Goal: Task Accomplishment & Management: Complete application form

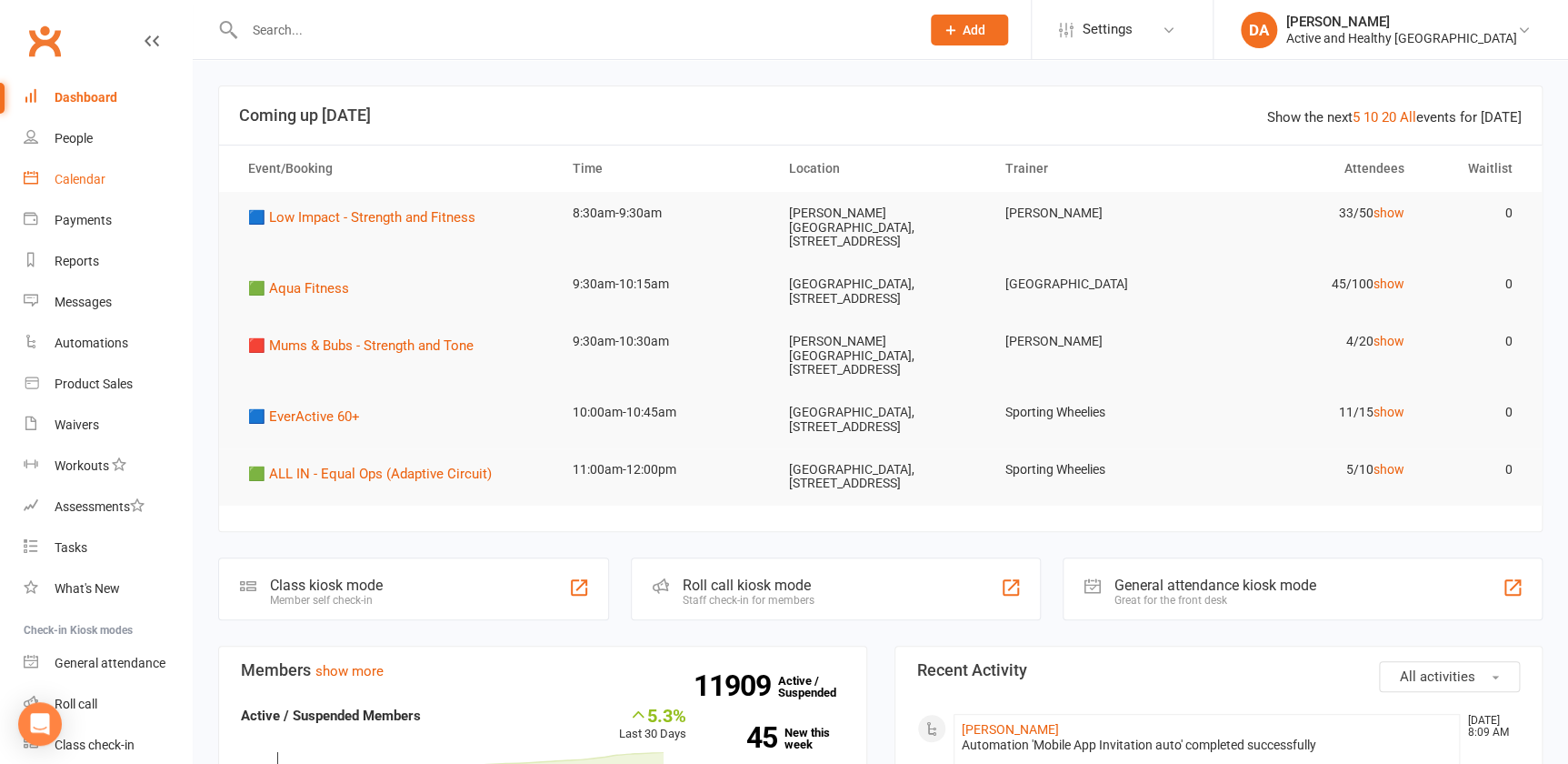
click at [91, 174] on div "Calendar" at bounding box center [79, 178] width 51 height 15
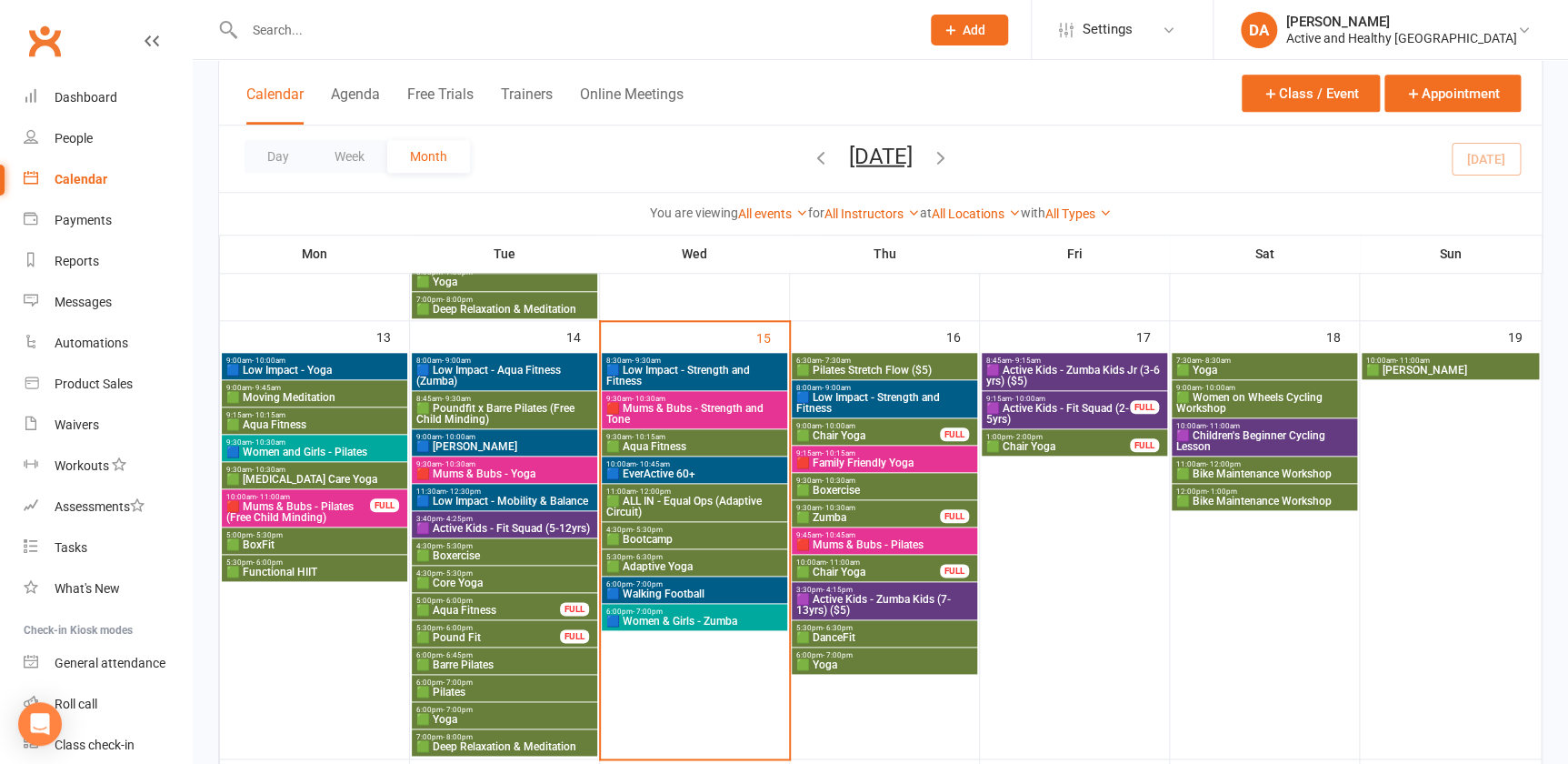
scroll to position [744, 0]
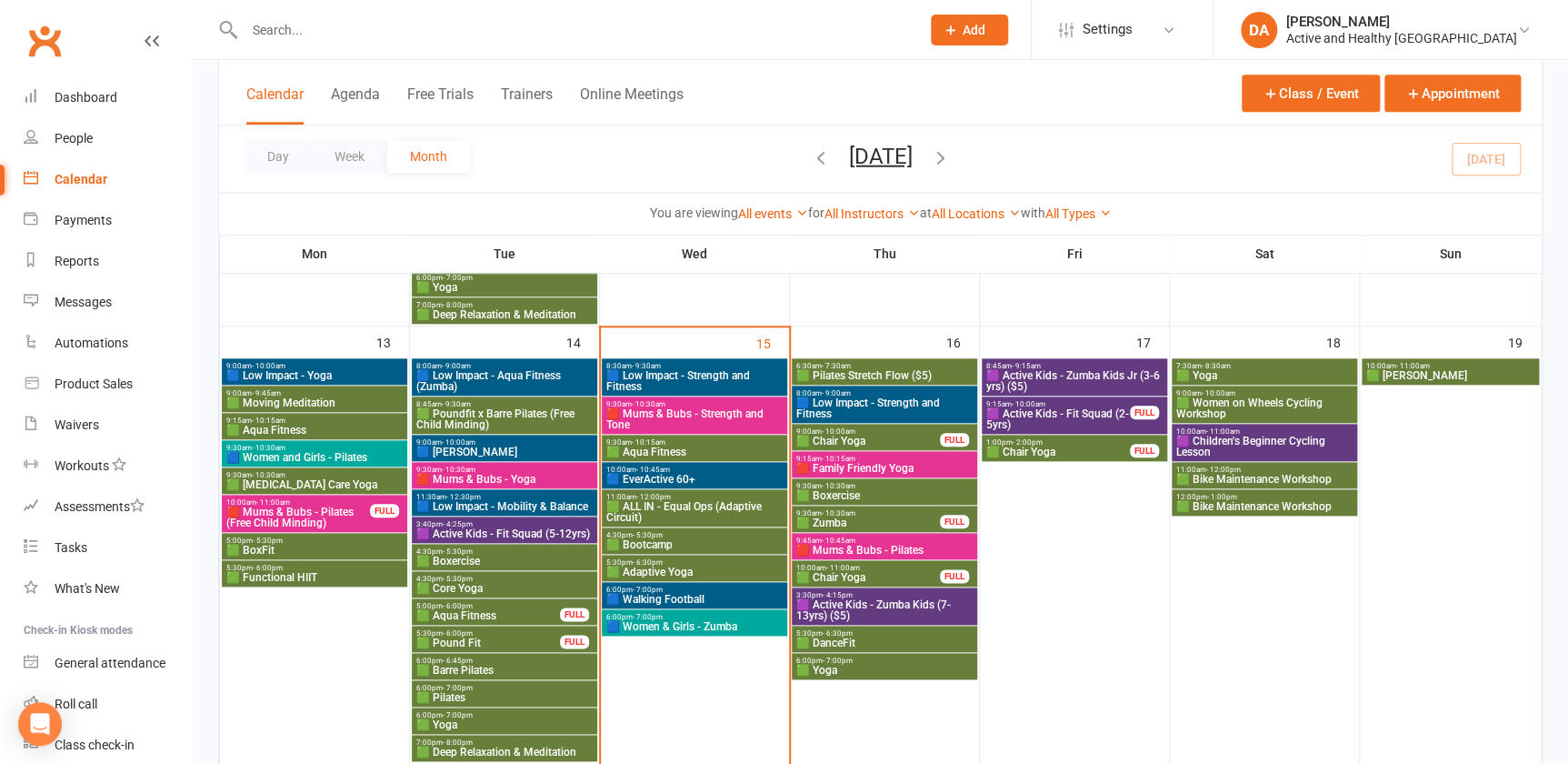
click at [345, 37] on input "text" at bounding box center [573, 30] width 668 height 25
paste input "[PERSON_NAME]"
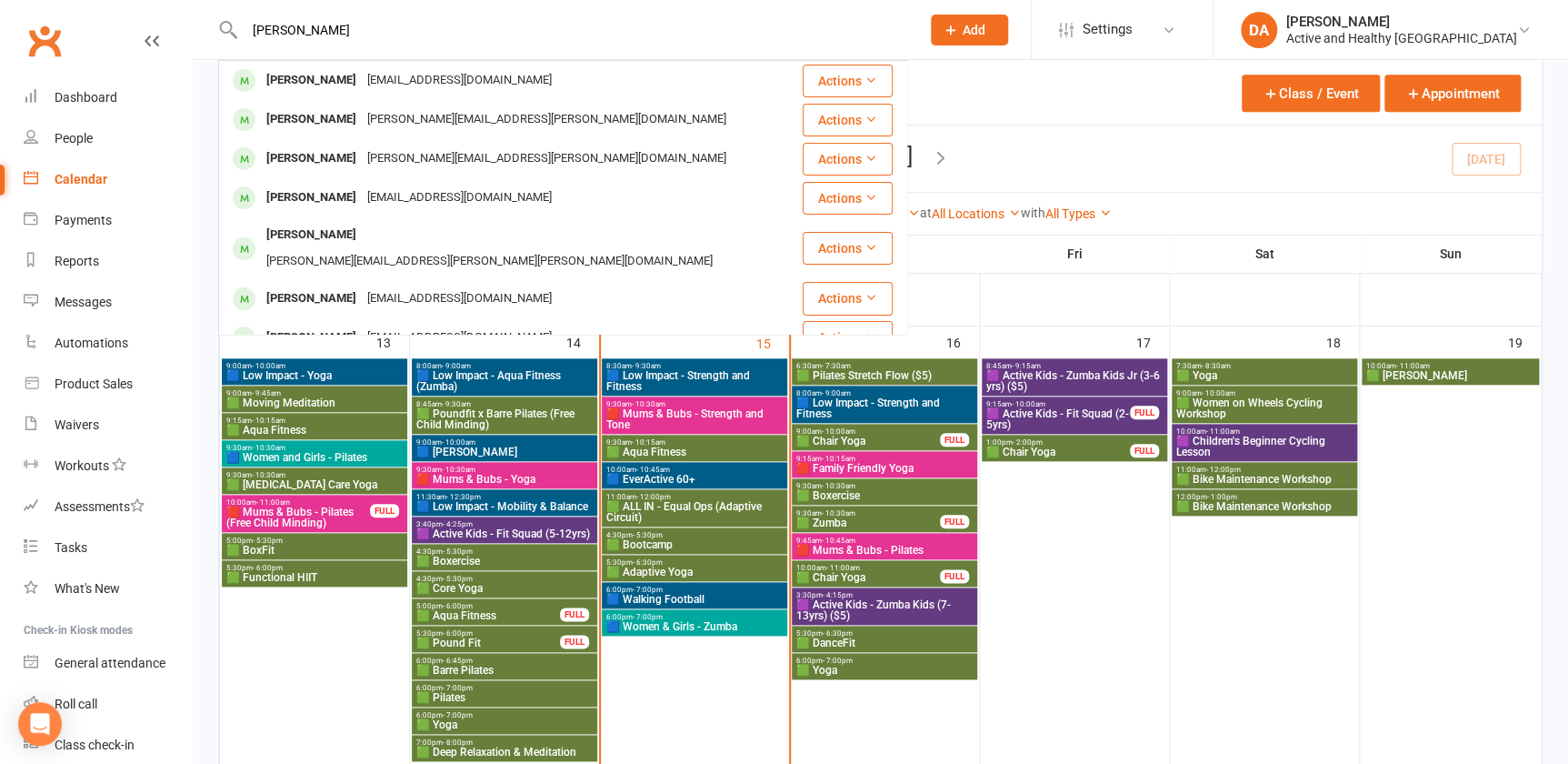
drag, startPoint x: 40, startPoint y: 33, endPoint x: 5, endPoint y: 33, distance: 35.0
paste input "Jacqlin Georg"
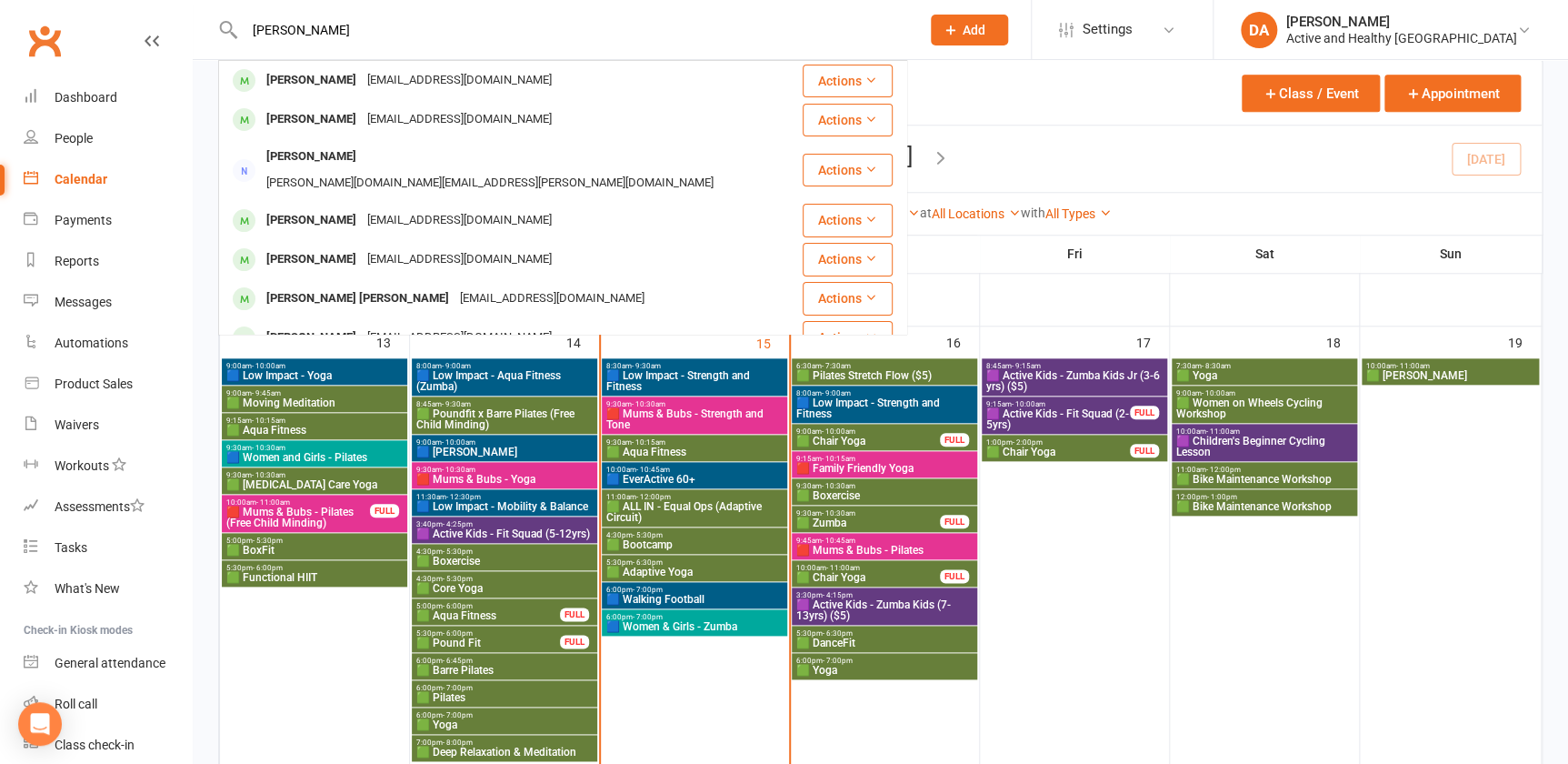
drag, startPoint x: 377, startPoint y: 33, endPoint x: 191, endPoint y: 12, distance: 187.2
paste input "Tina Leesang"
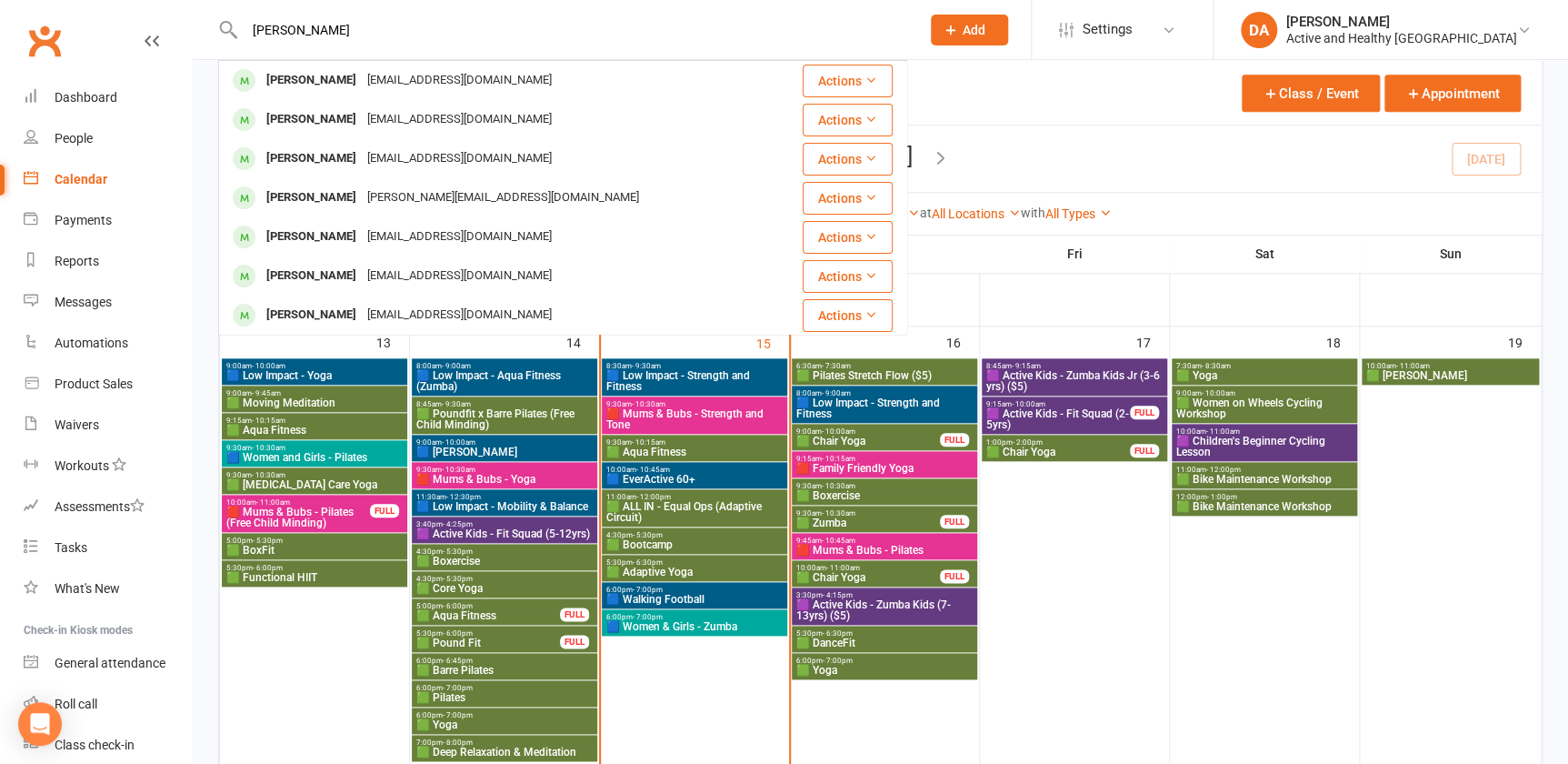
drag, startPoint x: 443, startPoint y: 21, endPoint x: -4, endPoint y: -30, distance: 449.9
click at [0, 0] on html "Tina Leesang Tina Leesang krysta.cdavis@gmail.com Actions Christina Lennox tina…" at bounding box center [784, 692] width 1568 height 2873
paste input "[PERSON_NAME]"
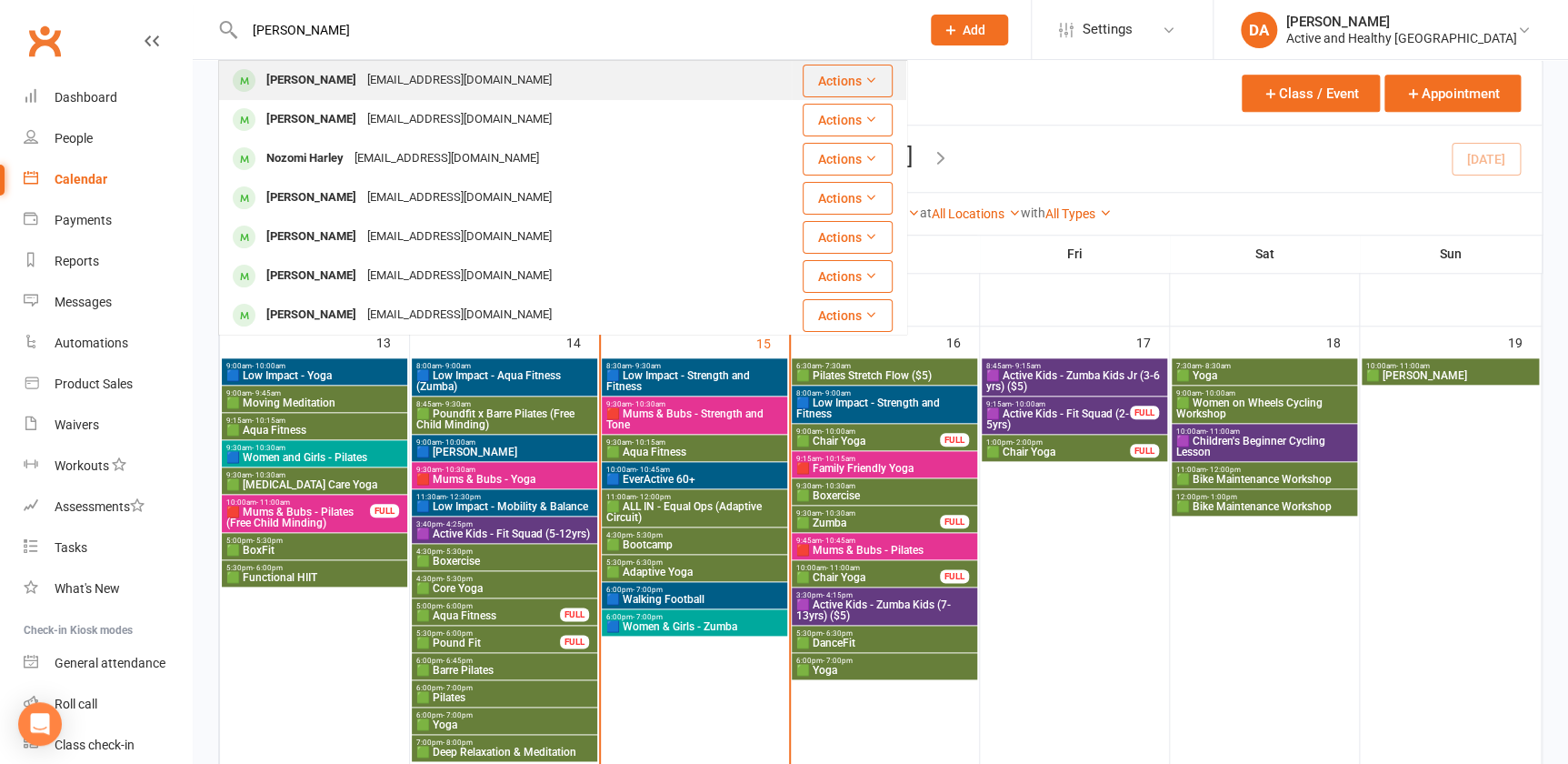
type input "[PERSON_NAME]"
click at [448, 80] on div "[EMAIL_ADDRESS][DOMAIN_NAME]" at bounding box center [459, 80] width 196 height 26
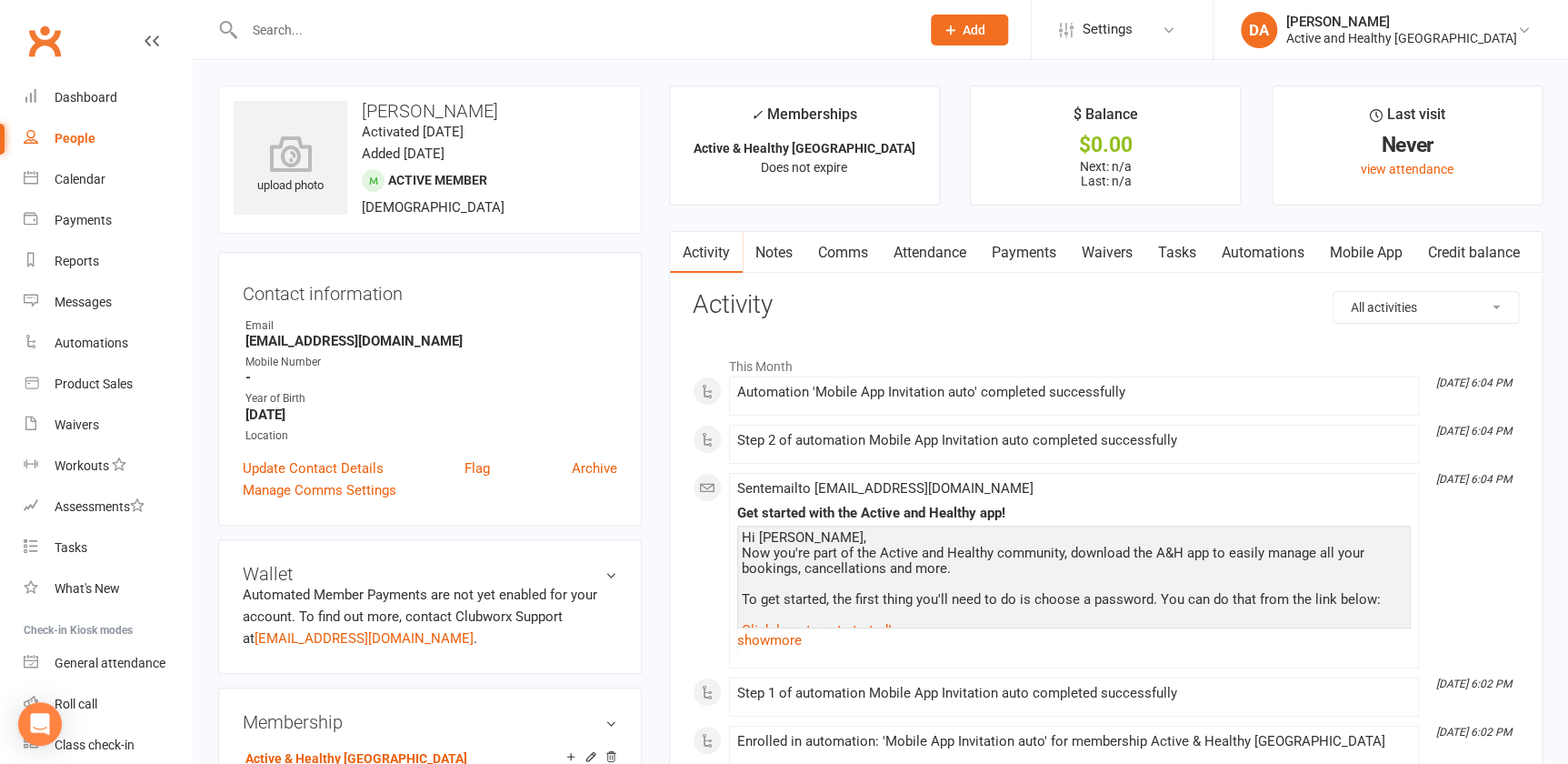
drag, startPoint x: 609, startPoint y: 470, endPoint x: 862, endPoint y: 53, distance: 487.7
click at [609, 470] on link "Archive" at bounding box center [594, 468] width 46 height 22
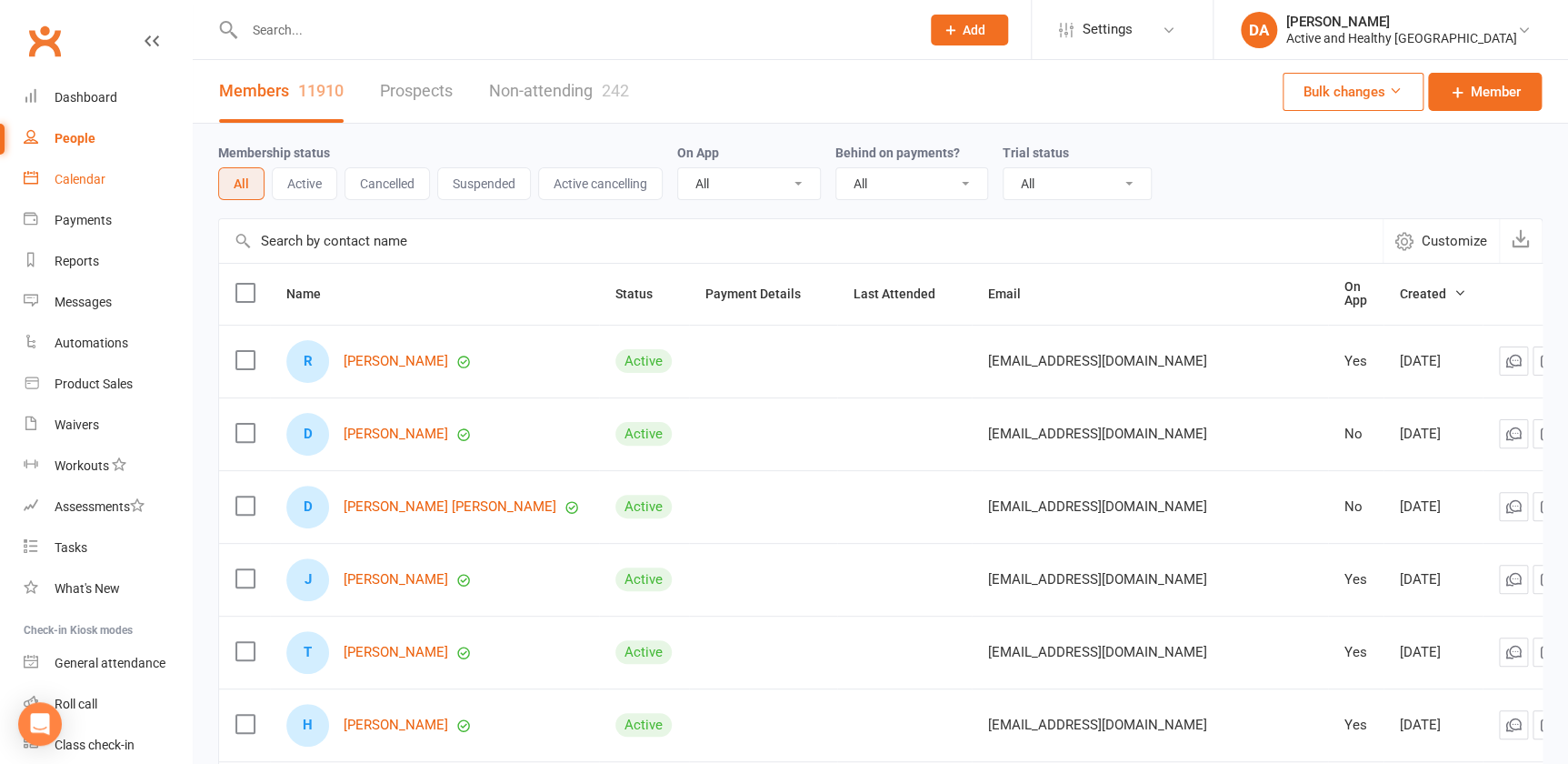
click at [96, 180] on div "Calendar" at bounding box center [79, 178] width 51 height 15
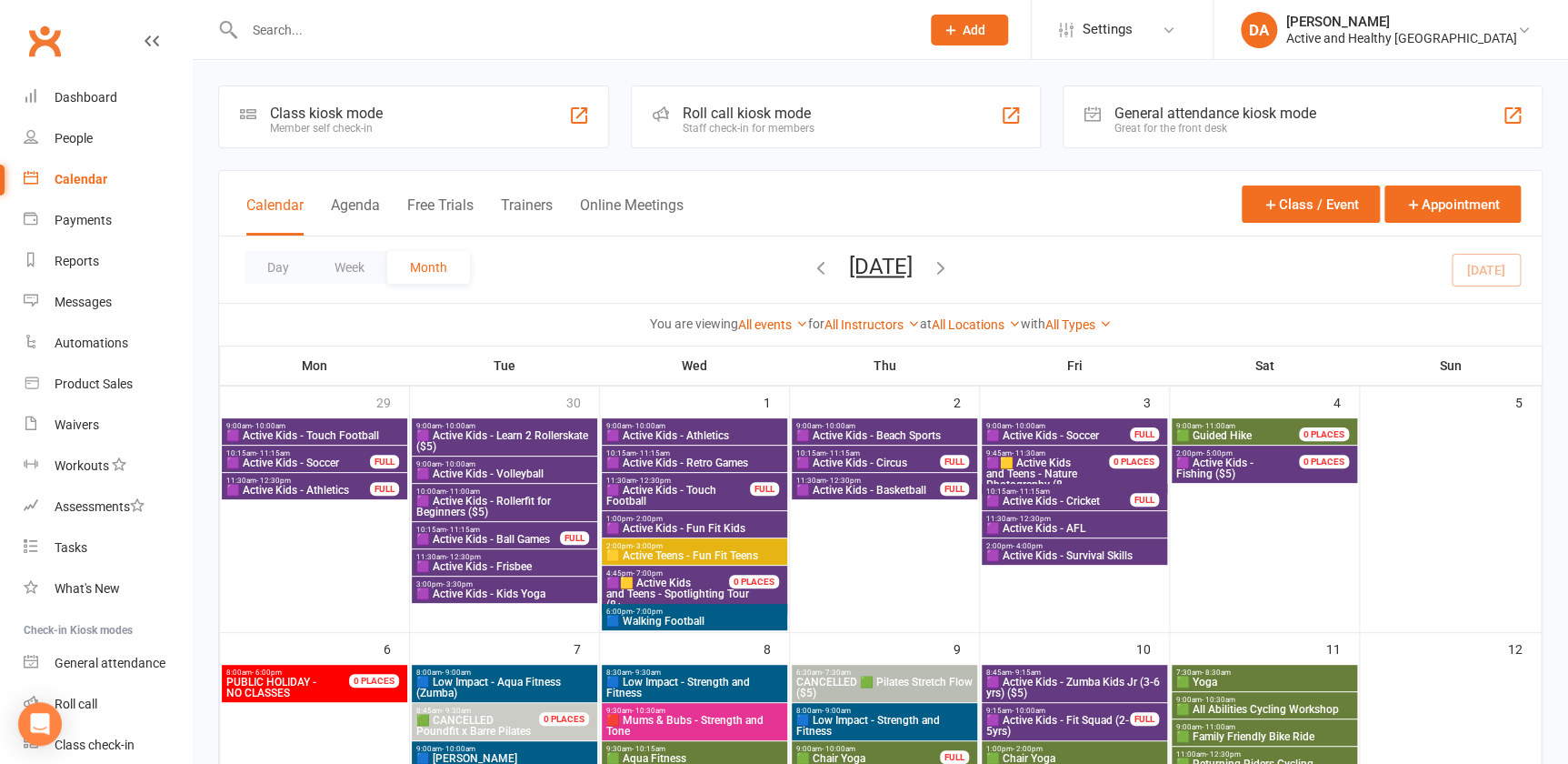
click at [301, 36] on input "text" at bounding box center [573, 30] width 668 height 25
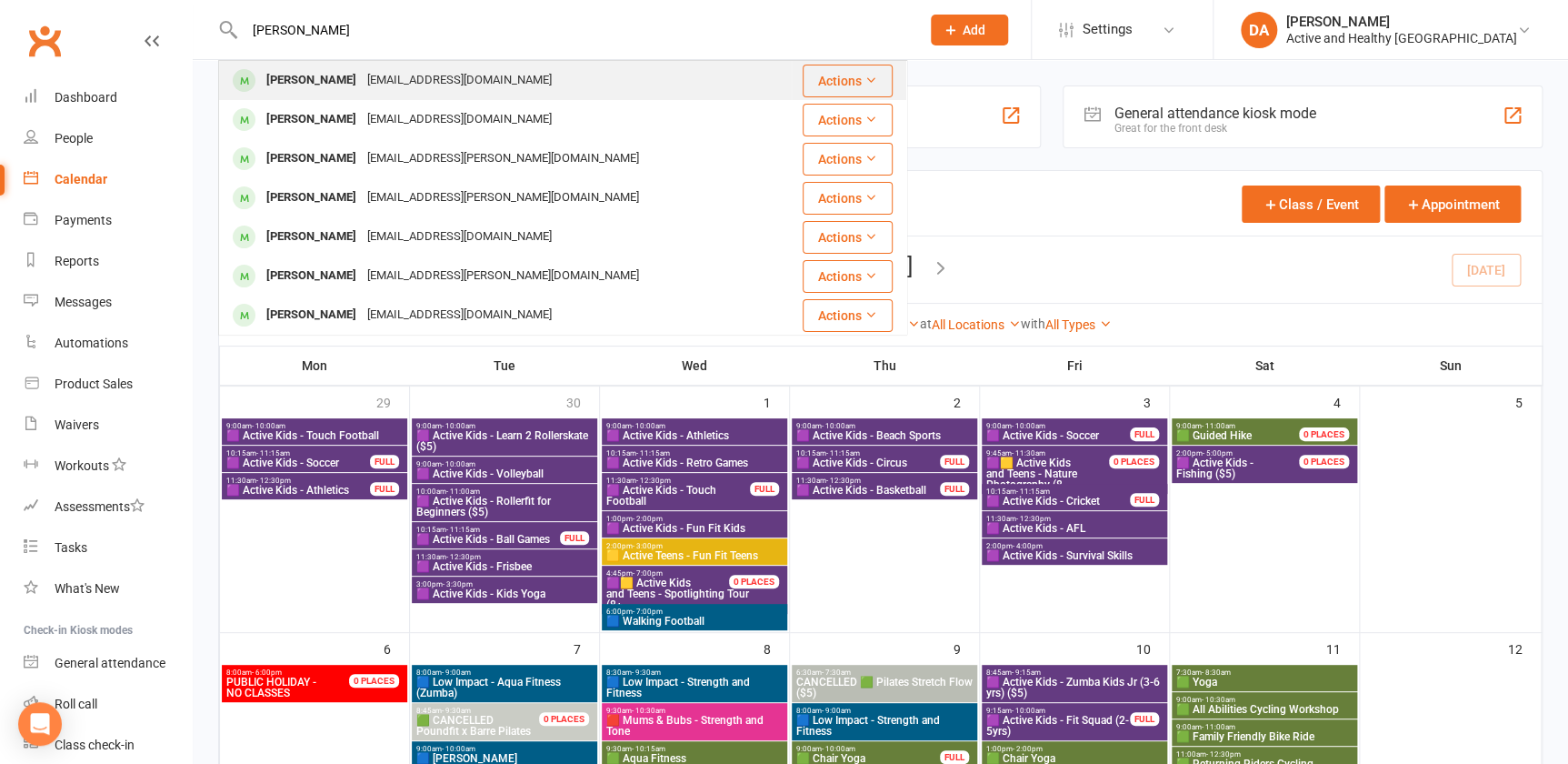
type input "lauren mathers"
click at [361, 80] on div "laurenodonoghue@hotmail.com" at bounding box center [459, 80] width 196 height 26
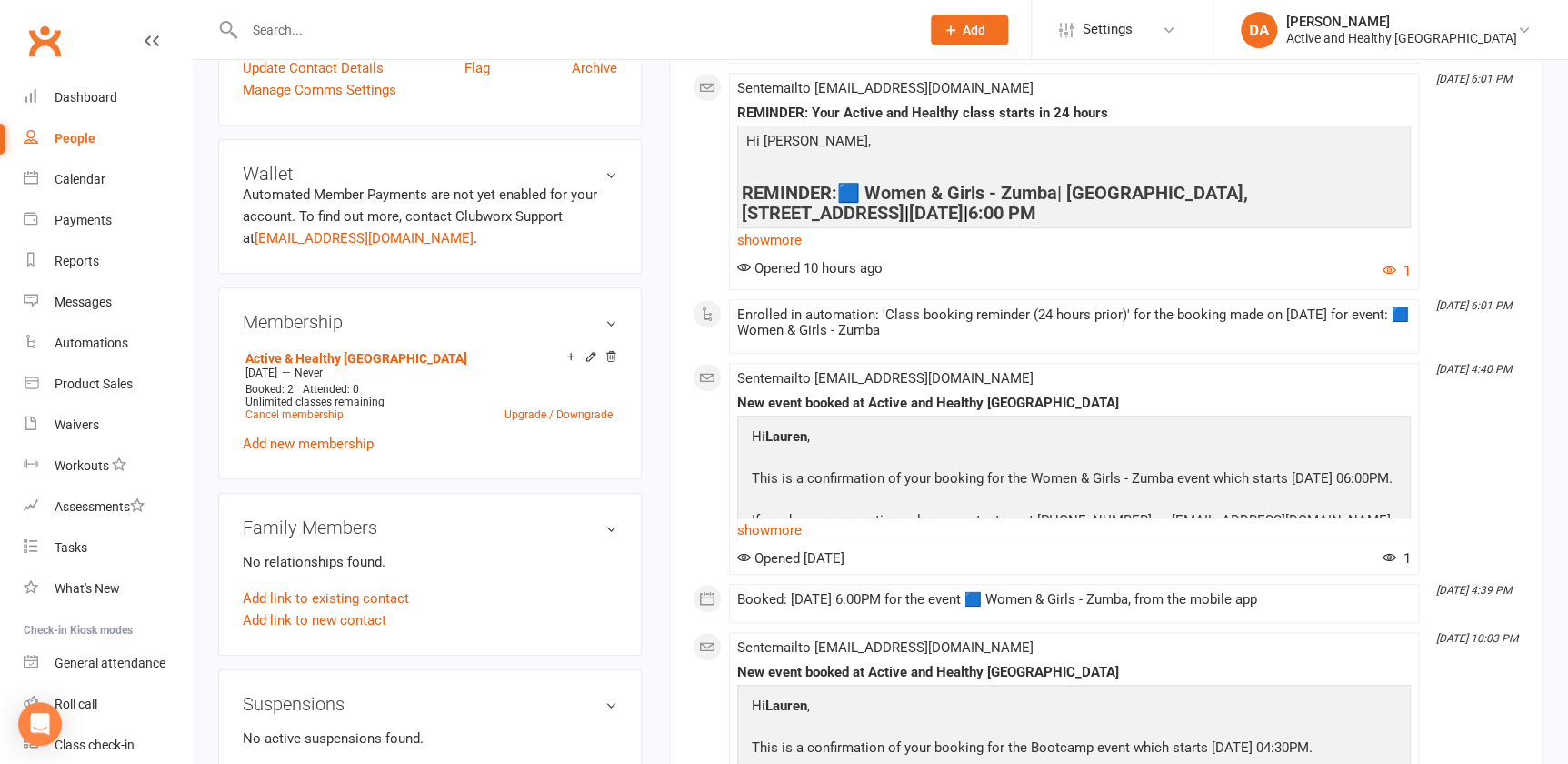
scroll to position [495, 0]
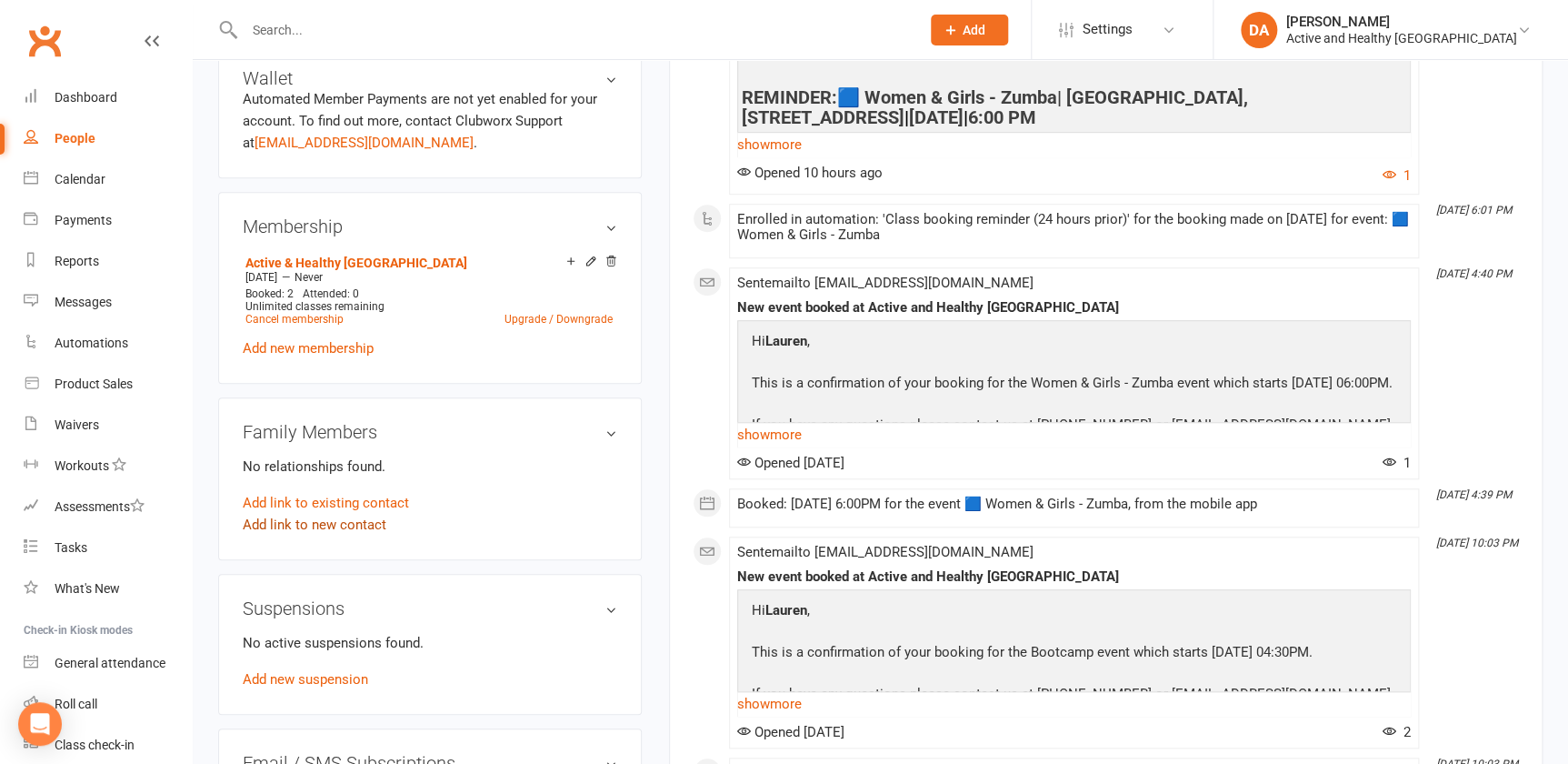
click at [363, 523] on link "Add link to new contact" at bounding box center [314, 525] width 143 height 22
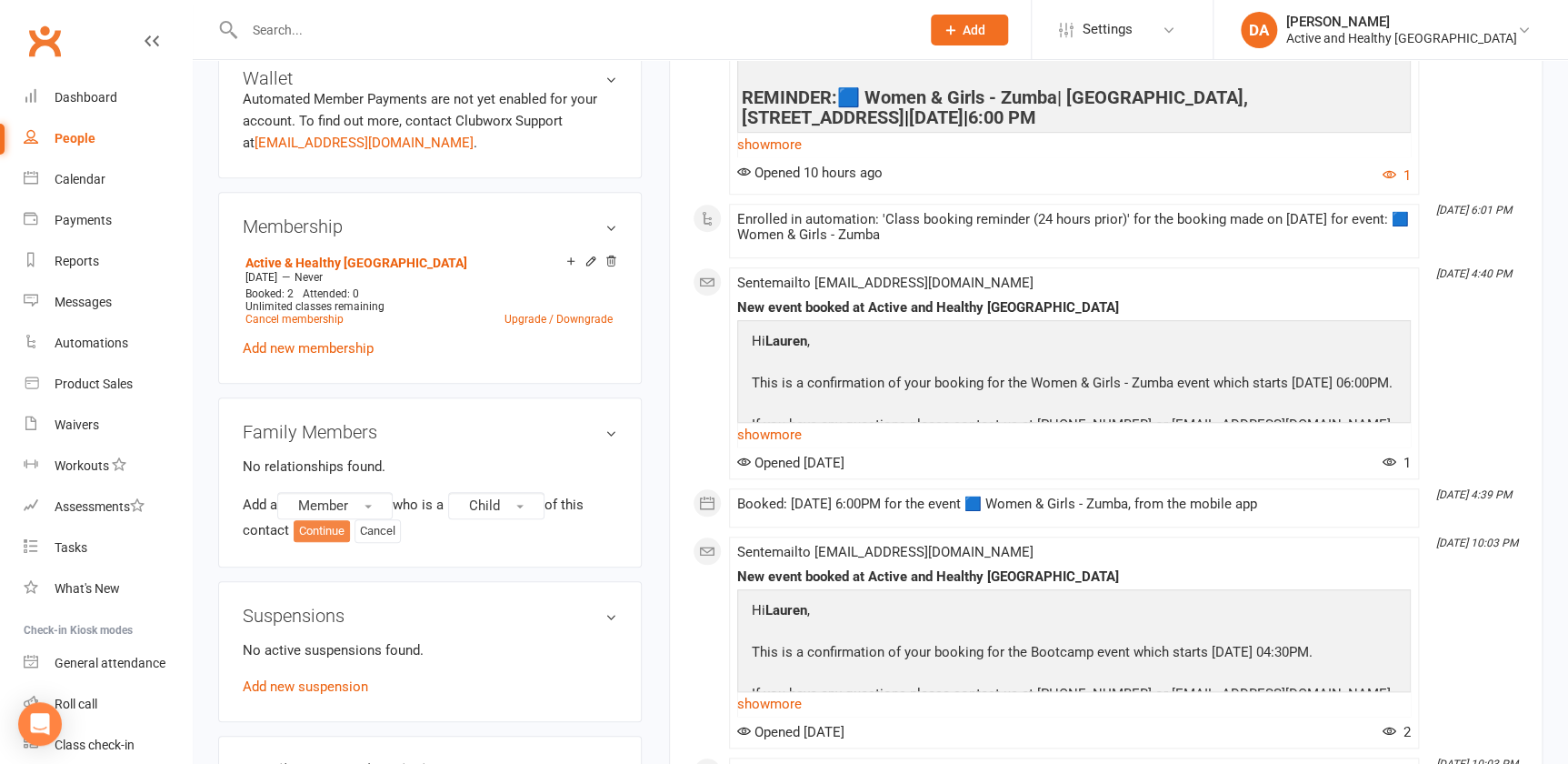
click at [333, 532] on button "Continue" at bounding box center [322, 531] width 56 height 22
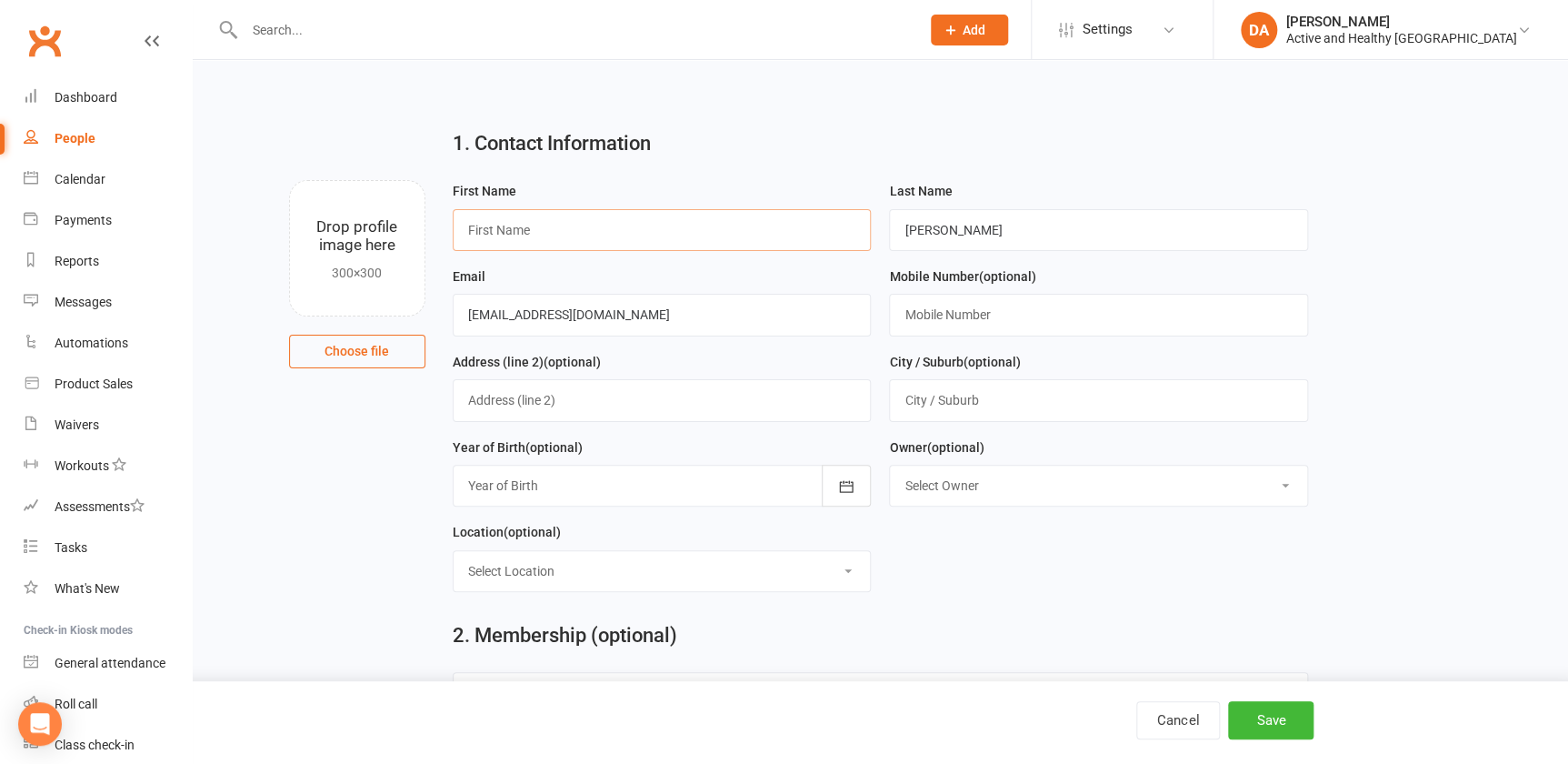
click at [546, 214] on input "text" at bounding box center [662, 230] width 419 height 42
type input "Matilda"
type input "Mathers"
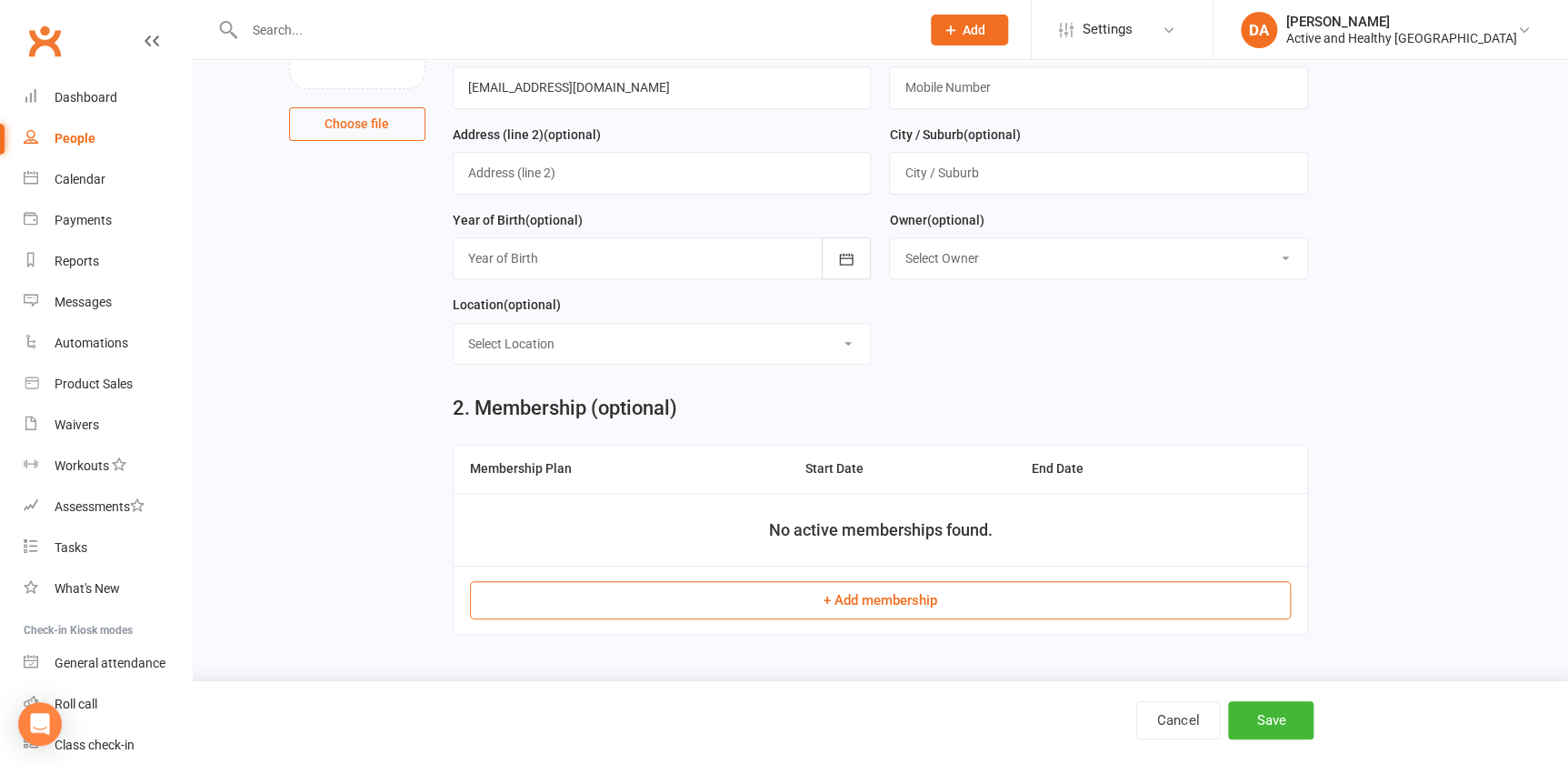
click at [580, 253] on div at bounding box center [662, 258] width 419 height 42
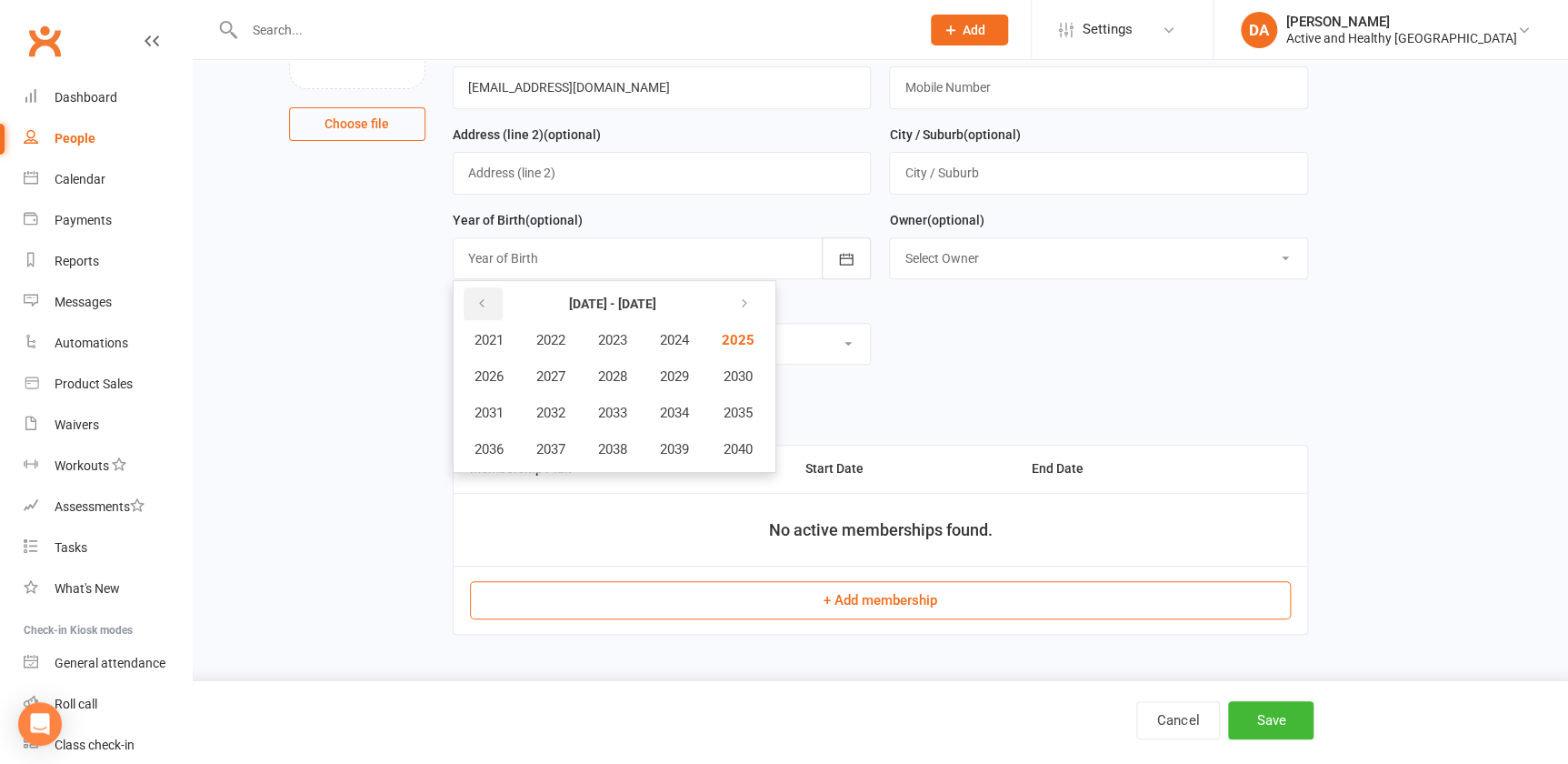
click at [487, 303] on button "button" at bounding box center [483, 303] width 39 height 33
click at [659, 416] on button "2014" at bounding box center [674, 413] width 60 height 35
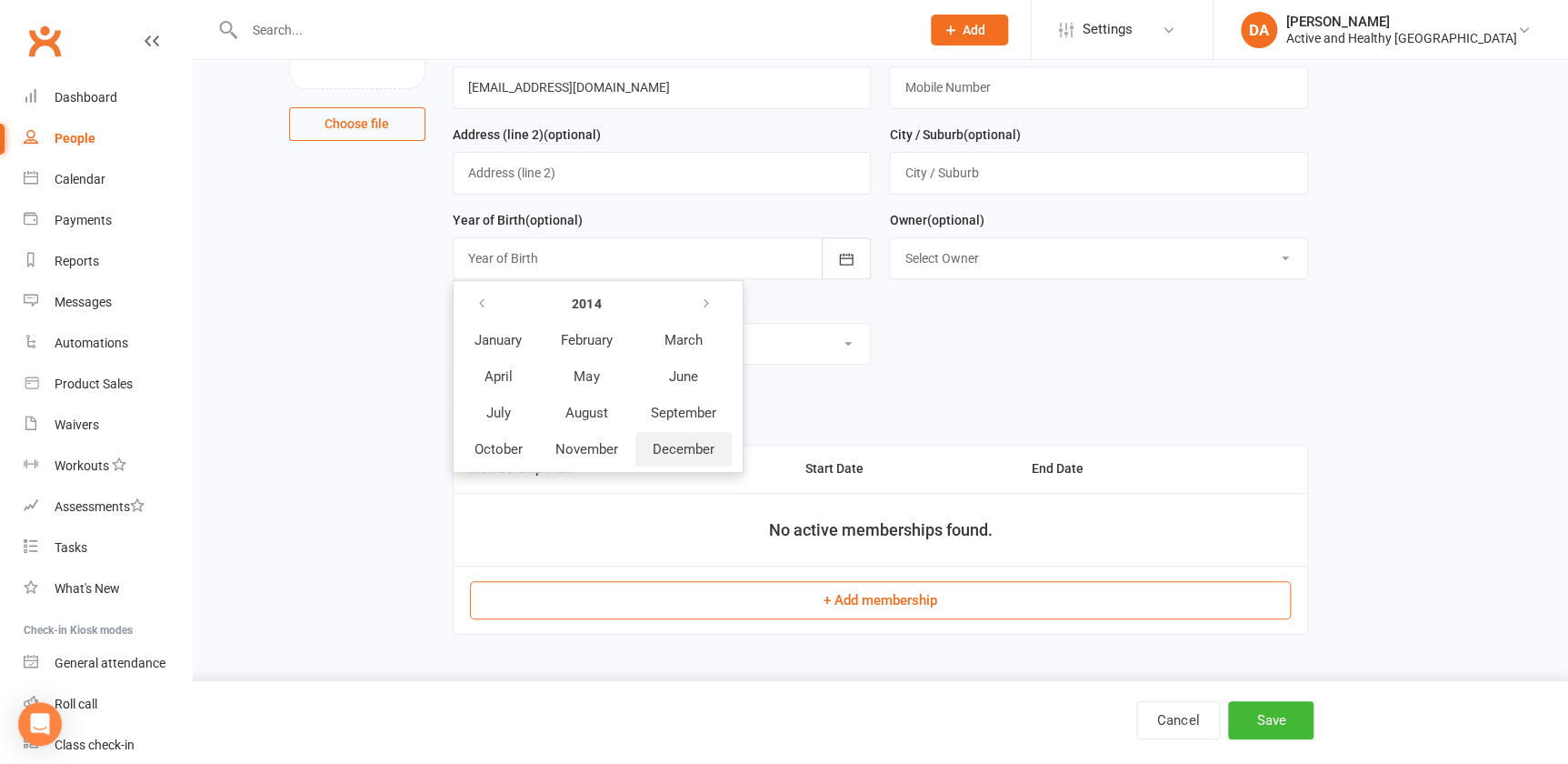
click at [687, 457] on span "December" at bounding box center [683, 449] width 62 height 16
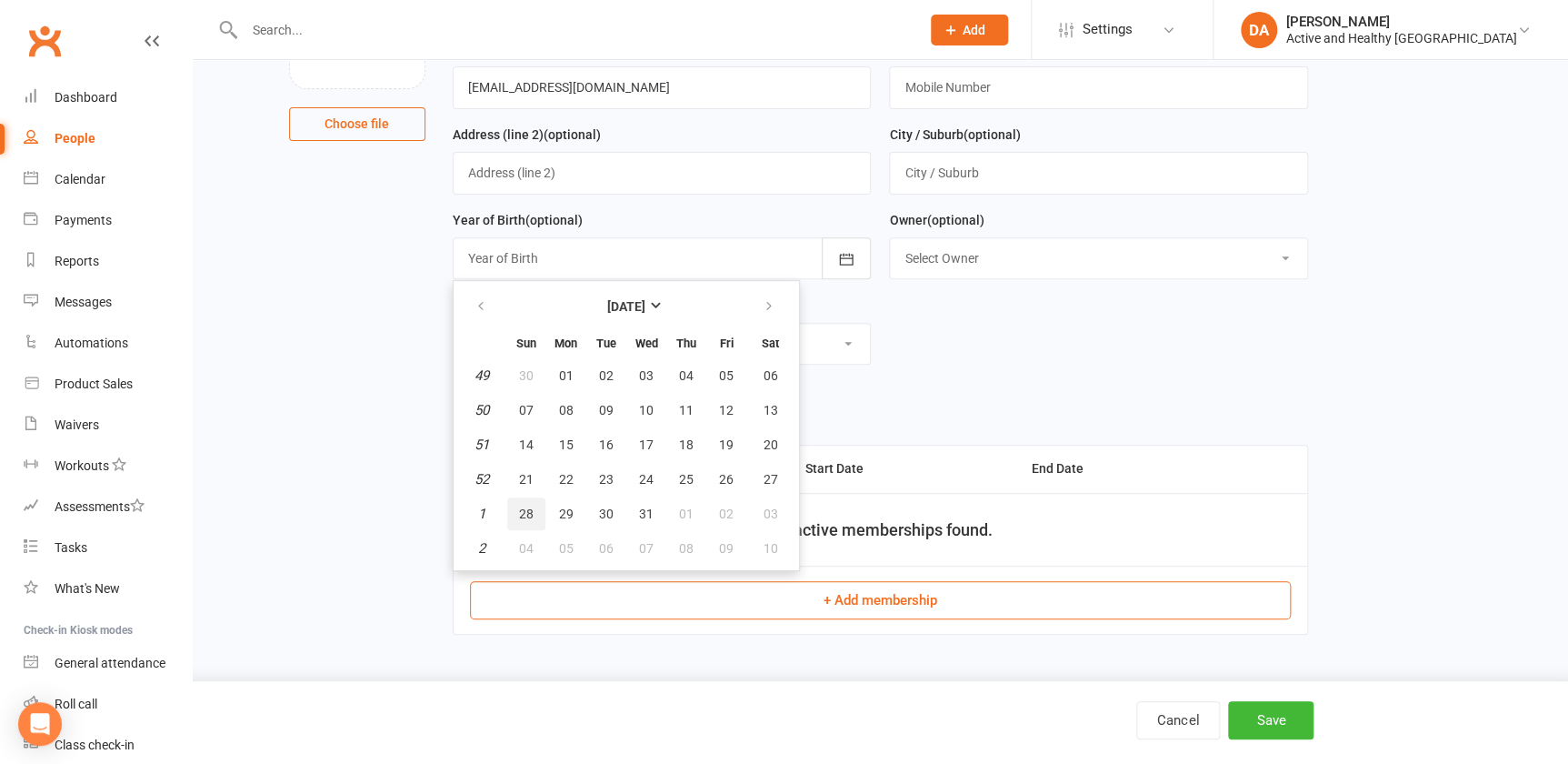
click at [522, 509] on span "28" at bounding box center [526, 513] width 15 height 15
type input "28 Dec 2014"
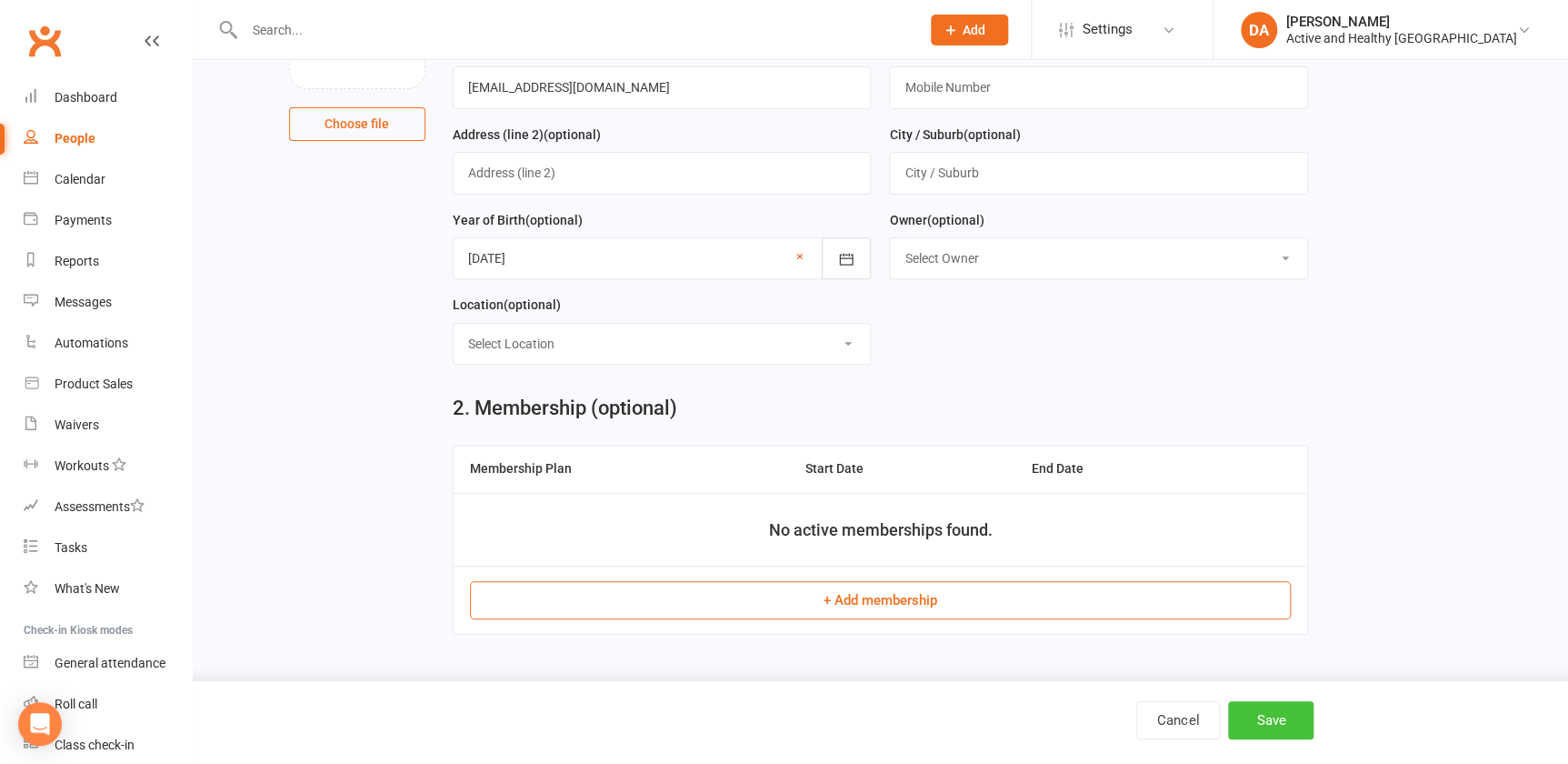
click at [1263, 720] on button "Save" at bounding box center [1270, 719] width 85 height 38
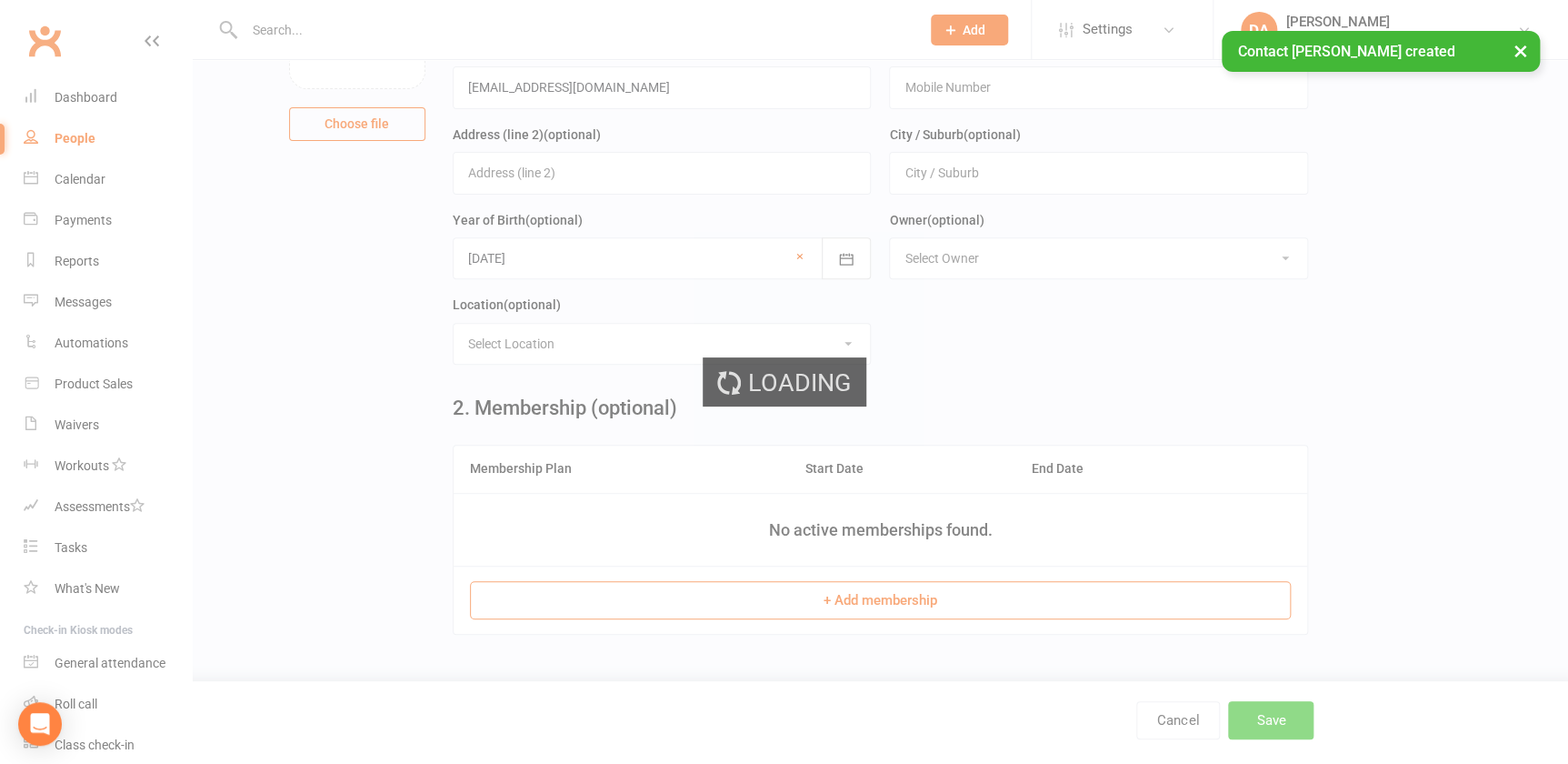
scroll to position [0, 0]
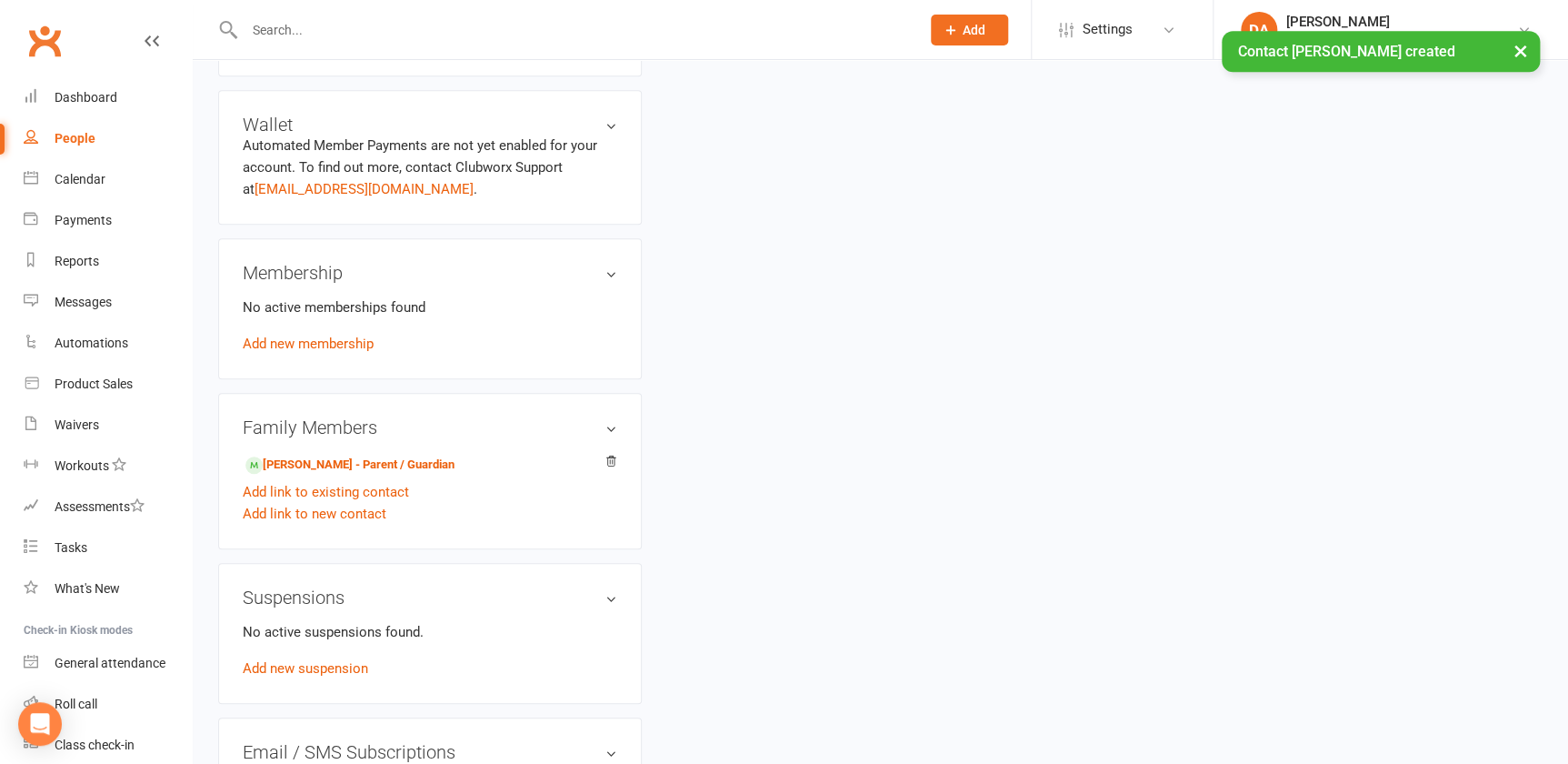
scroll to position [495, 0]
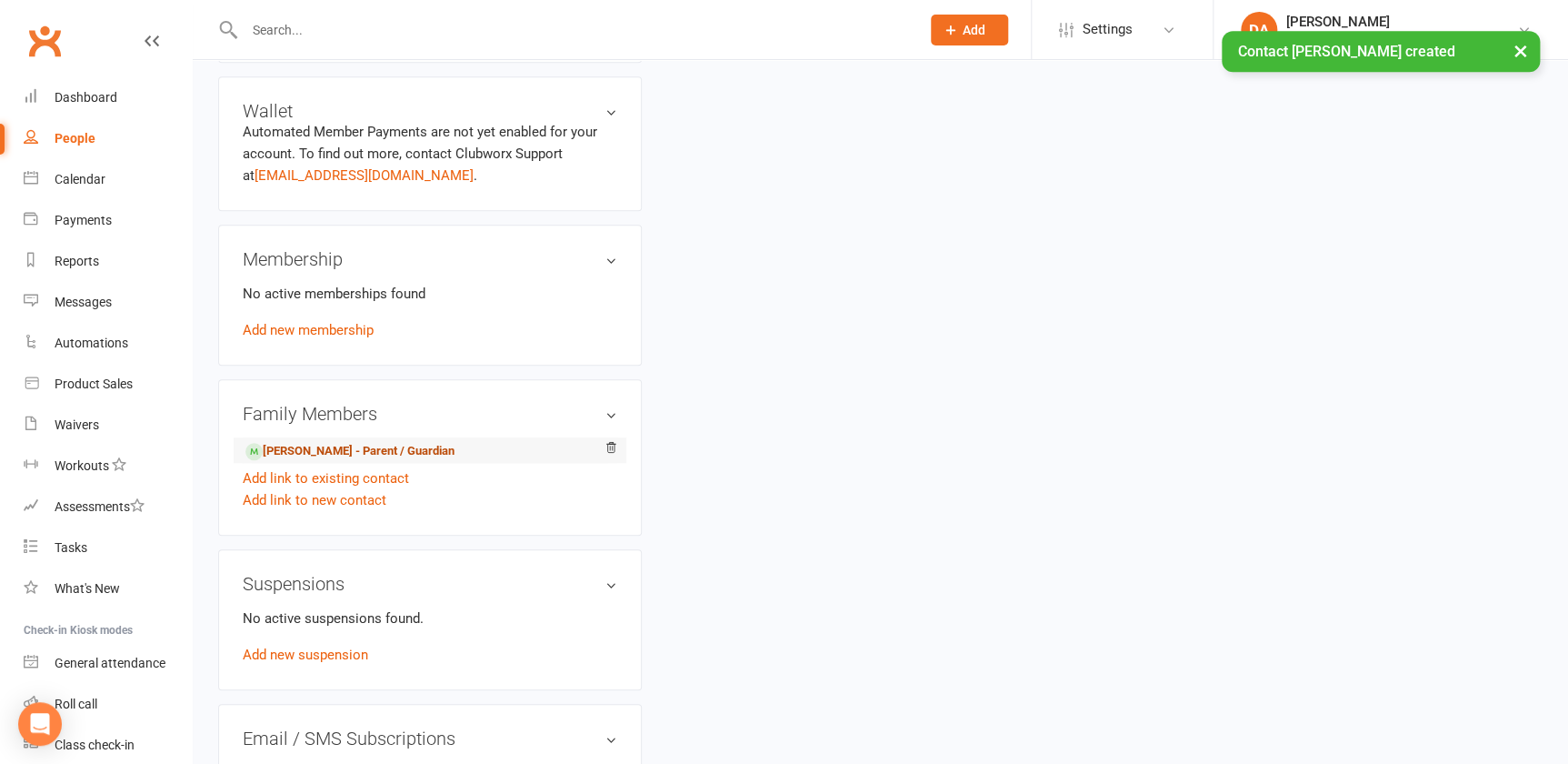
click at [404, 449] on link "Lauren Mathers - Parent / Guardian" at bounding box center [350, 452] width 209 height 19
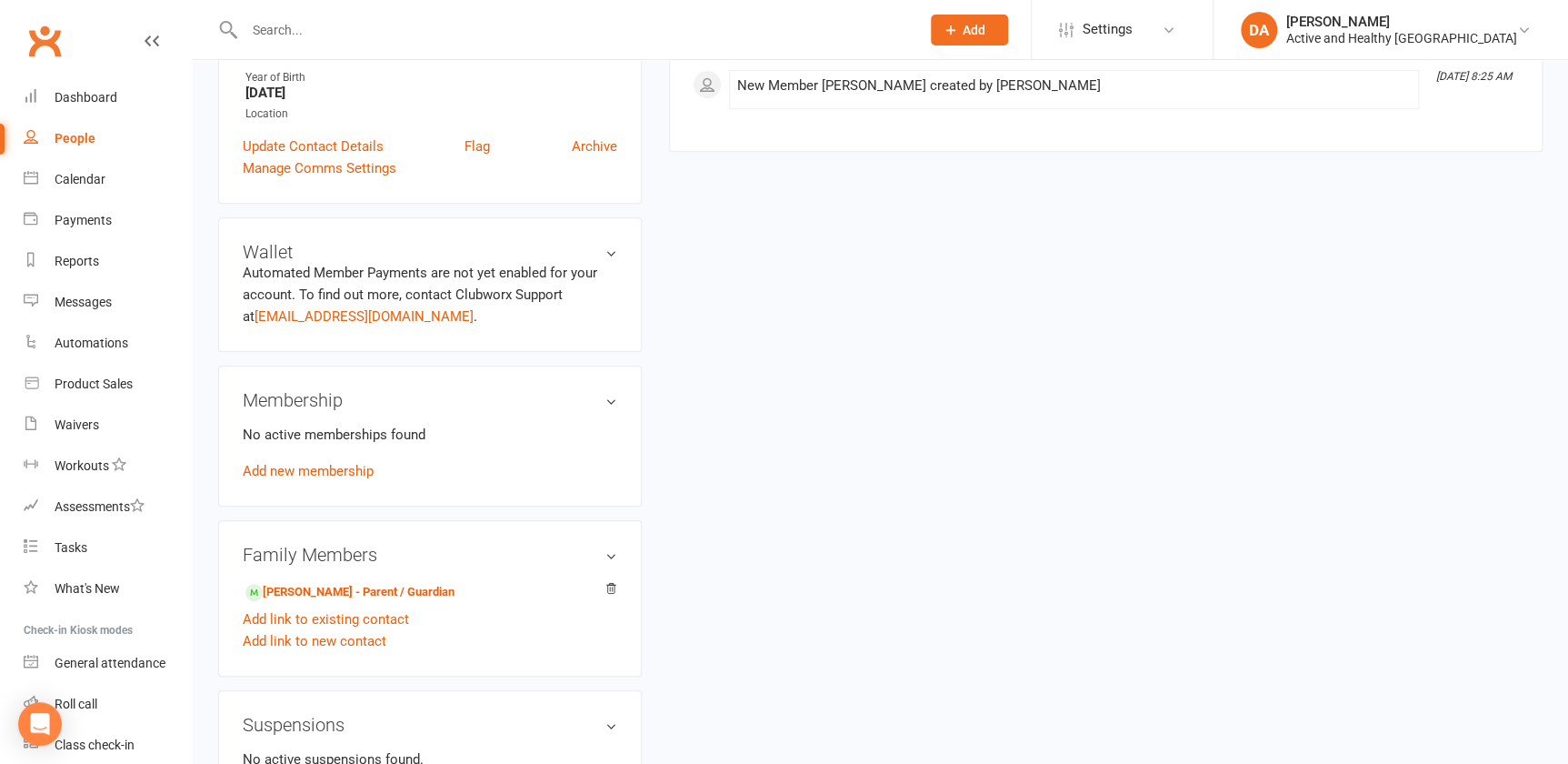
scroll to position [413, 0]
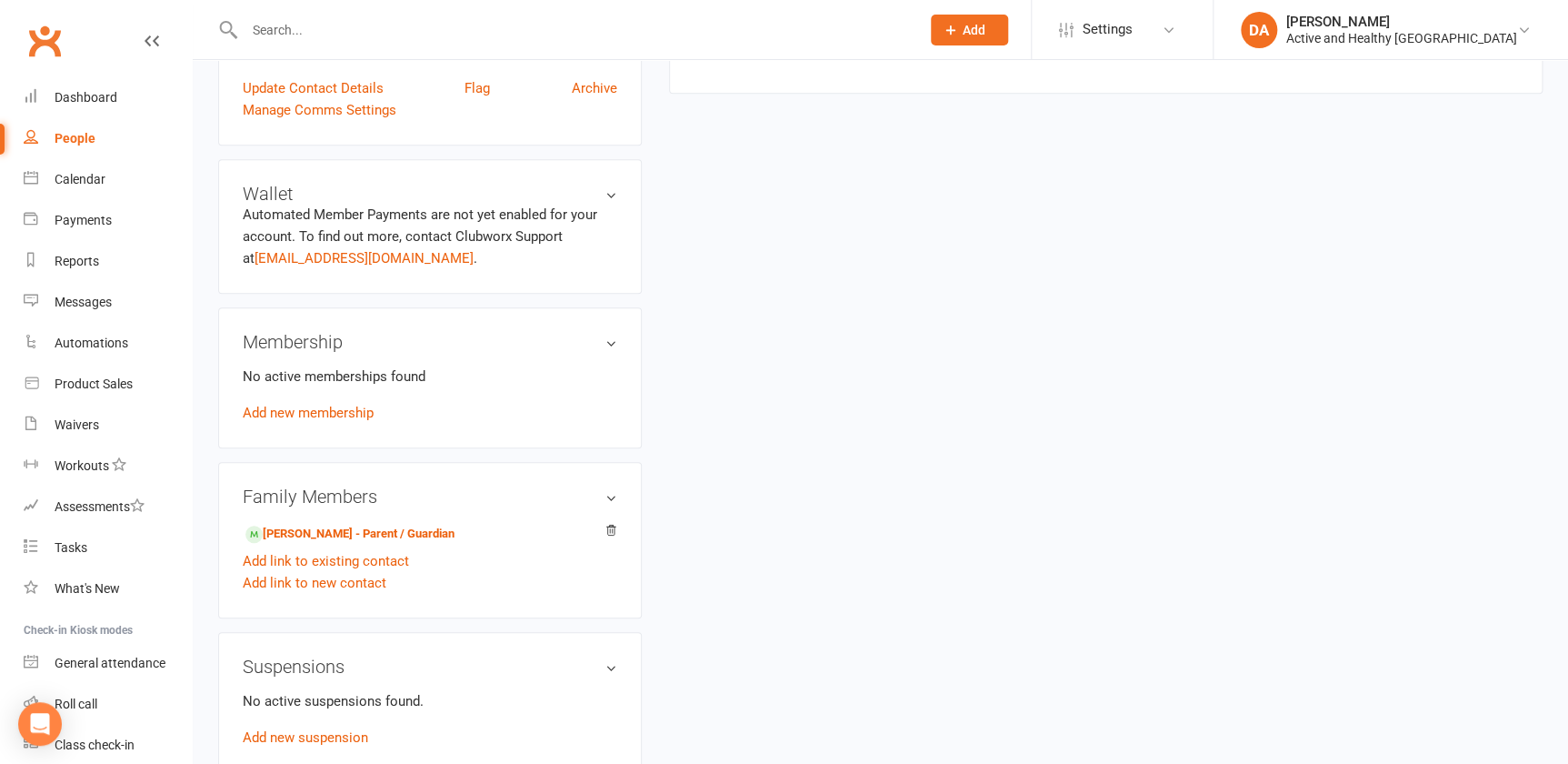
click at [343, 422] on div "No active memberships found Add new membership" at bounding box center [429, 395] width 374 height 58
click at [343, 416] on link "Add new membership" at bounding box center [307, 412] width 131 height 16
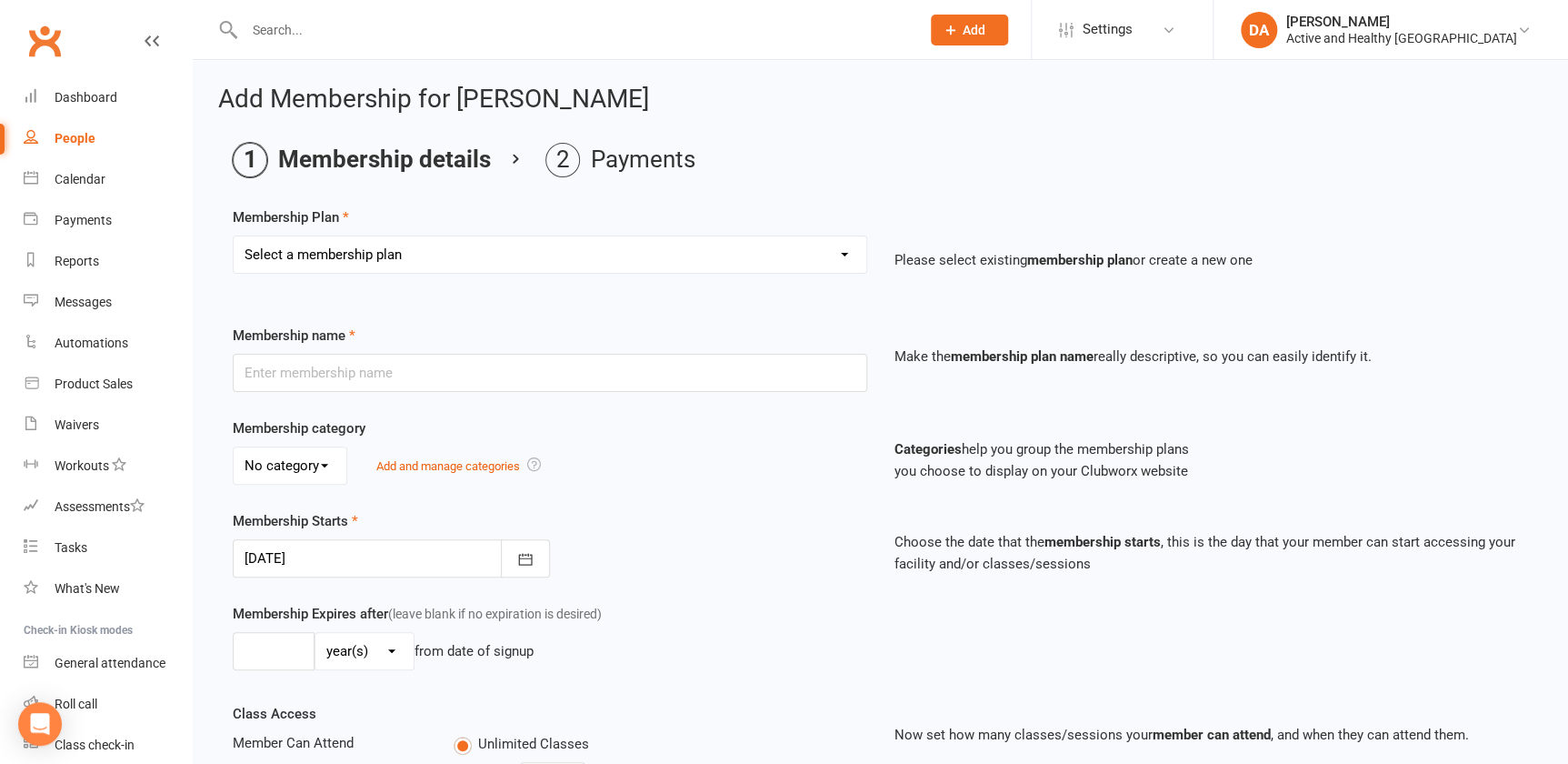
drag, startPoint x: 540, startPoint y: 257, endPoint x: 537, endPoint y: 266, distance: 9.5
click at [540, 257] on select "Select a membership plan Create new Membership Plan Active & Healthy Ipswich" at bounding box center [549, 255] width 633 height 37
select select "1"
click at [234, 237] on select "Select a membership plan Create new Membership Plan Active & Healthy Ipswich" at bounding box center [549, 255] width 633 height 37
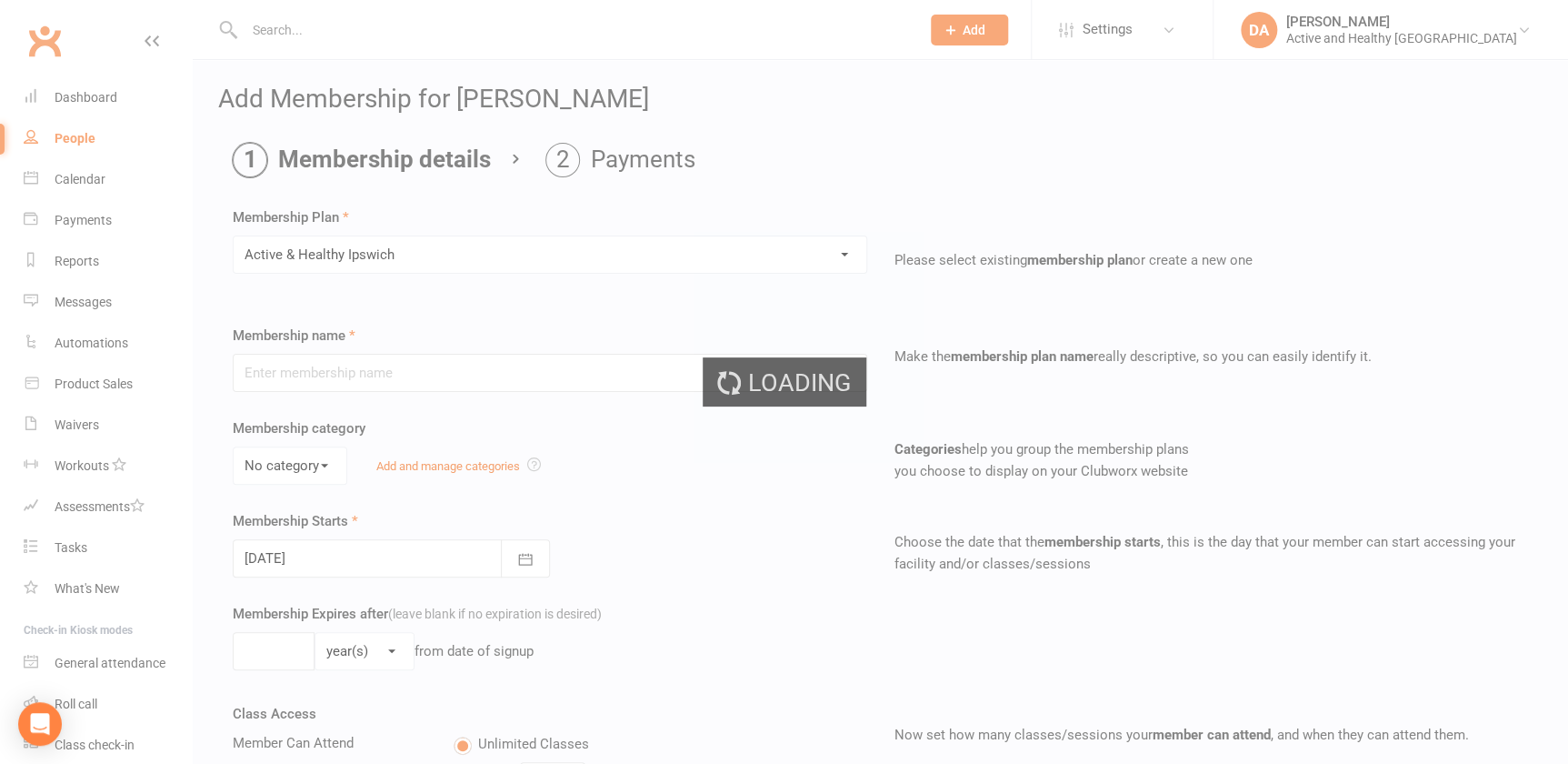
type input "Active & Healthy [GEOGRAPHIC_DATA]"
select select "0"
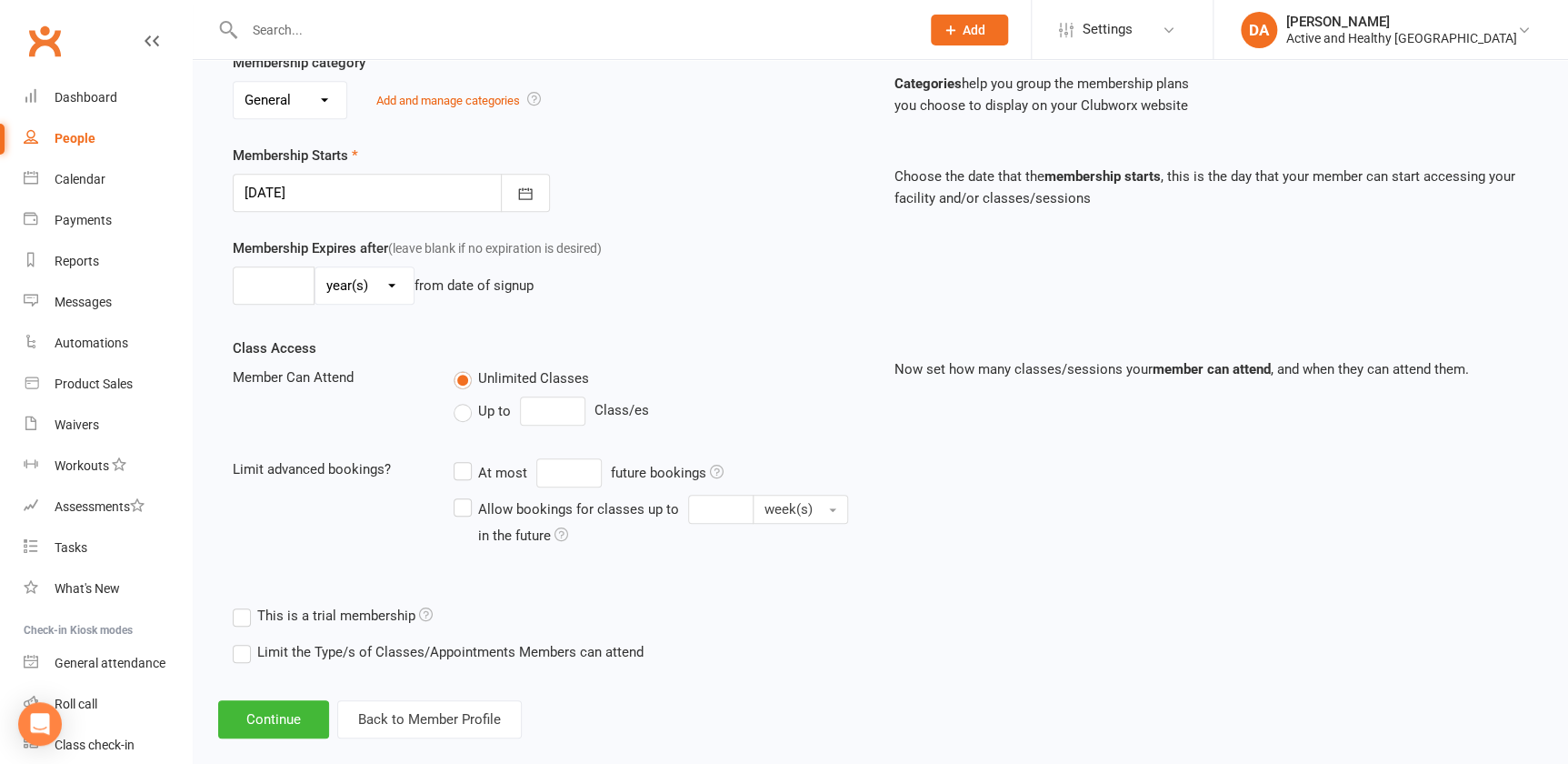
scroll to position [391, 0]
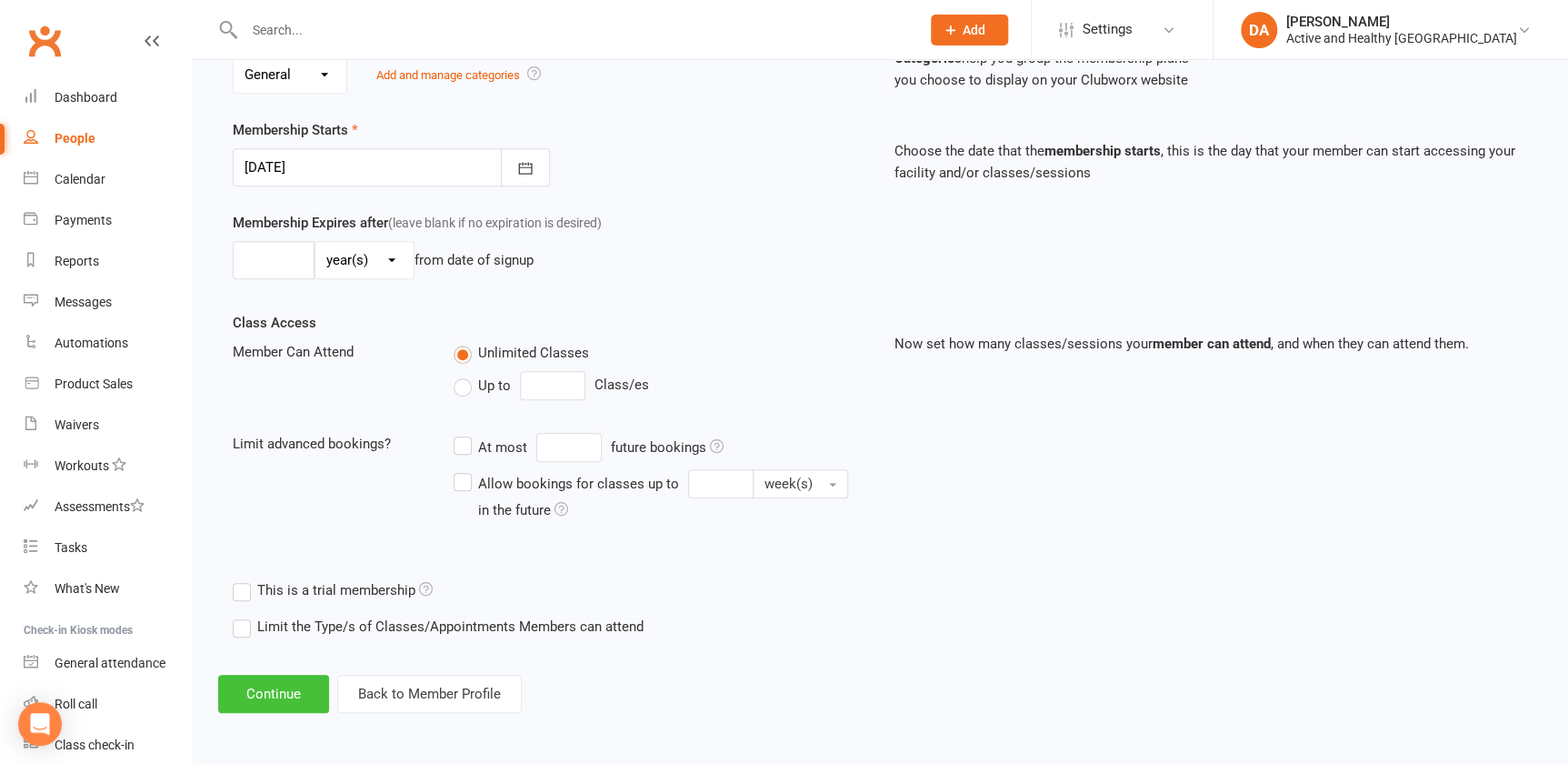
click at [282, 703] on button "Continue" at bounding box center [273, 693] width 110 height 38
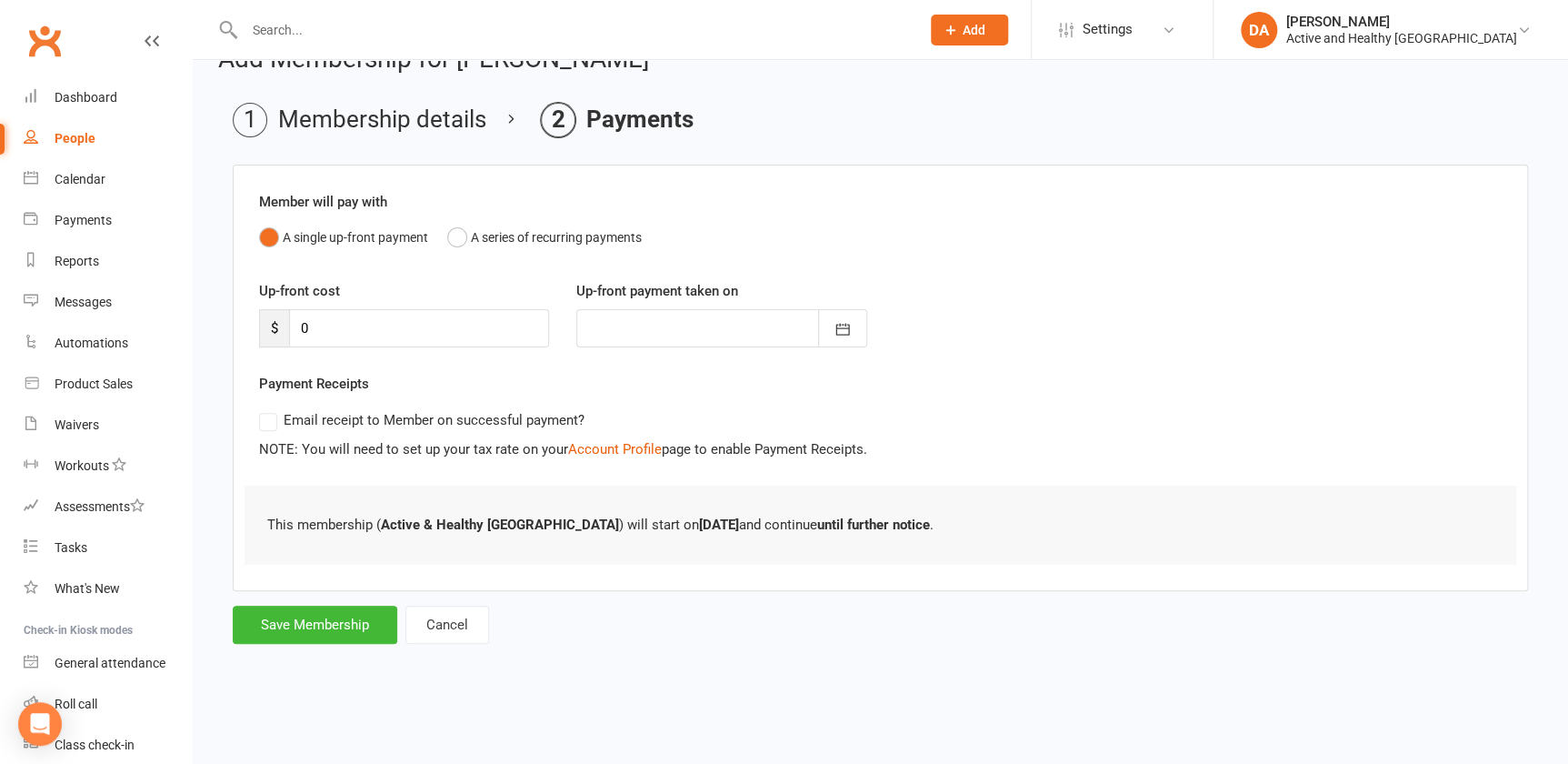
scroll to position [0, 0]
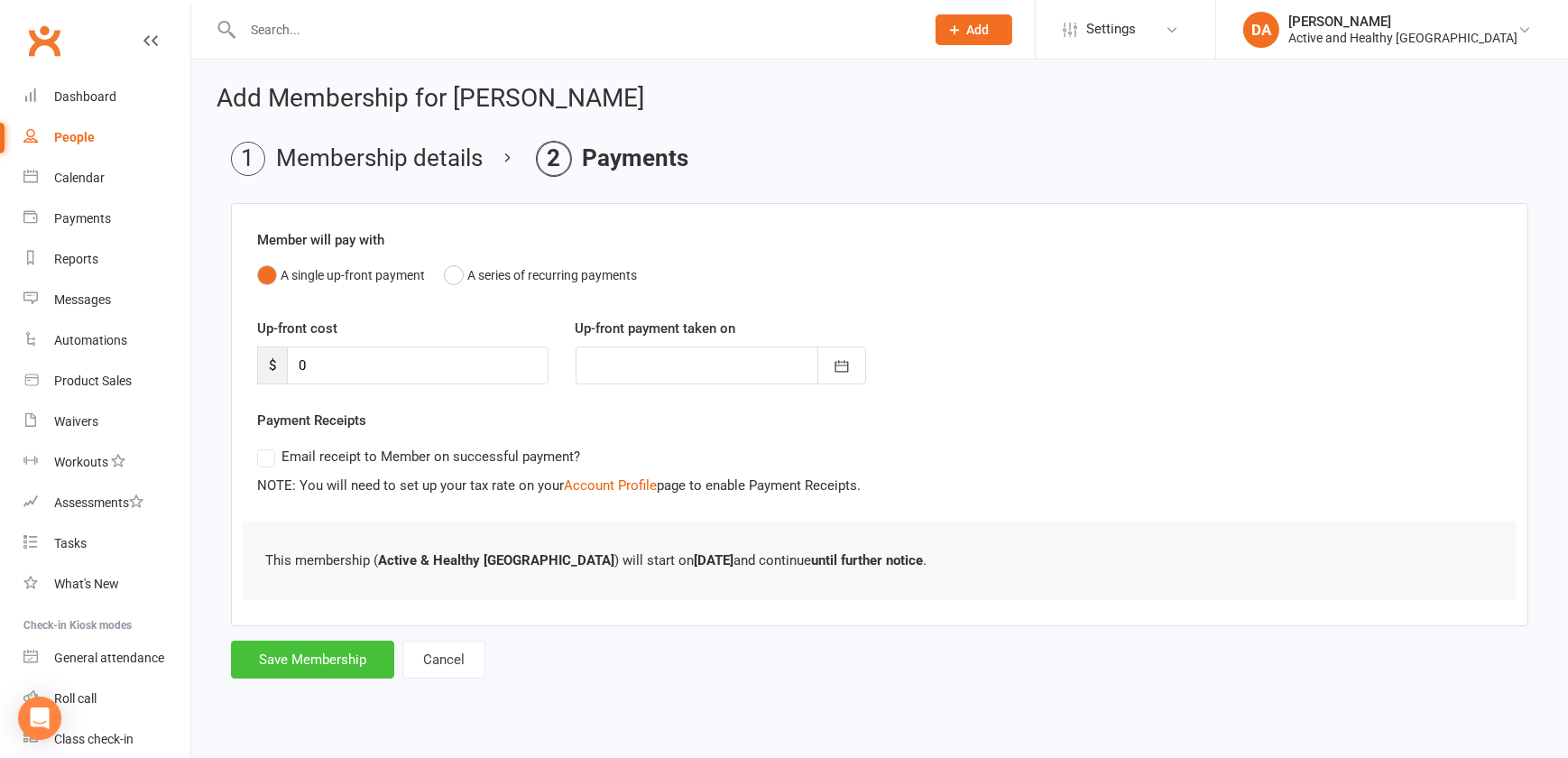
click at [325, 649] on button "Save Membership" at bounding box center [313, 659] width 164 height 38
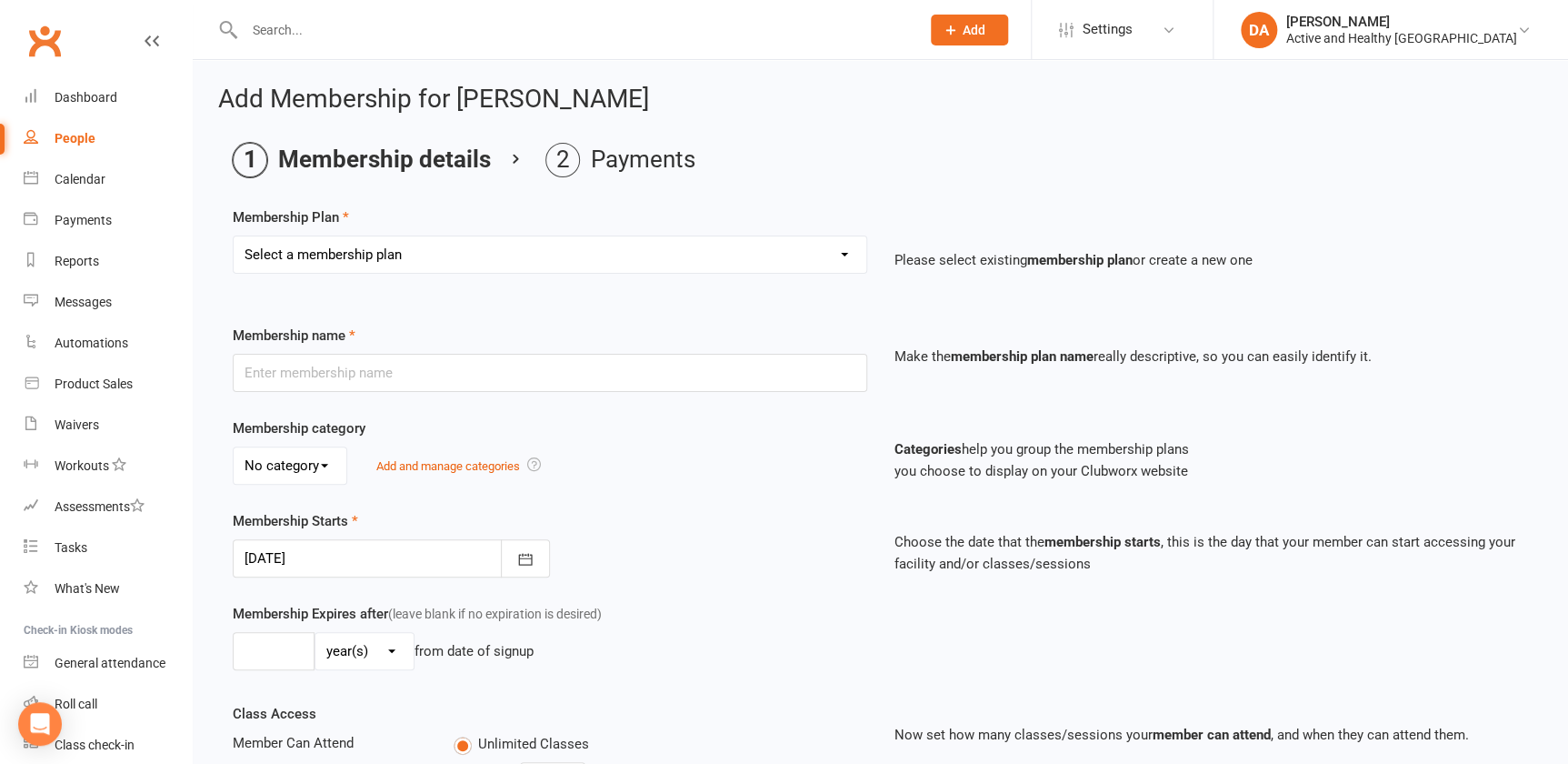
click at [81, 138] on div "People" at bounding box center [75, 138] width 41 height 15
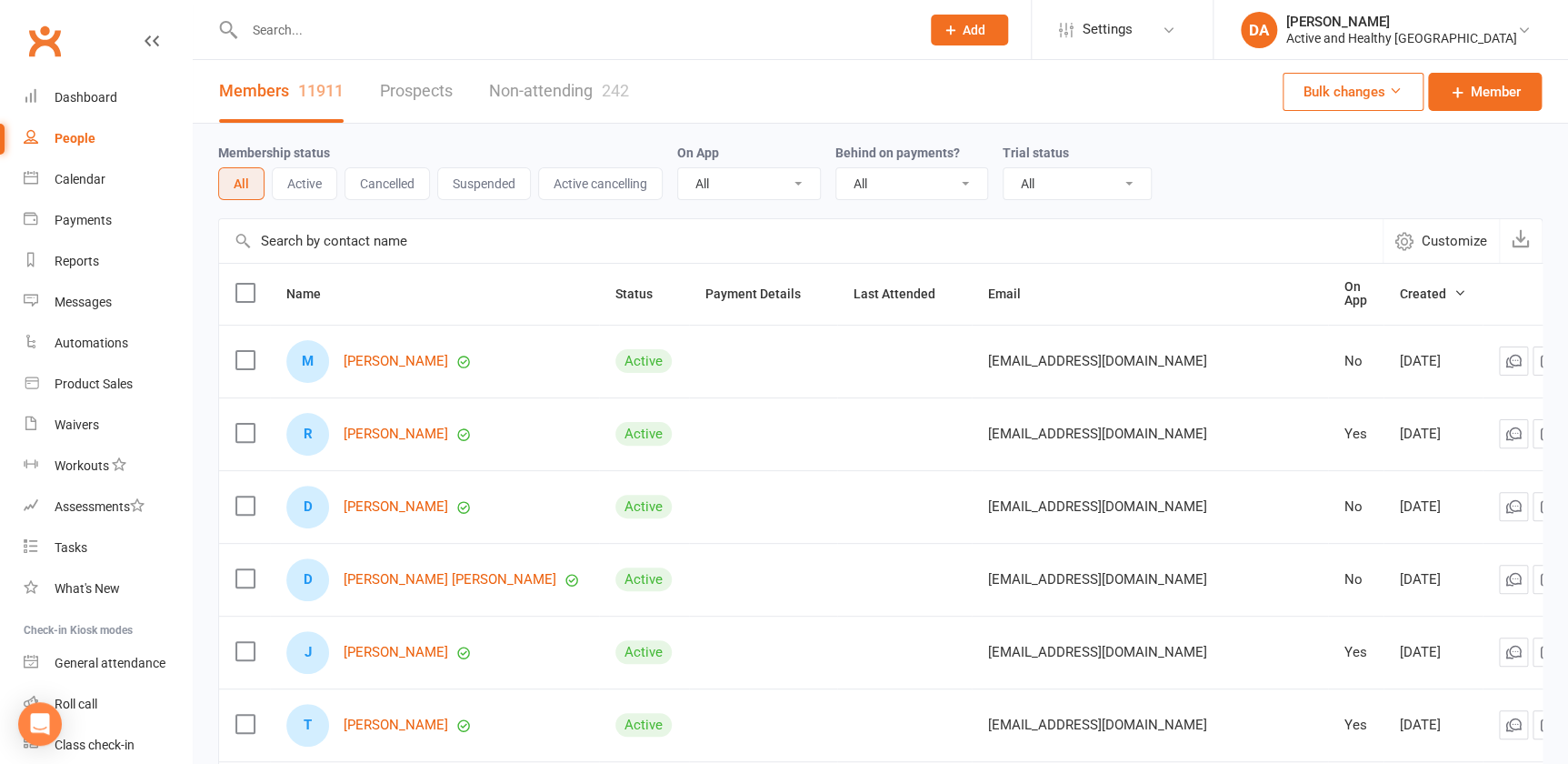
click at [301, 29] on input "text" at bounding box center [573, 30] width 668 height 25
click at [301, 28] on input "text" at bounding box center [573, 30] width 668 height 25
click at [306, 26] on input "text" at bounding box center [573, 30] width 668 height 25
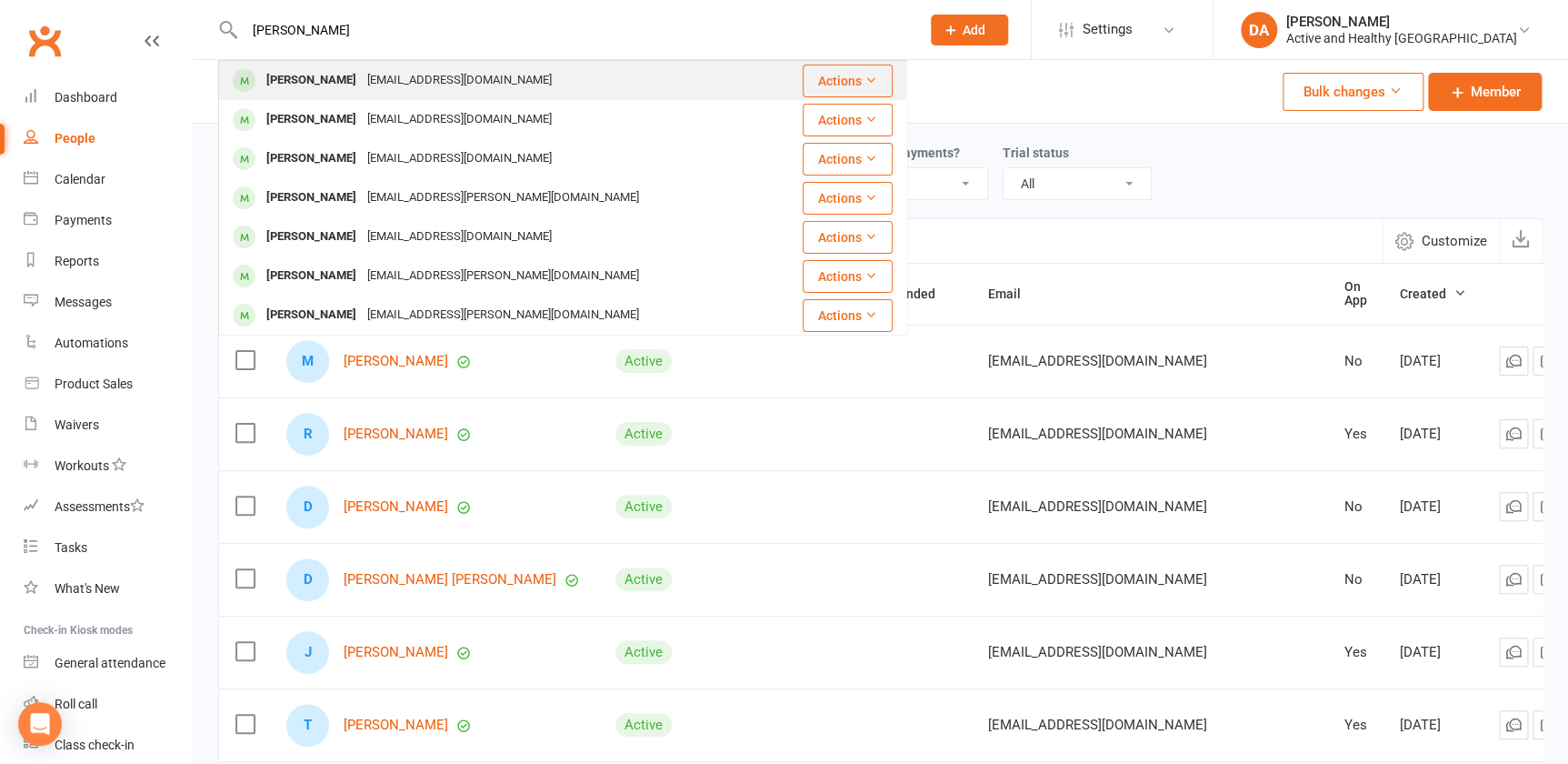
type input "lauren mathers"
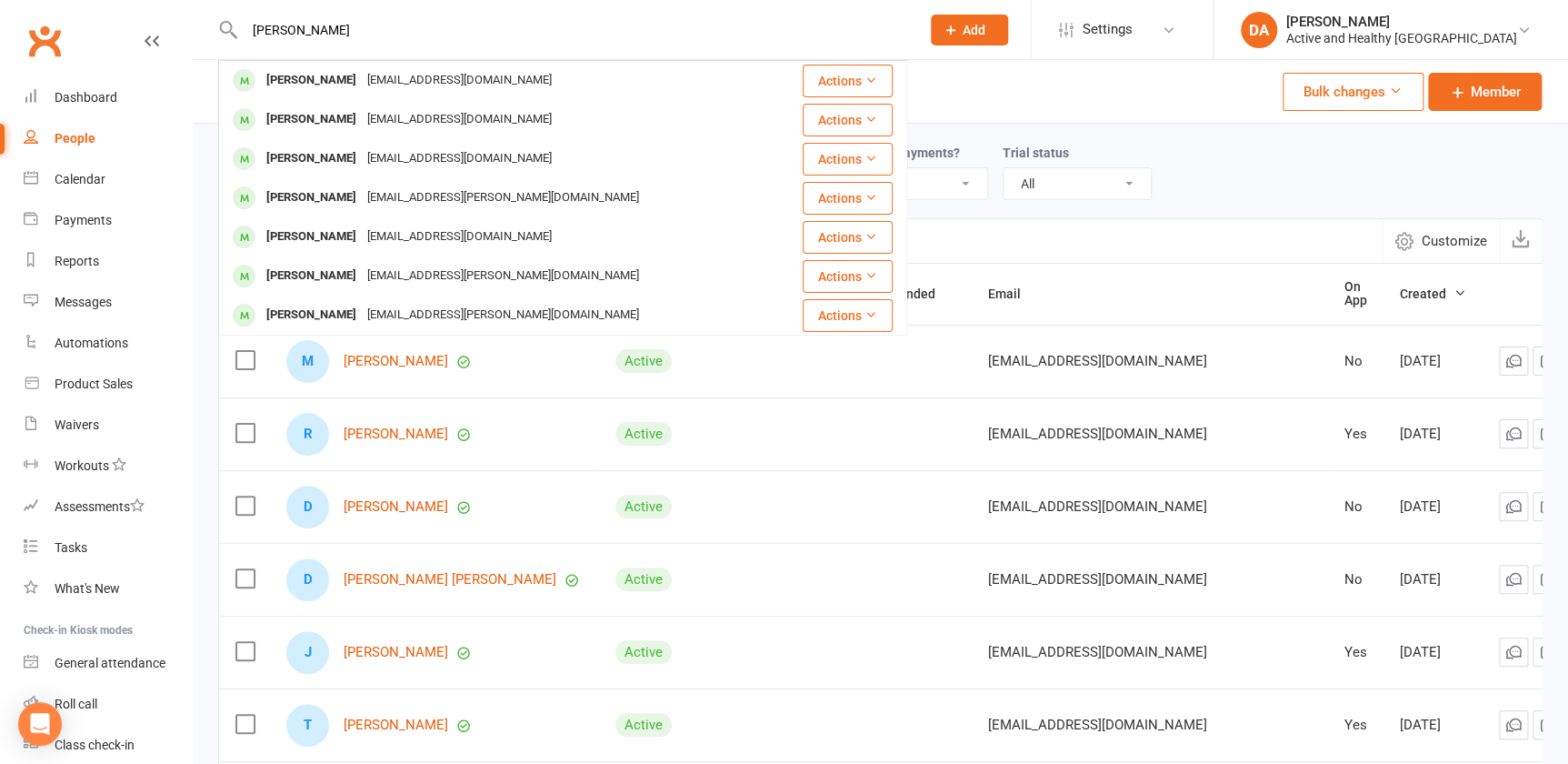
click at [361, 79] on div "laurenodonoghue@hotmail.com" at bounding box center [459, 80] width 196 height 26
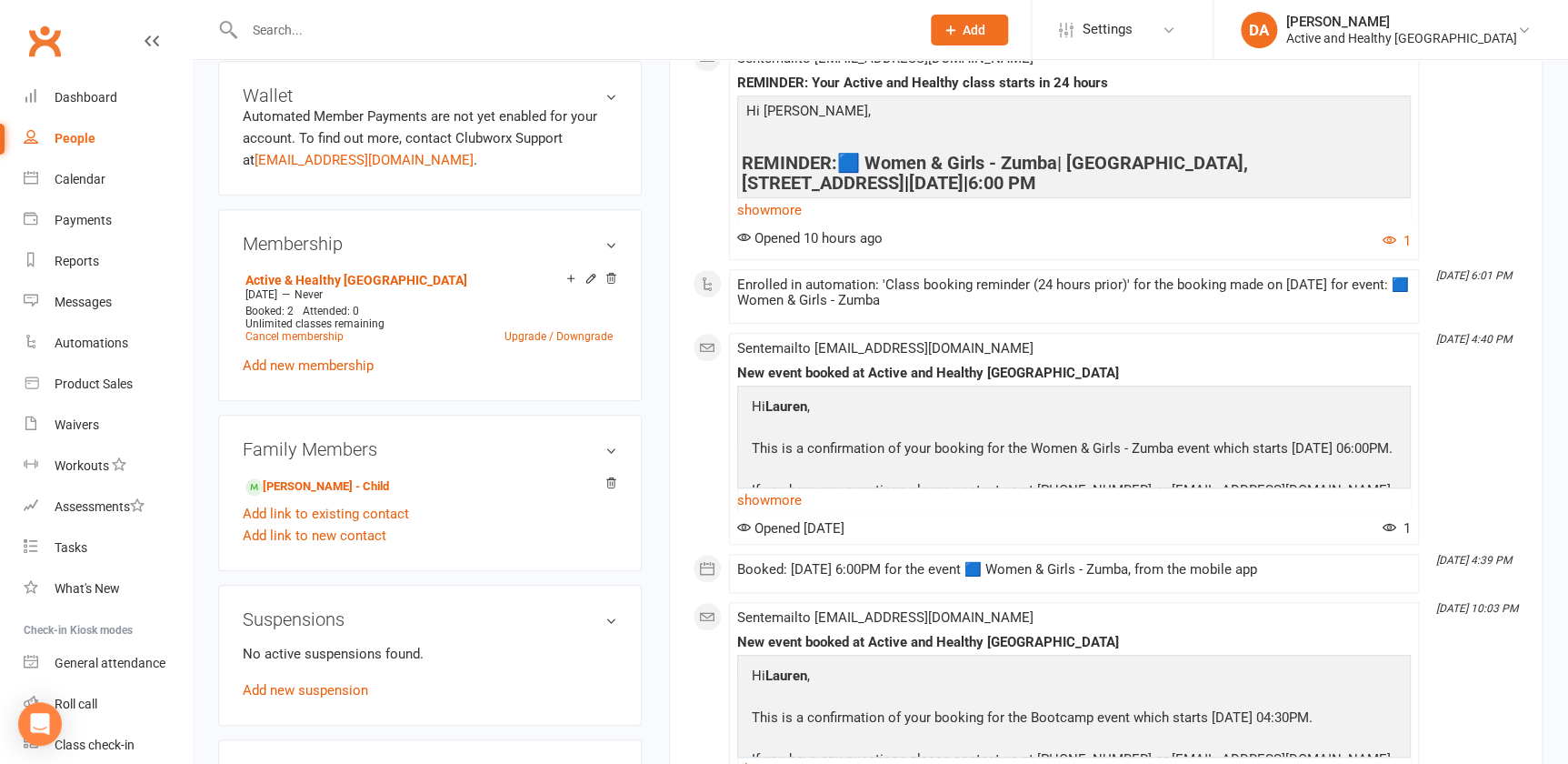
scroll to position [495, 0]
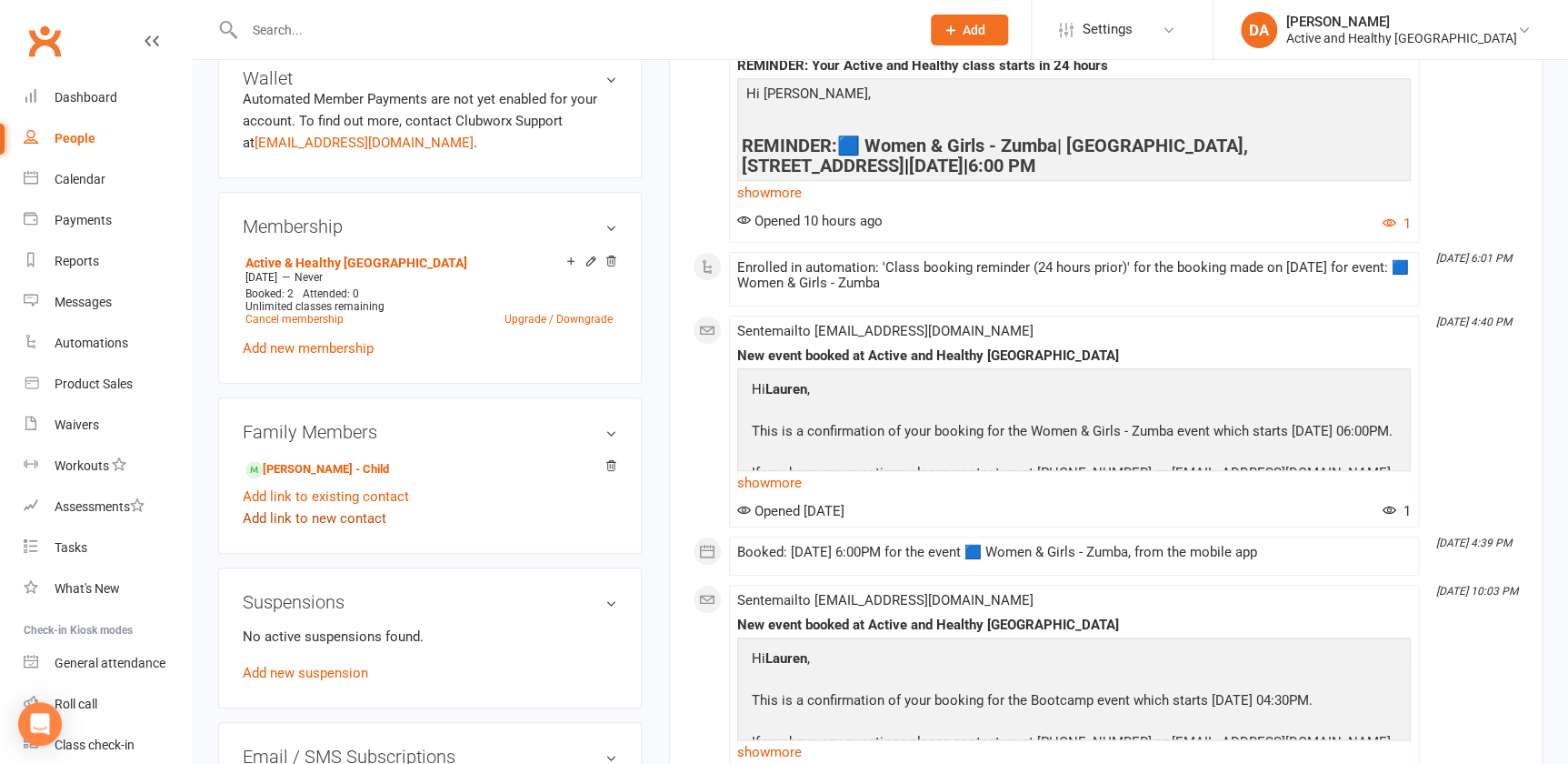
click at [321, 513] on link "Add link to new contact" at bounding box center [314, 518] width 143 height 22
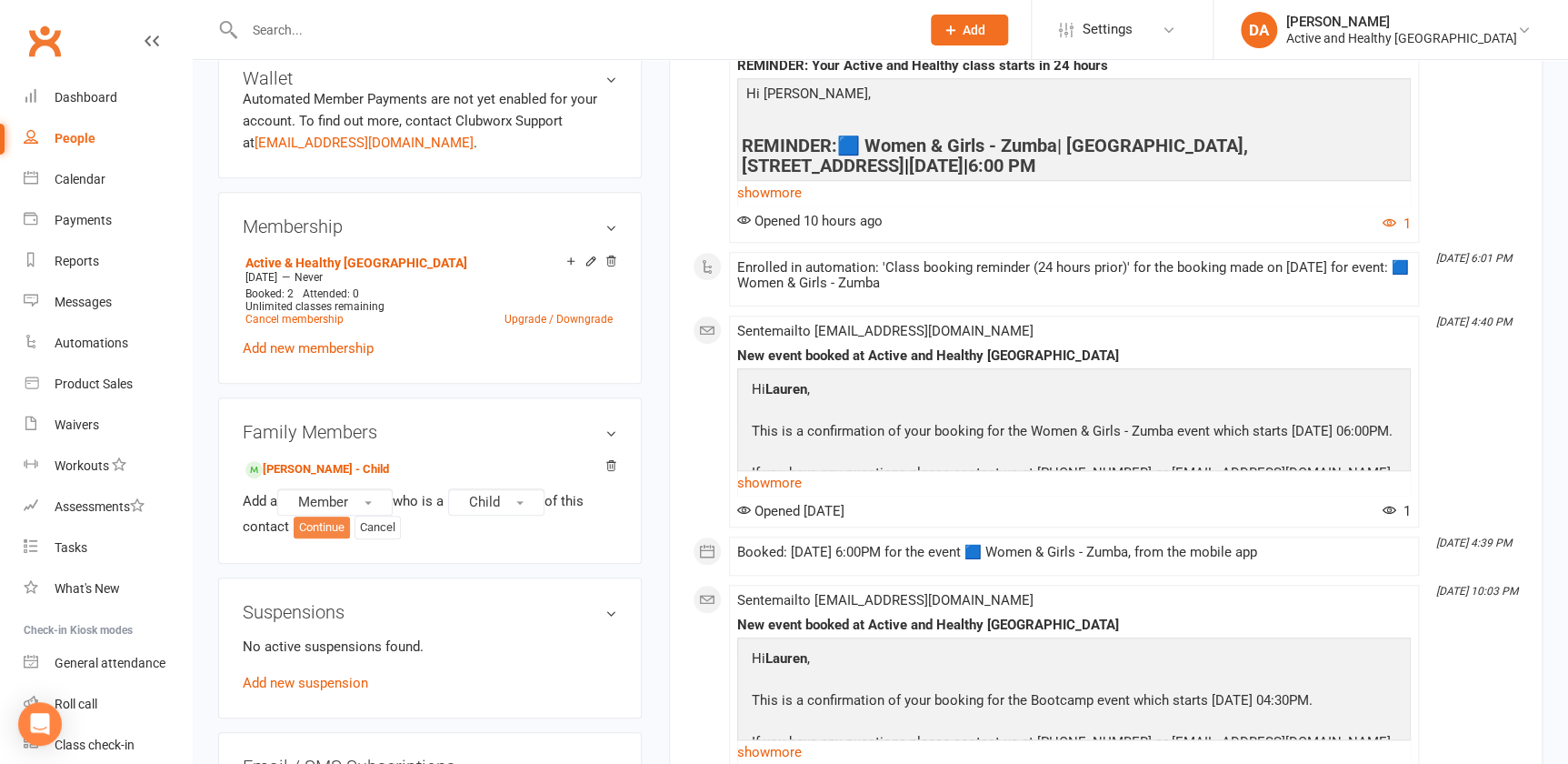
click at [339, 526] on button "Continue" at bounding box center [322, 527] width 56 height 22
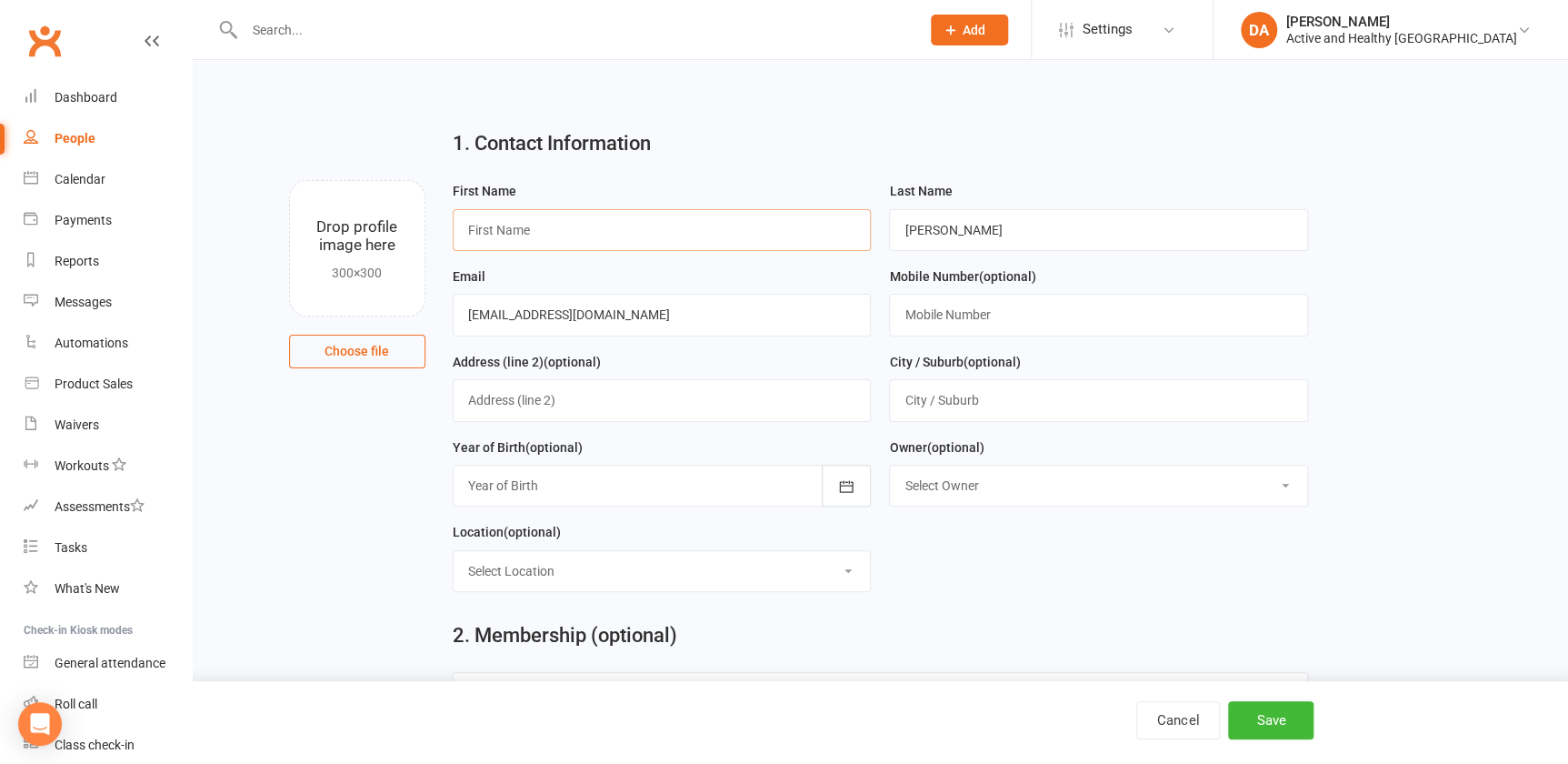
click at [561, 238] on input "text" at bounding box center [662, 230] width 419 height 42
type input "Audrey"
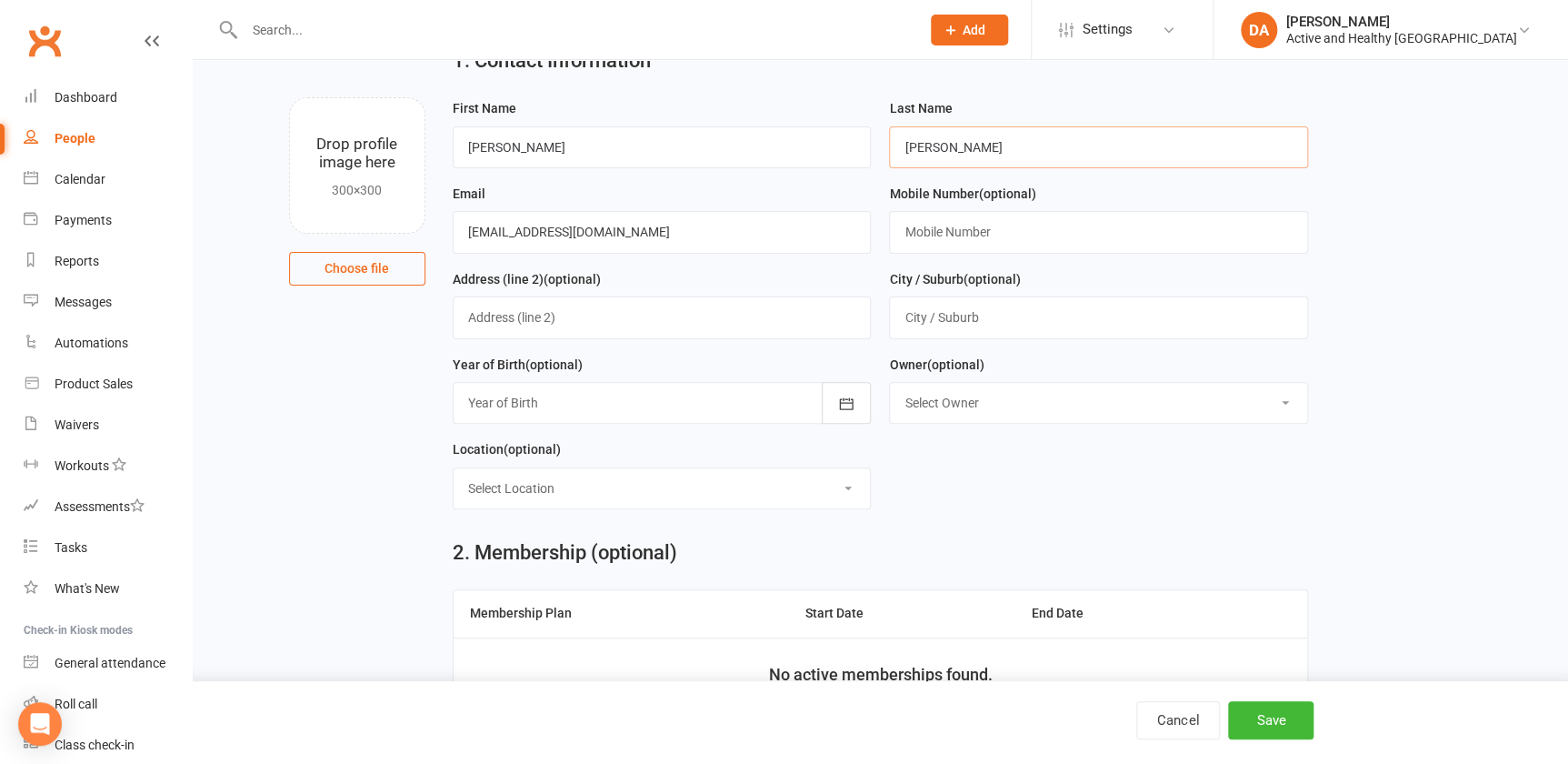
scroll to position [227, 0]
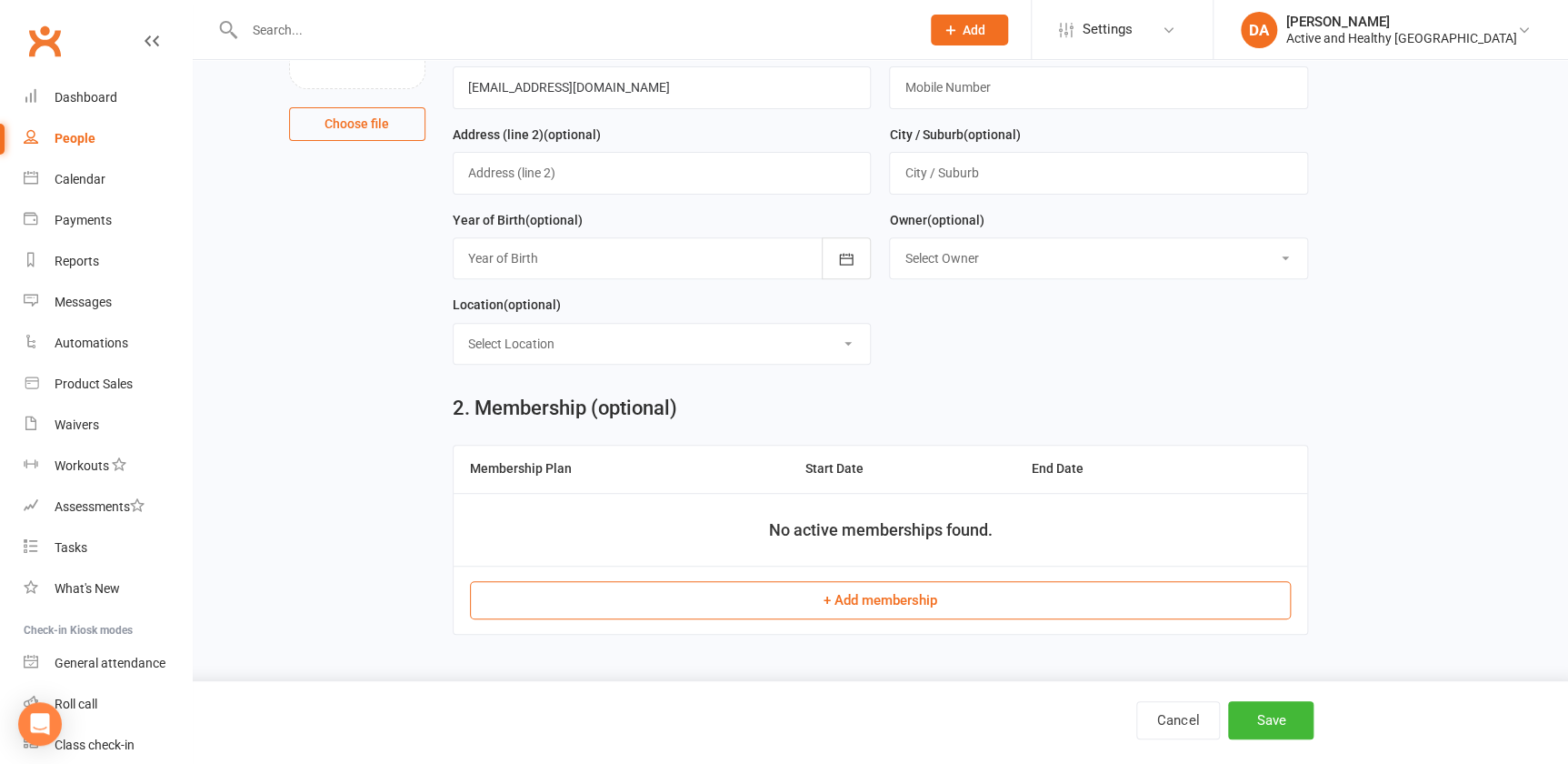
click at [529, 260] on div at bounding box center [662, 258] width 419 height 42
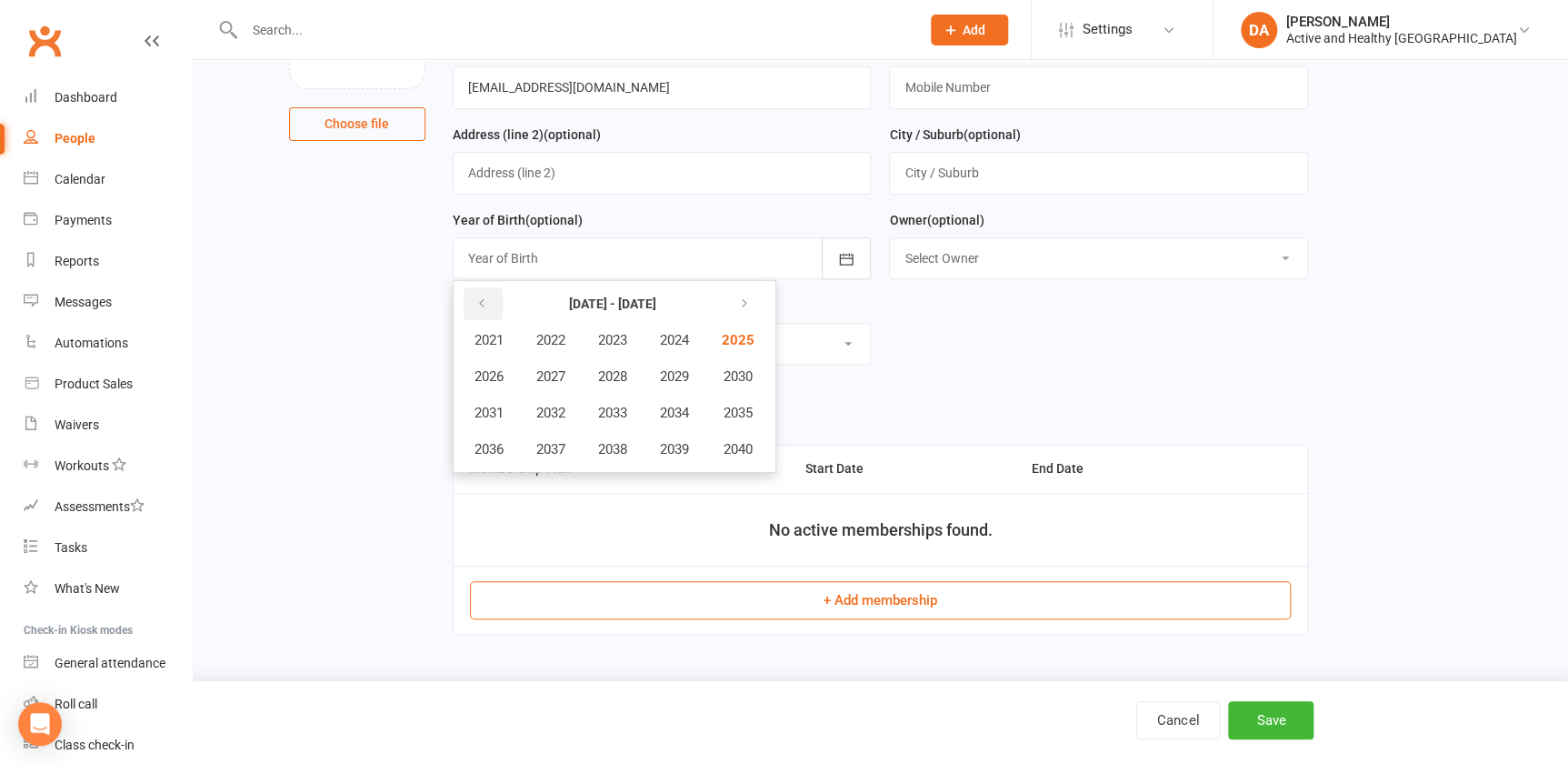
click at [484, 301] on icon "button" at bounding box center [482, 303] width 13 height 15
click at [568, 446] on button "2017" at bounding box center [550, 450] width 60 height 35
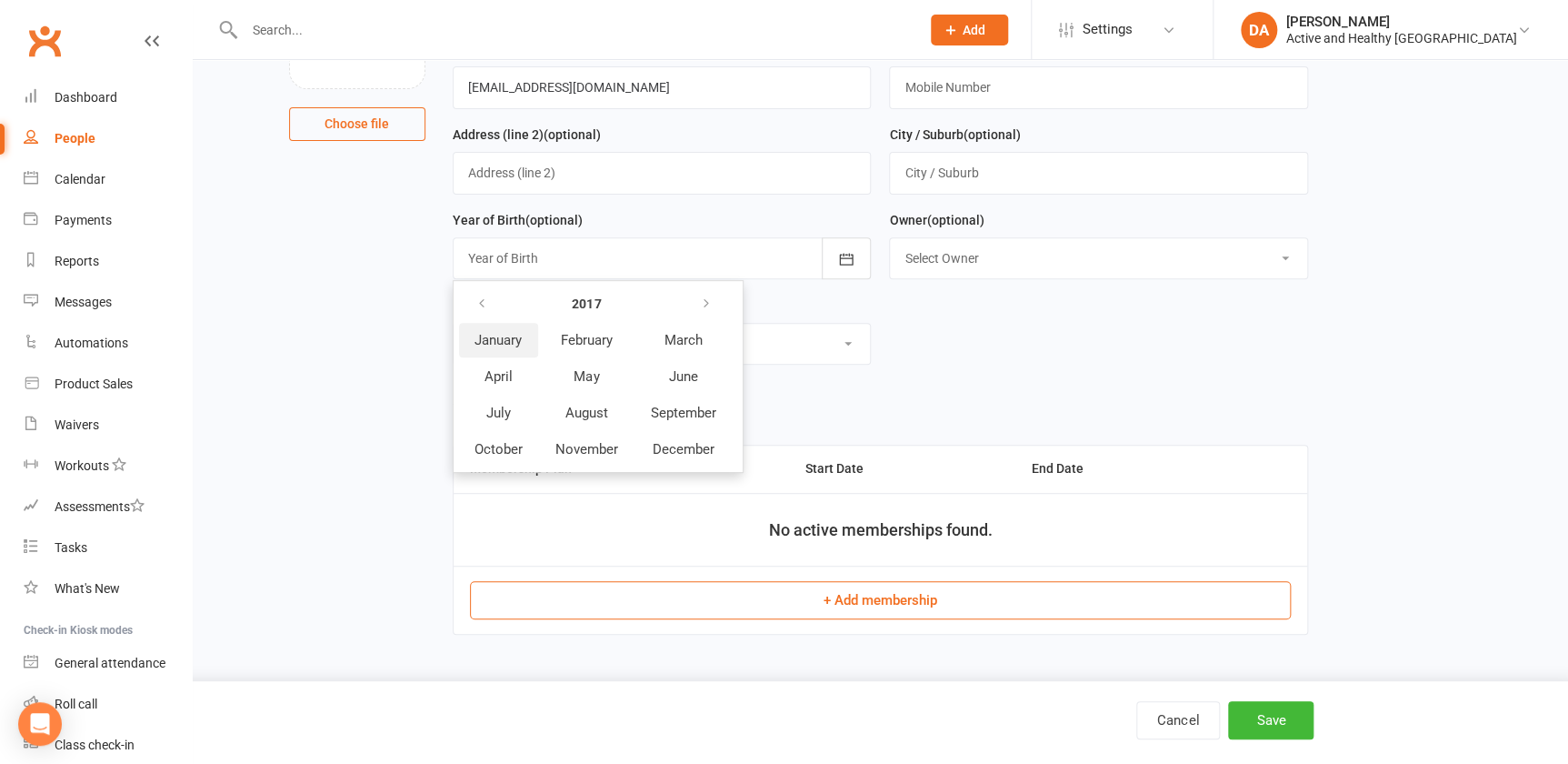
click at [506, 336] on span "January" at bounding box center [498, 339] width 47 height 16
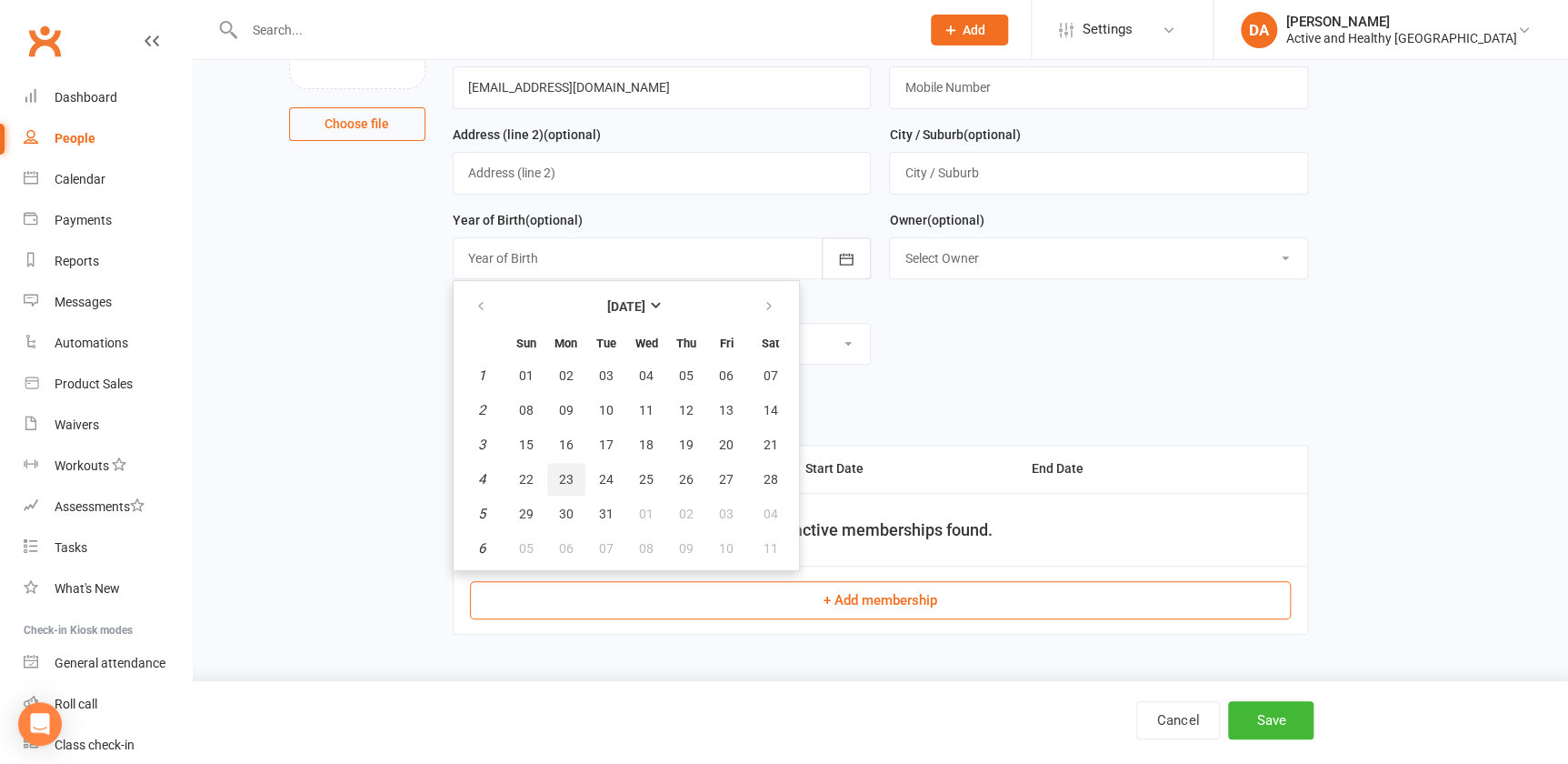
click at [564, 479] on span "23" at bounding box center [566, 479] width 15 height 15
type input "23 Jan 2017"
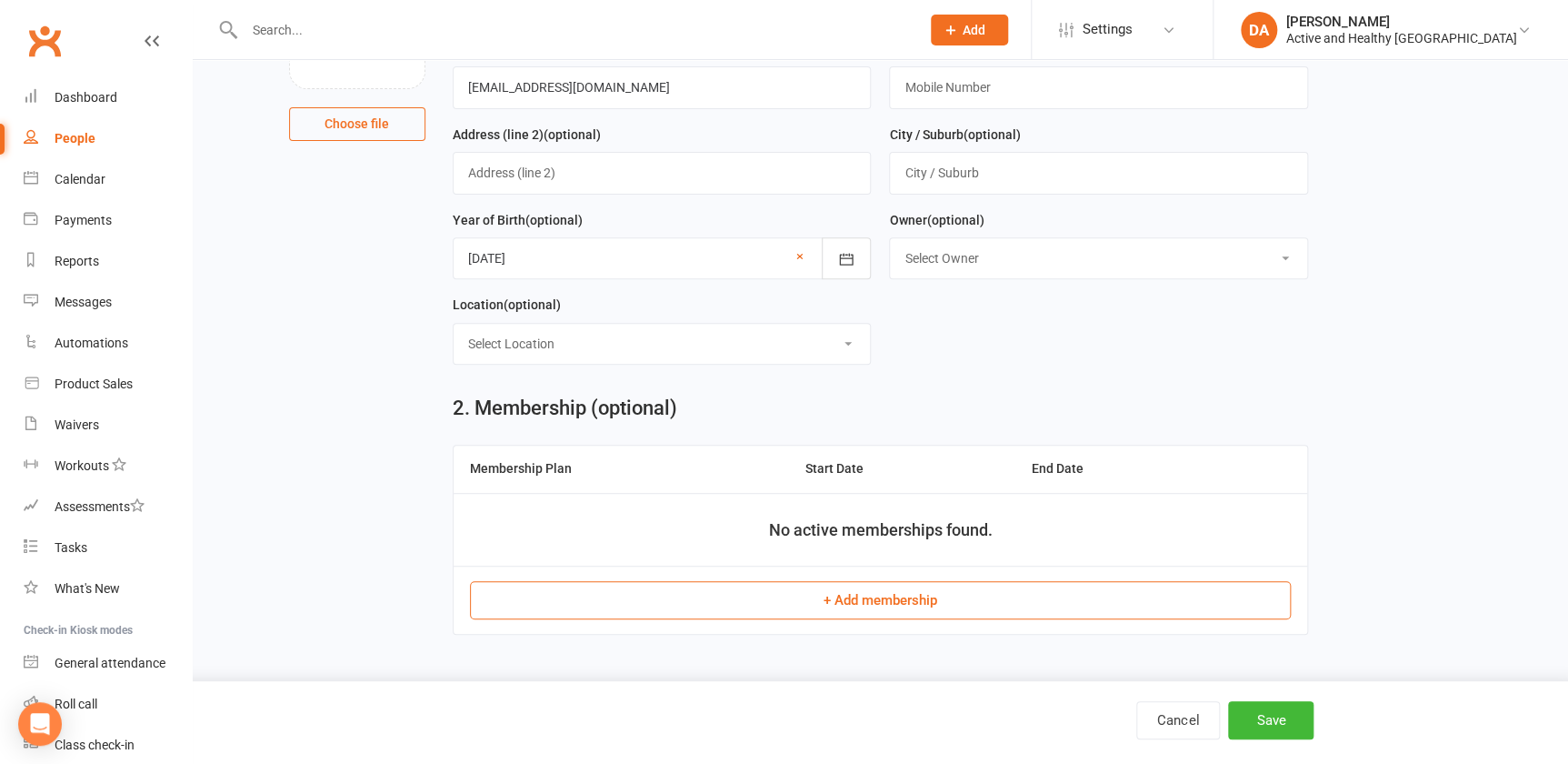
click at [916, 605] on button "+ Add membership" at bounding box center [880, 599] width 821 height 38
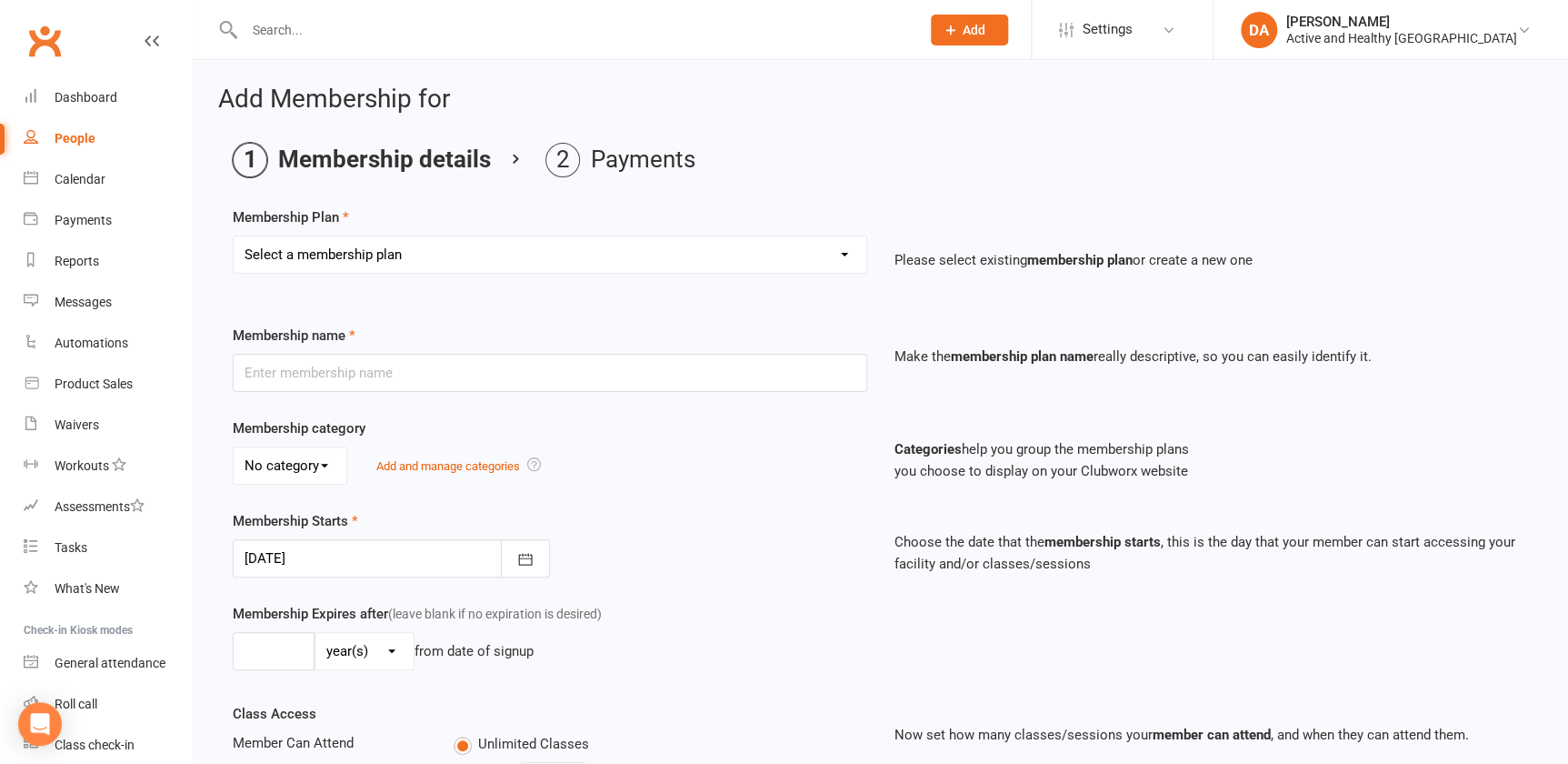
click at [437, 255] on select "Select a membership plan Create new Membership Plan Active & Healthy Ipswich" at bounding box center [549, 255] width 633 height 37
select select "1"
click at [234, 237] on select "Select a membership plan Create new Membership Plan Active & Healthy Ipswich" at bounding box center [549, 255] width 633 height 37
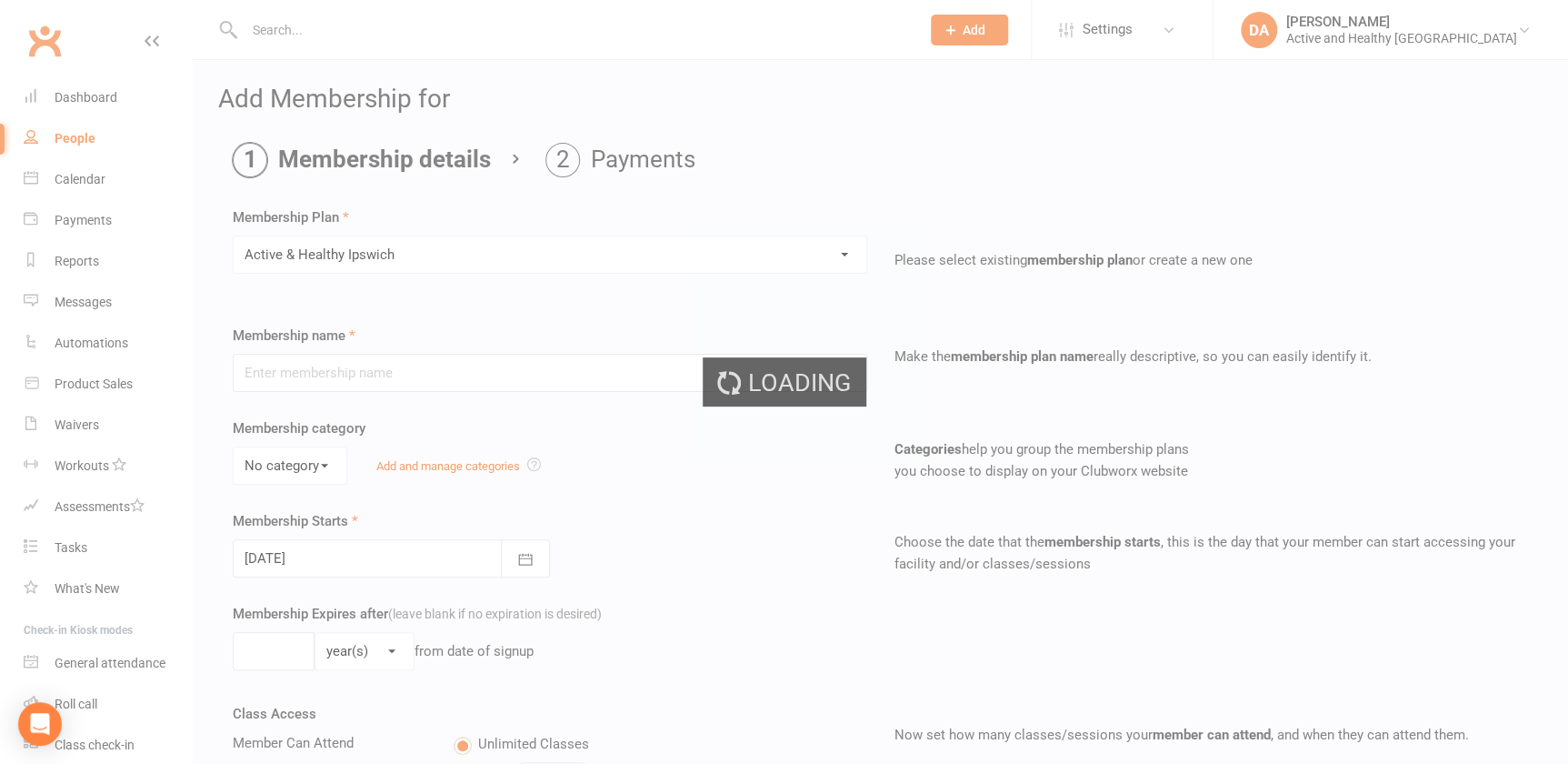
type input "Active & Healthy [GEOGRAPHIC_DATA]"
select select "0"
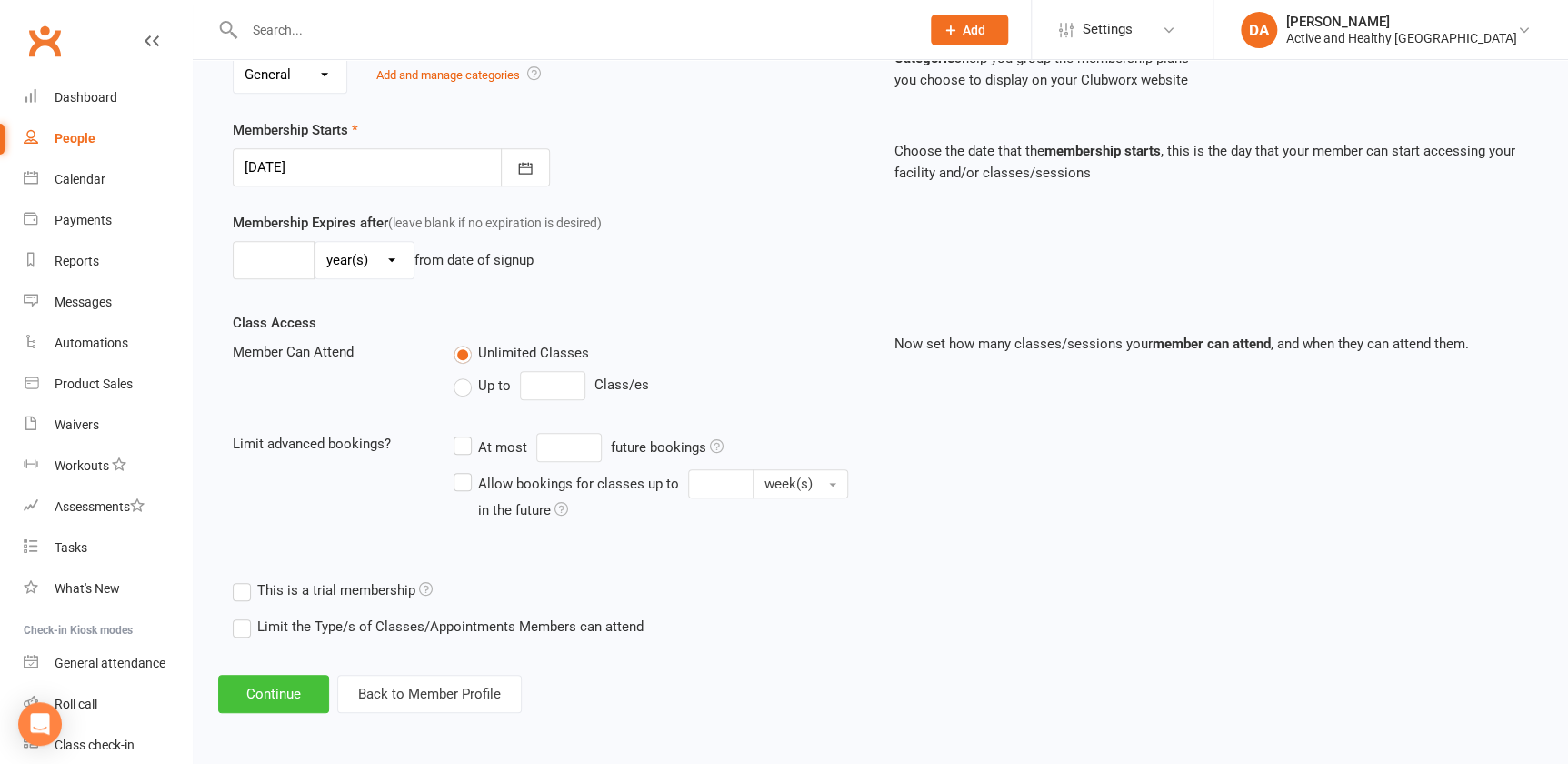
click at [272, 694] on button "Continue" at bounding box center [273, 693] width 110 height 38
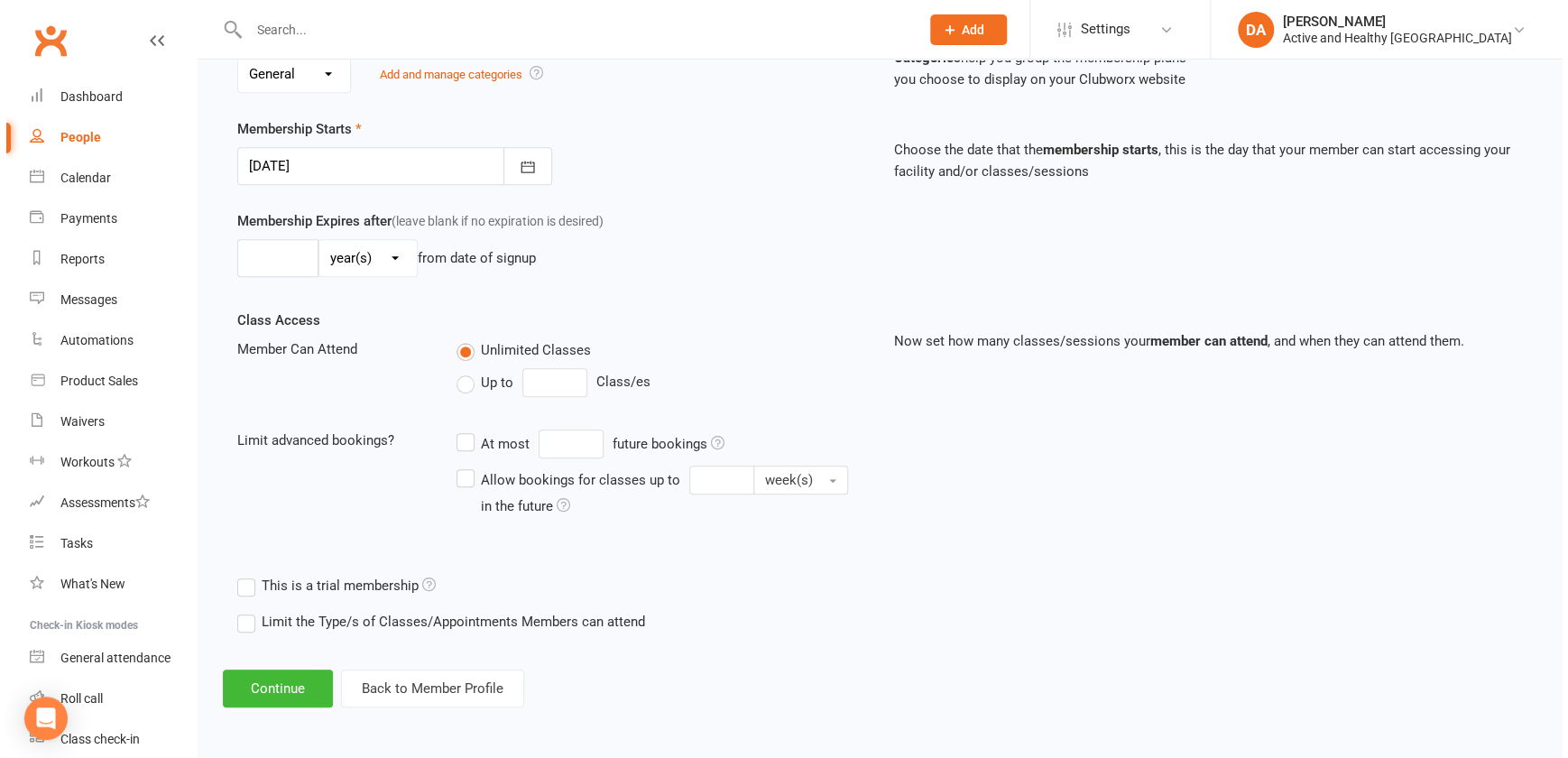
scroll to position [0, 0]
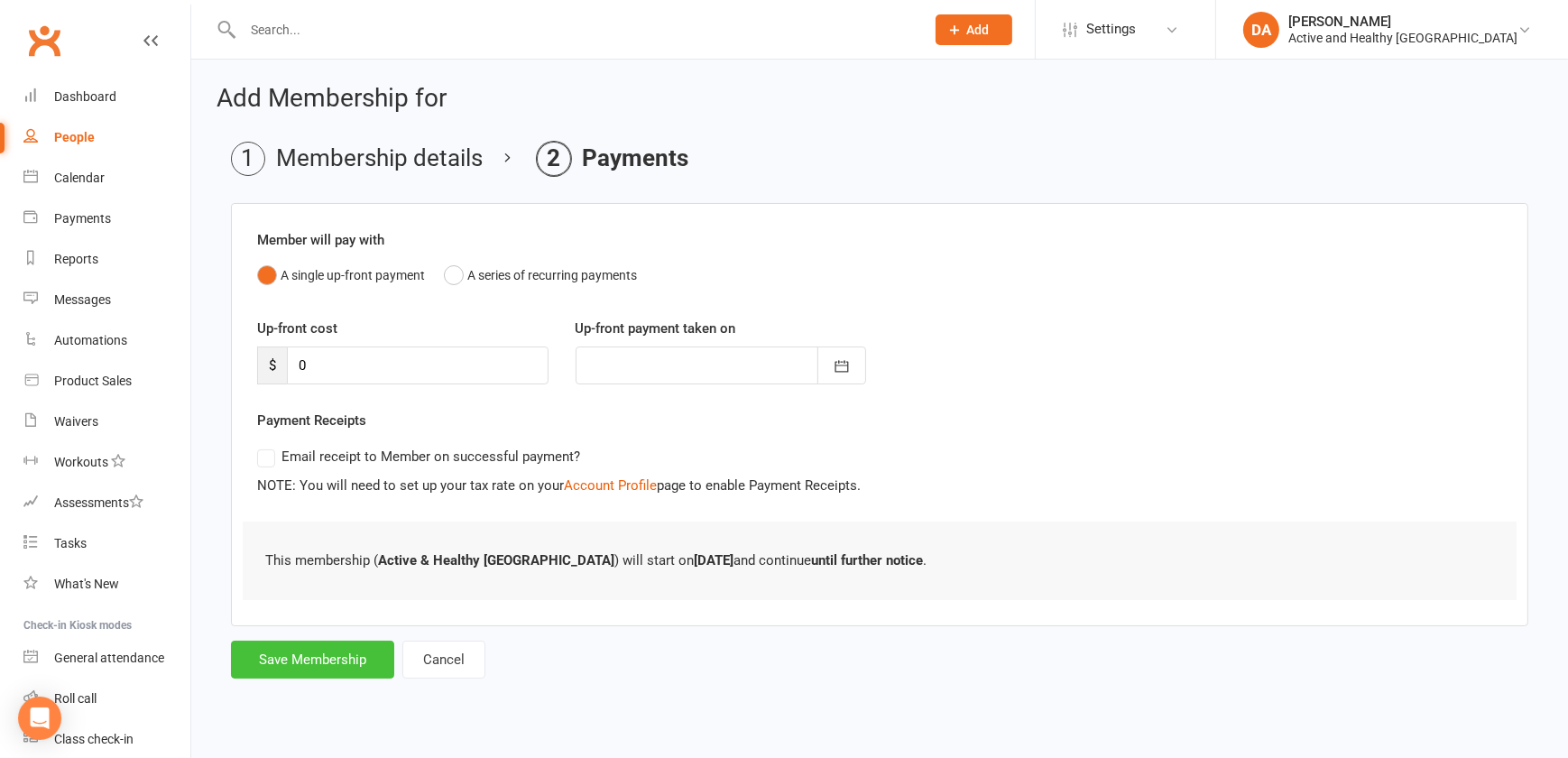
click at [361, 661] on button "Save Membership" at bounding box center [313, 659] width 164 height 38
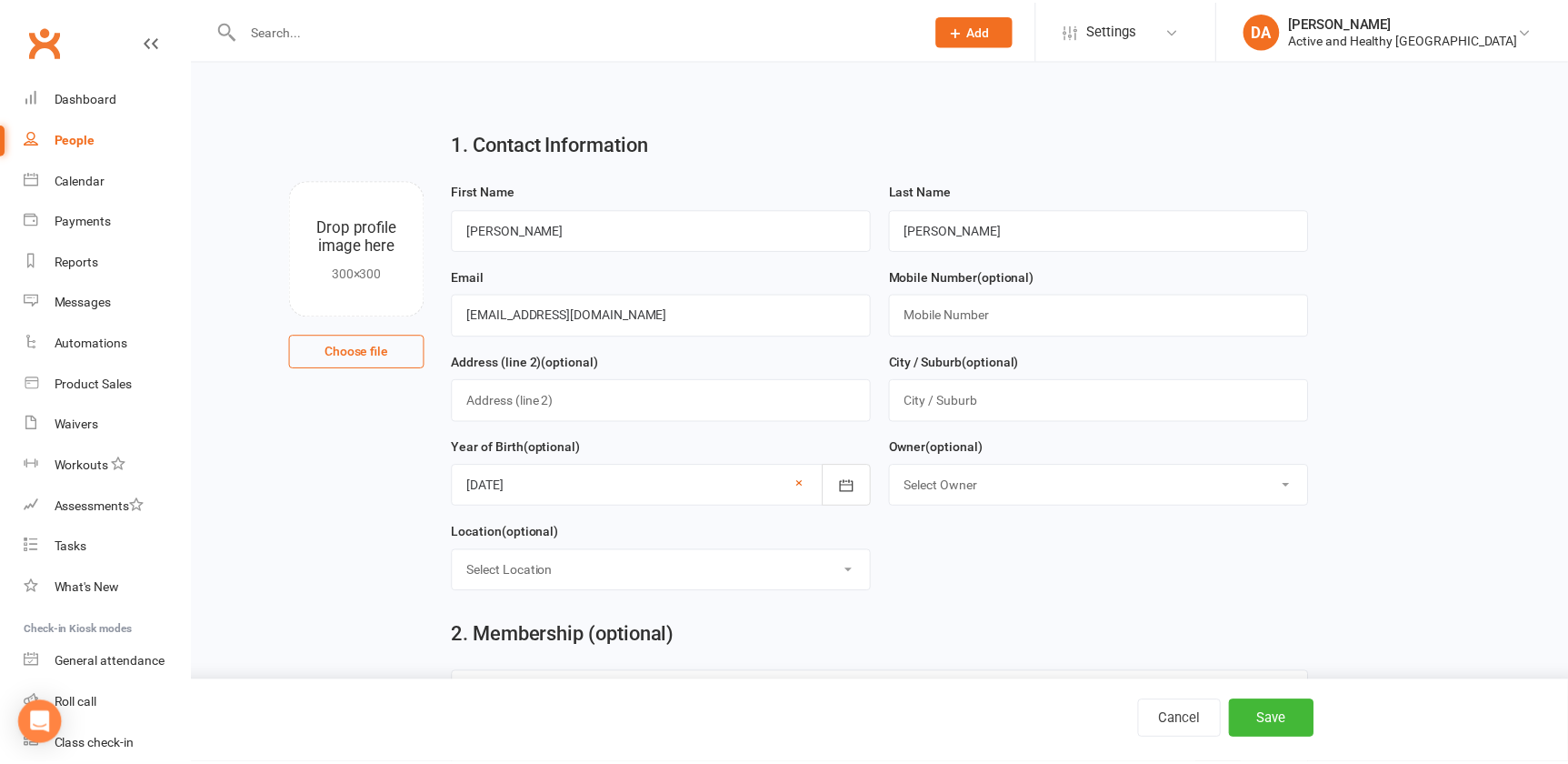
scroll to position [216, 0]
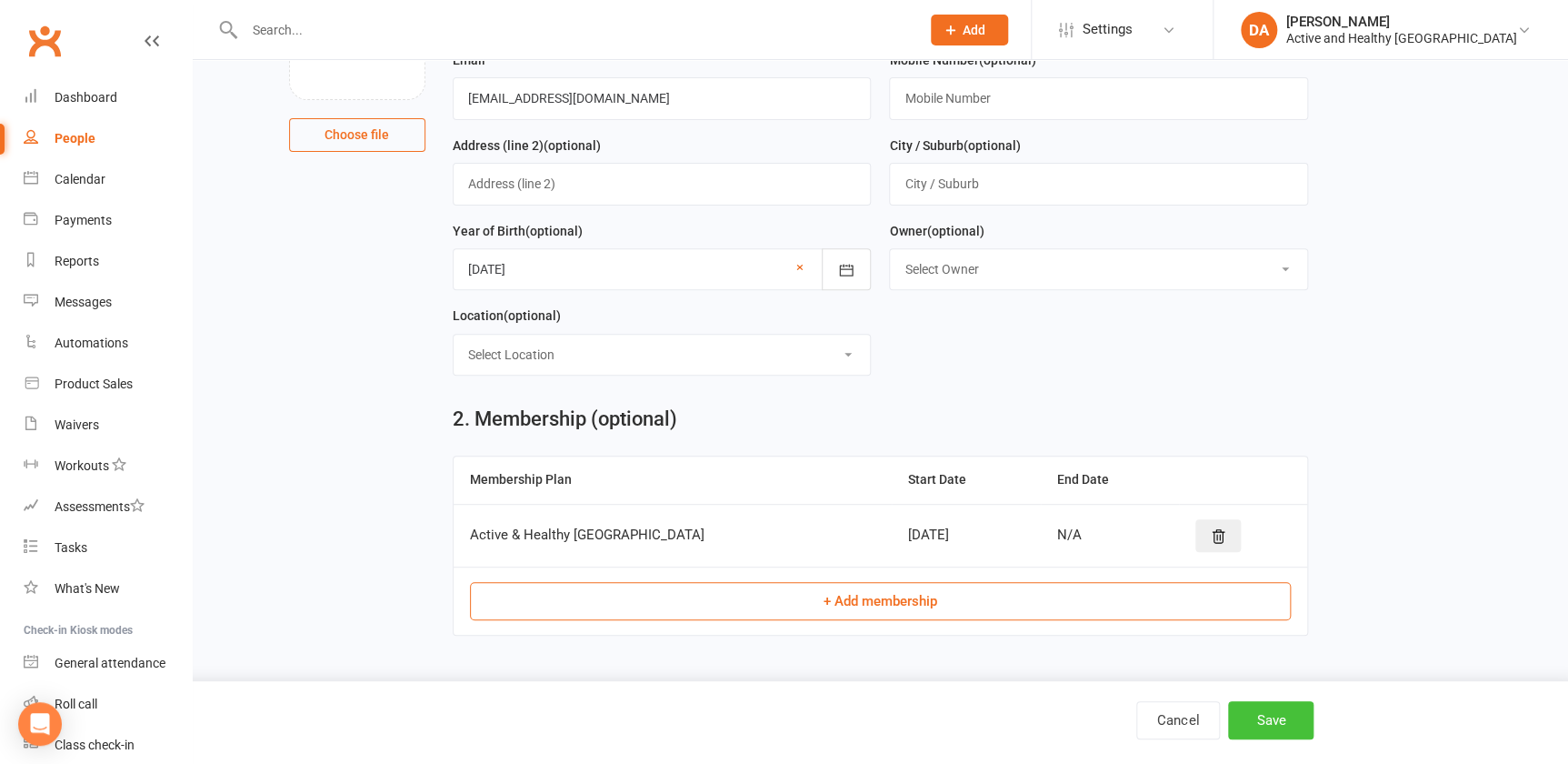
click at [1288, 718] on button "Save" at bounding box center [1270, 719] width 85 height 38
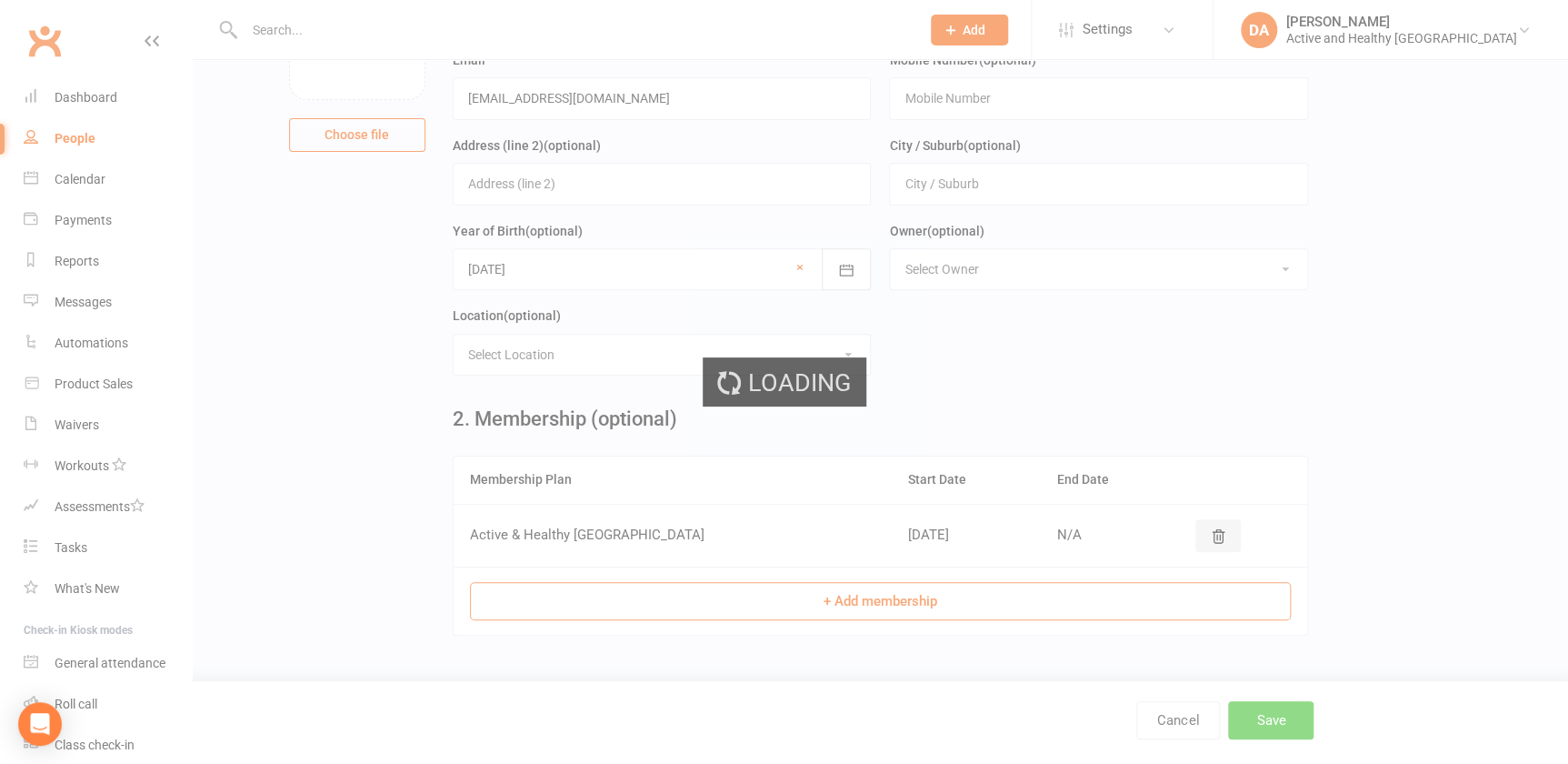
scroll to position [0, 0]
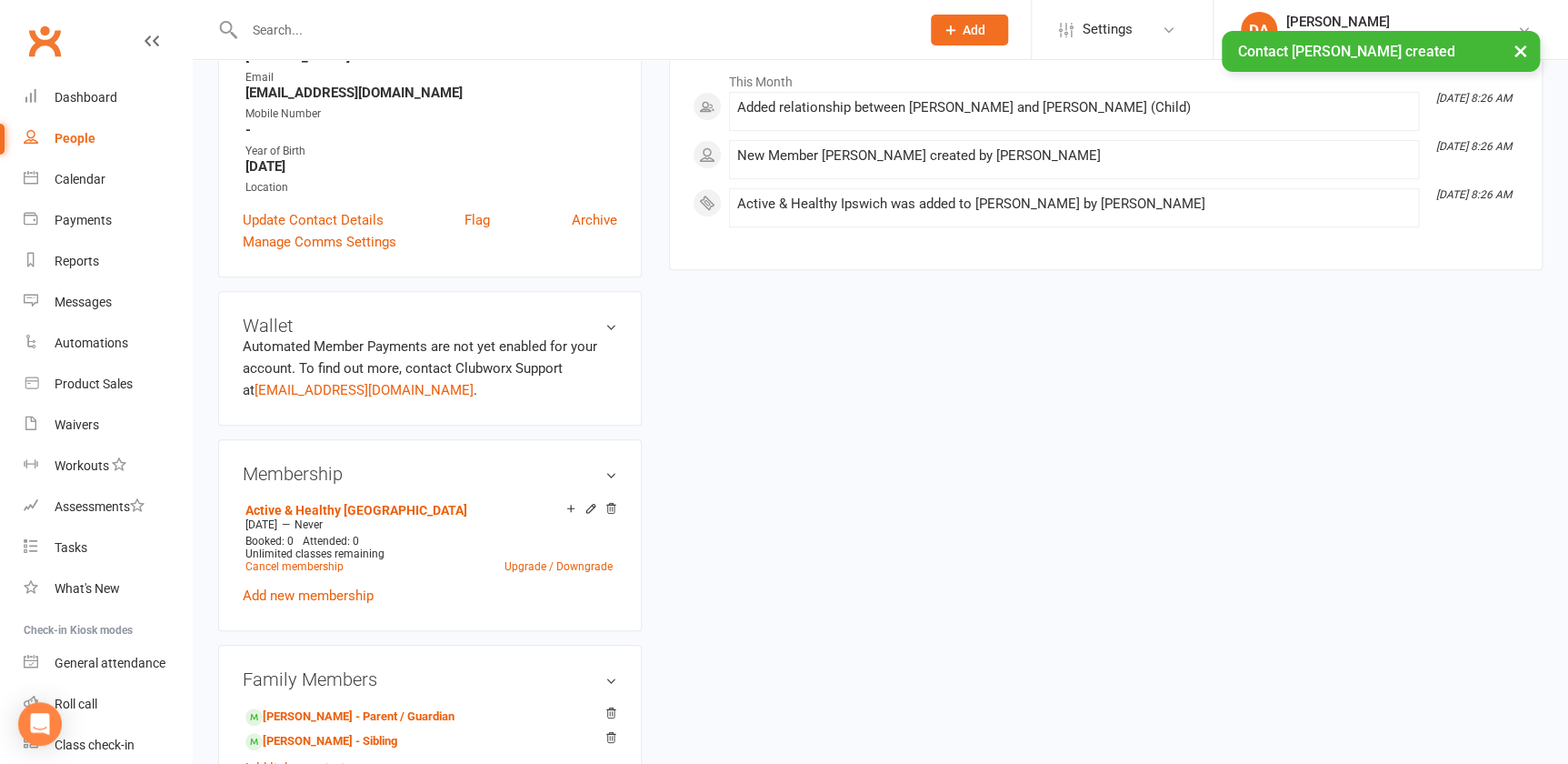
scroll to position [579, 0]
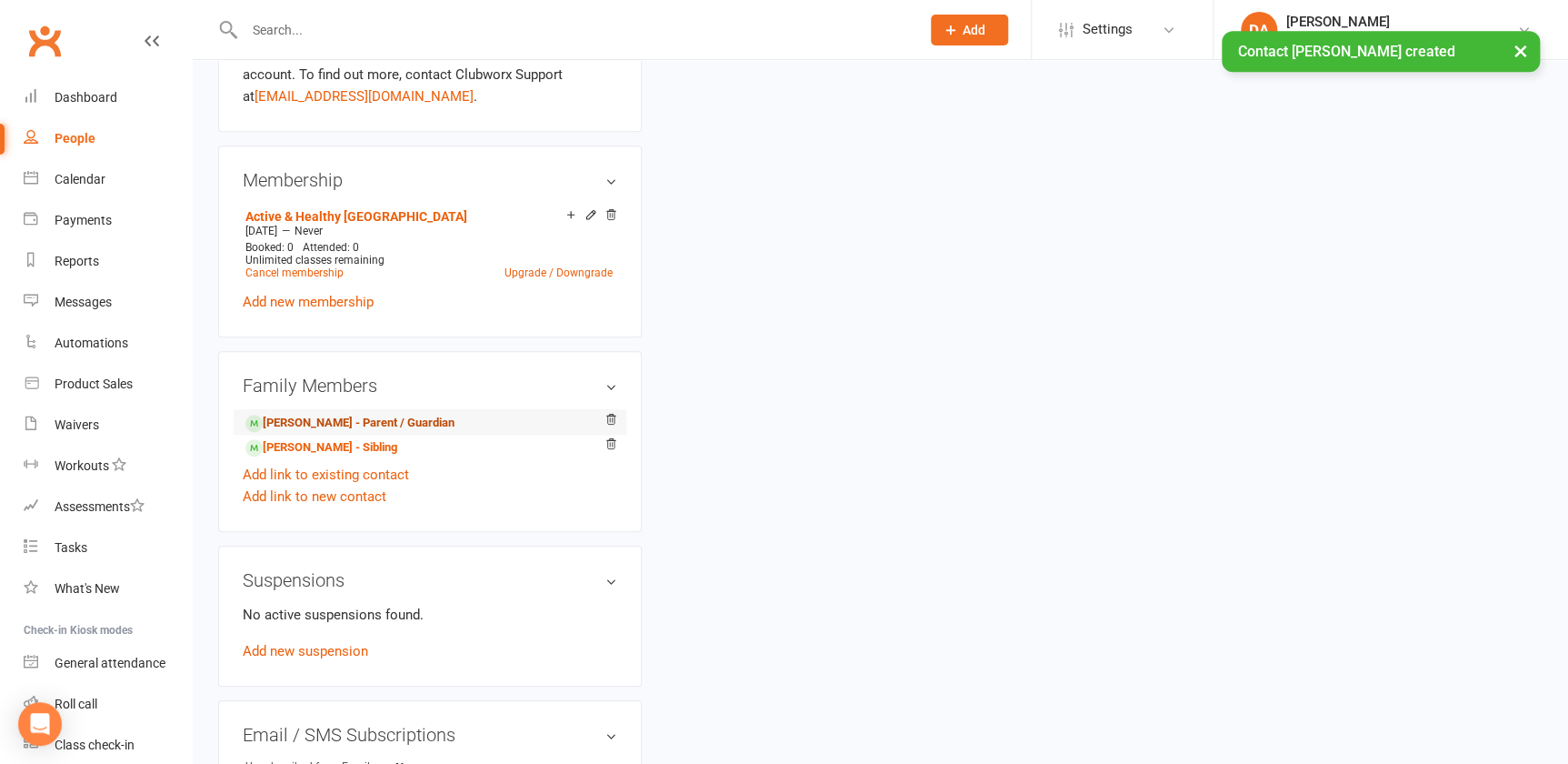
click at [306, 419] on link "Lauren Mathers - Parent / Guardian" at bounding box center [350, 424] width 209 height 19
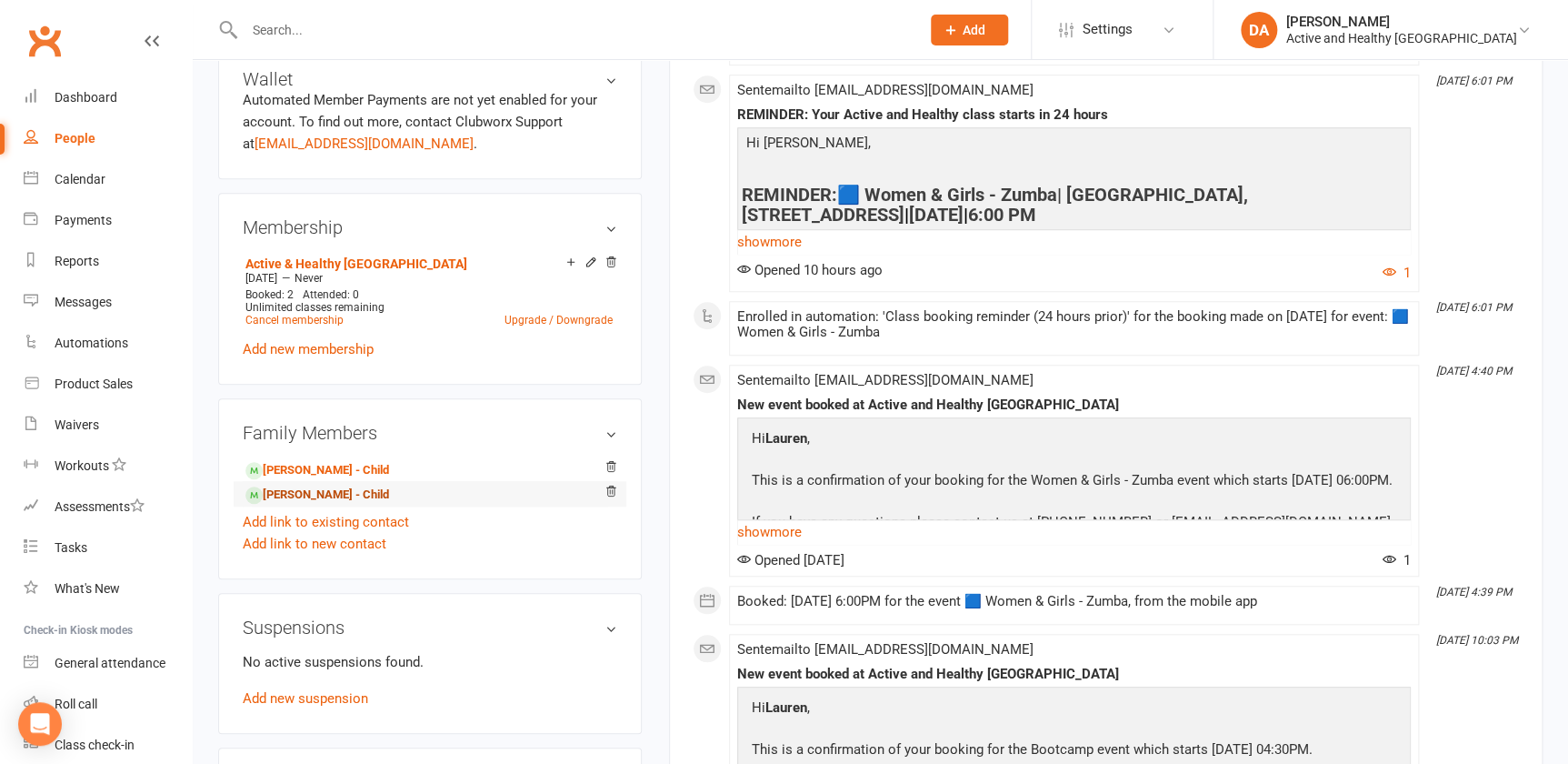
scroll to position [495, 0]
click at [324, 543] on link "Add link to new contact" at bounding box center [314, 543] width 143 height 22
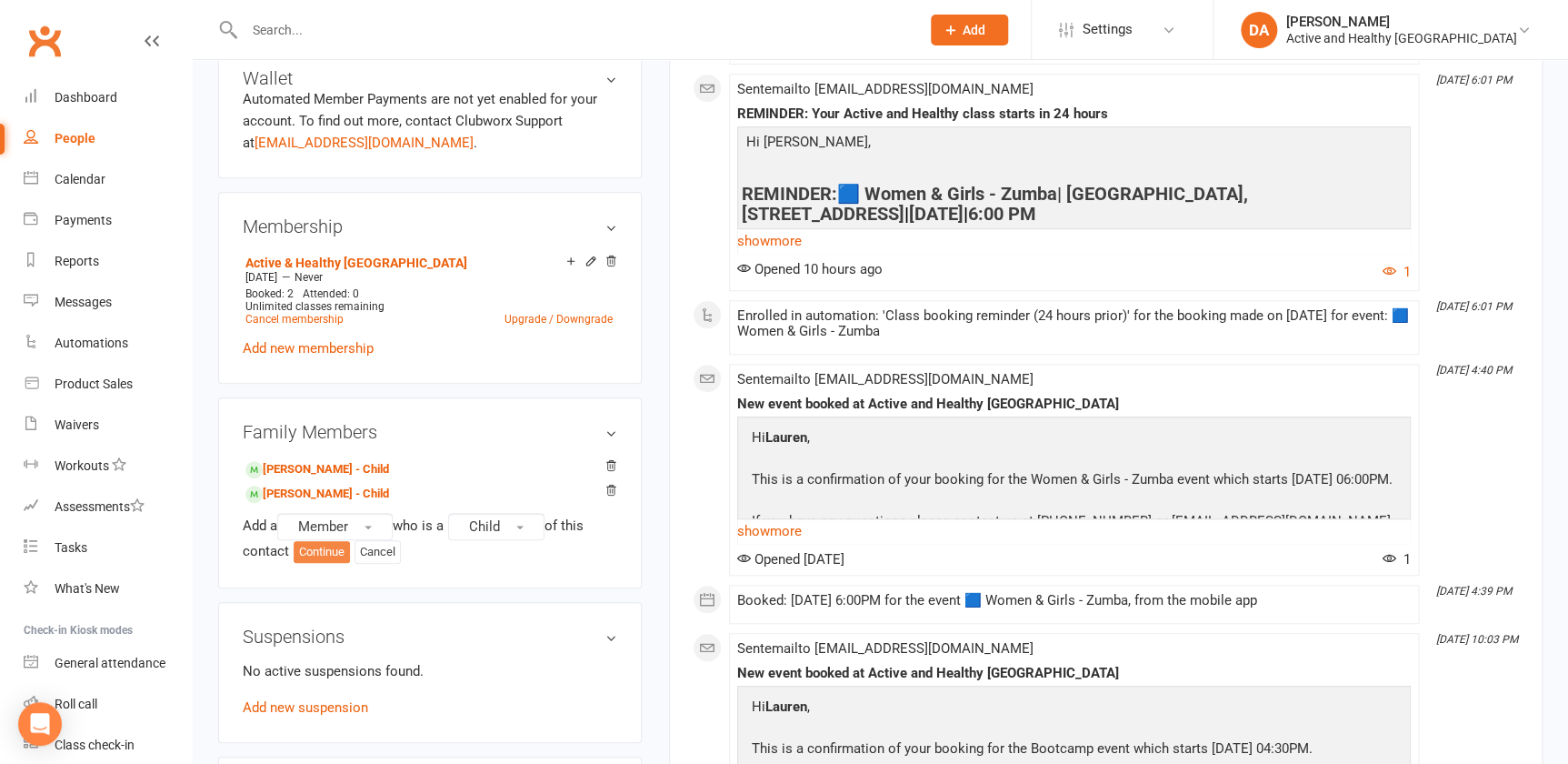
click at [305, 555] on button "Continue" at bounding box center [322, 552] width 56 height 22
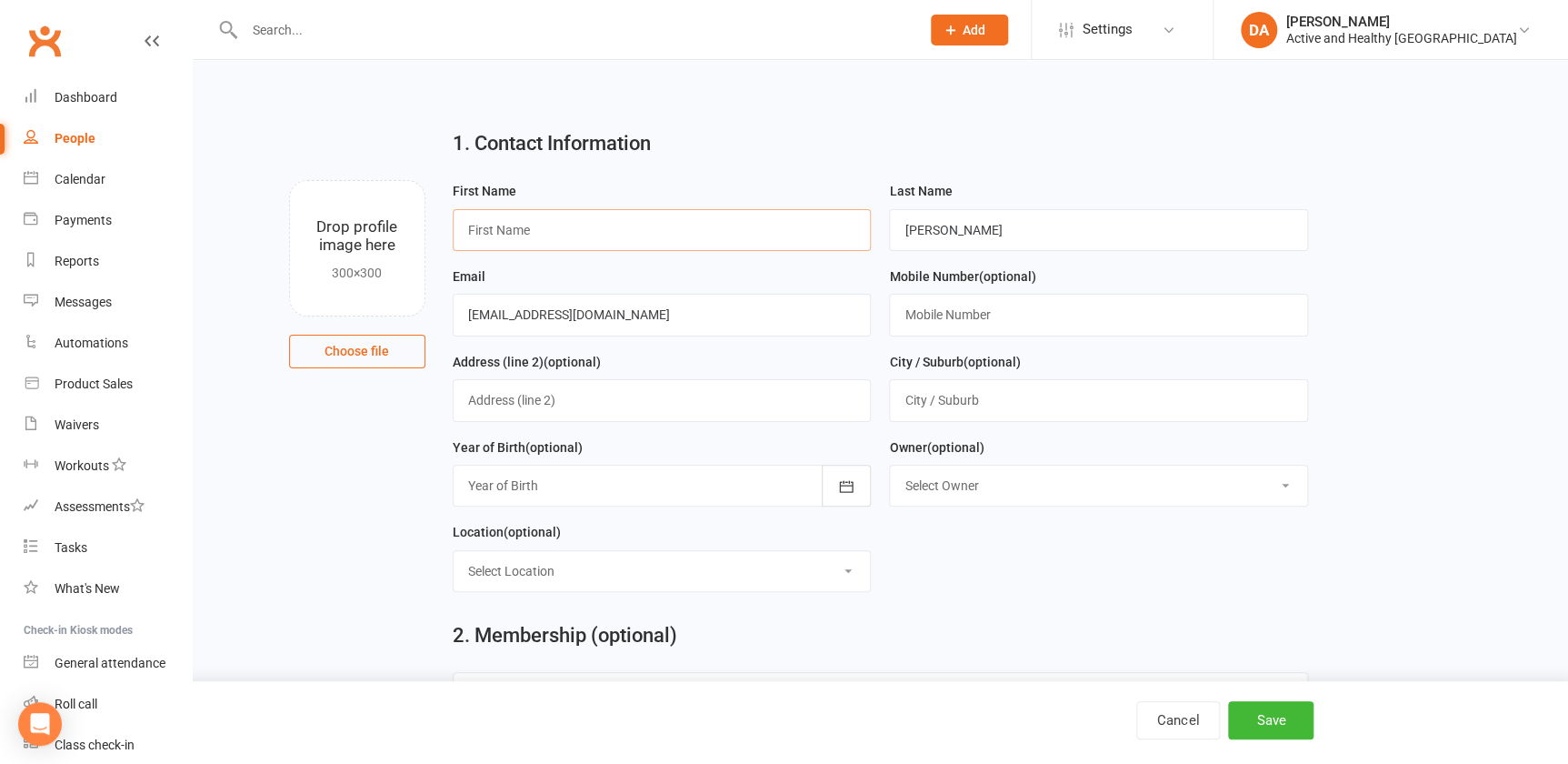
drag, startPoint x: 563, startPoint y: 242, endPoint x: 675, endPoint y: 244, distance: 112.0
click at [563, 242] on input "text" at bounding box center [662, 230] width 419 height 42
type input "Maggie"
click at [700, 490] on div at bounding box center [662, 485] width 419 height 42
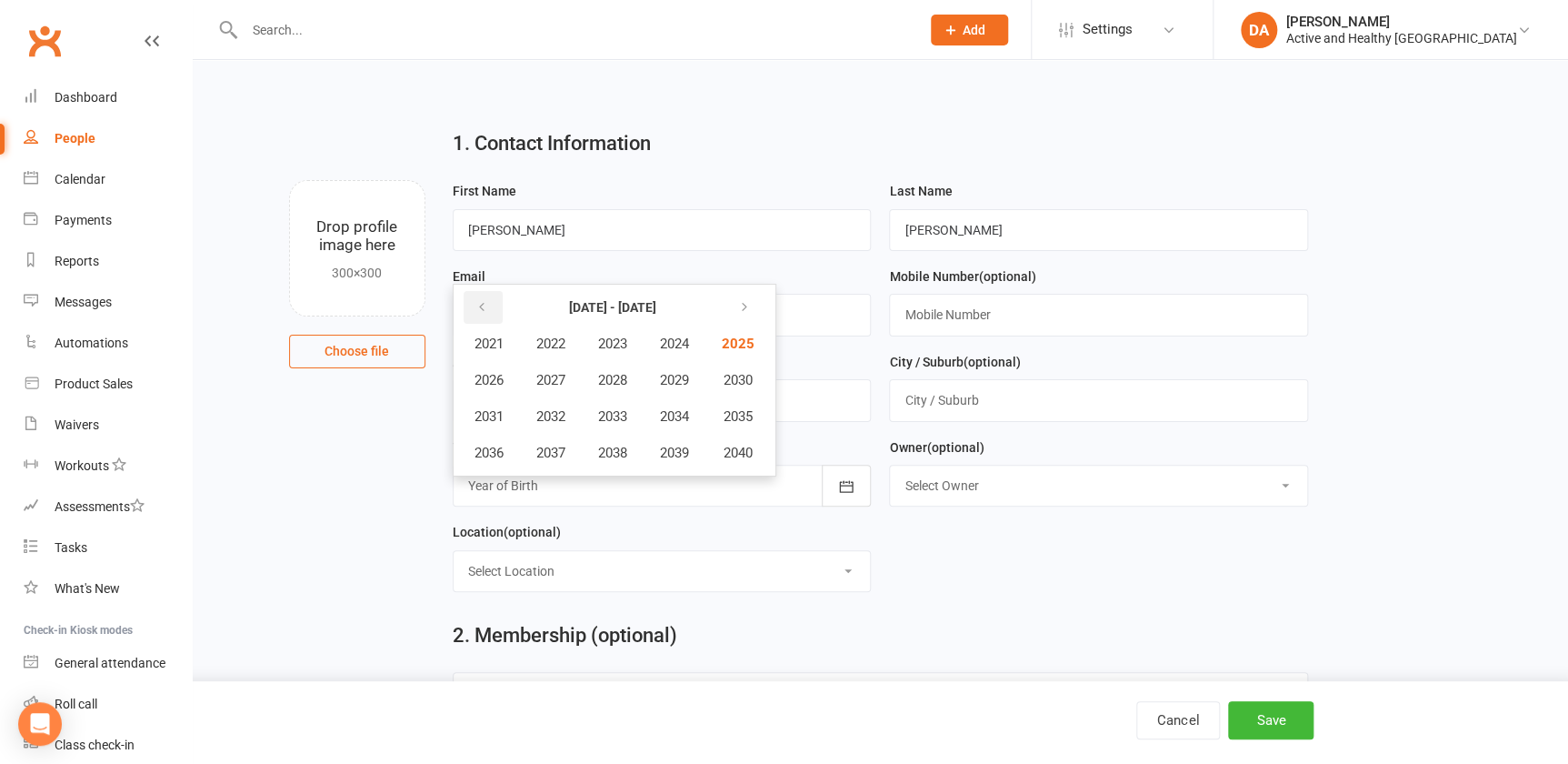
click at [484, 312] on icon "button" at bounding box center [482, 307] width 13 height 15
click at [677, 454] on span "2019" at bounding box center [674, 453] width 29 height 16
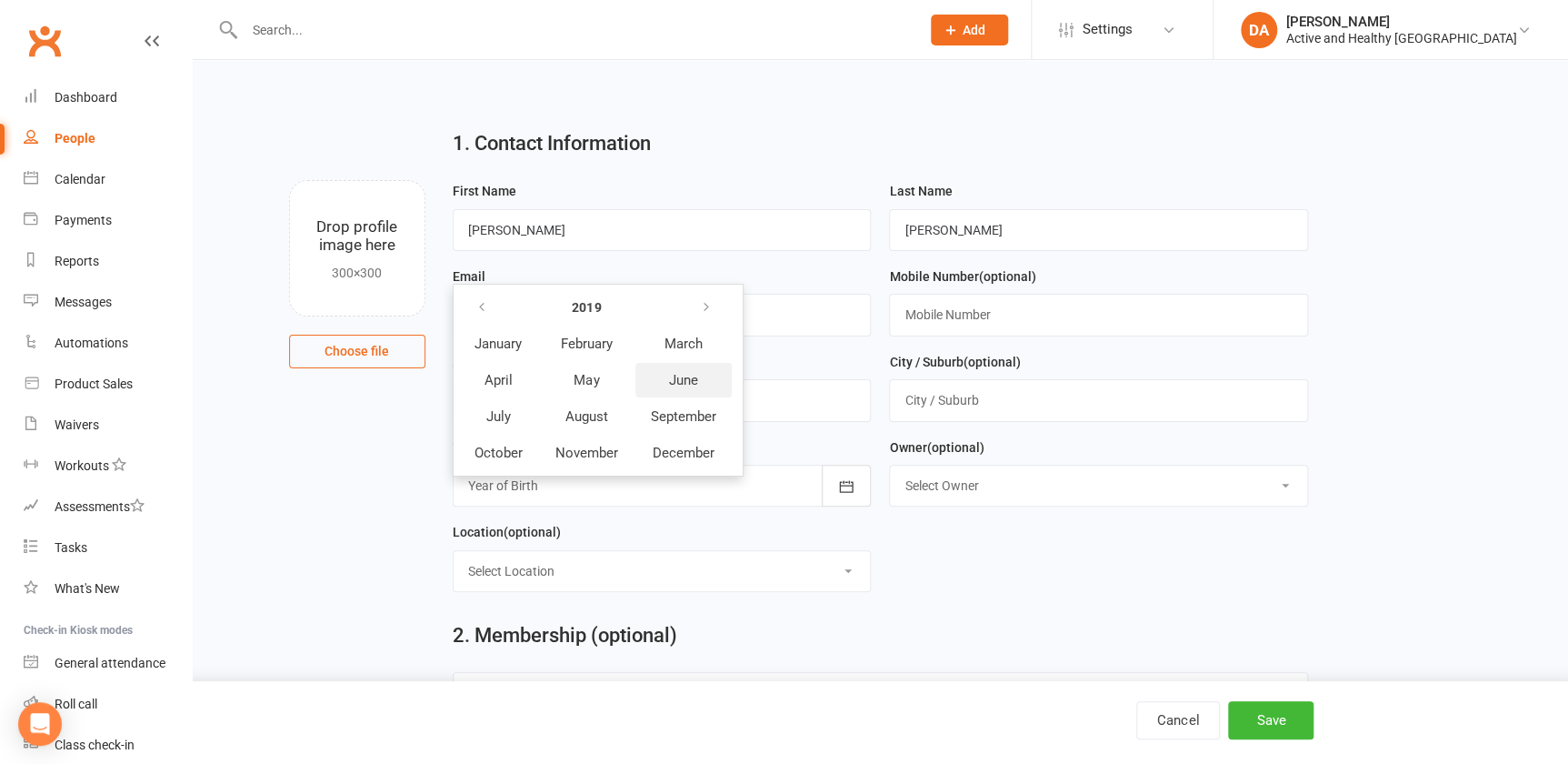
click at [676, 387] on span "June" at bounding box center [683, 380] width 29 height 16
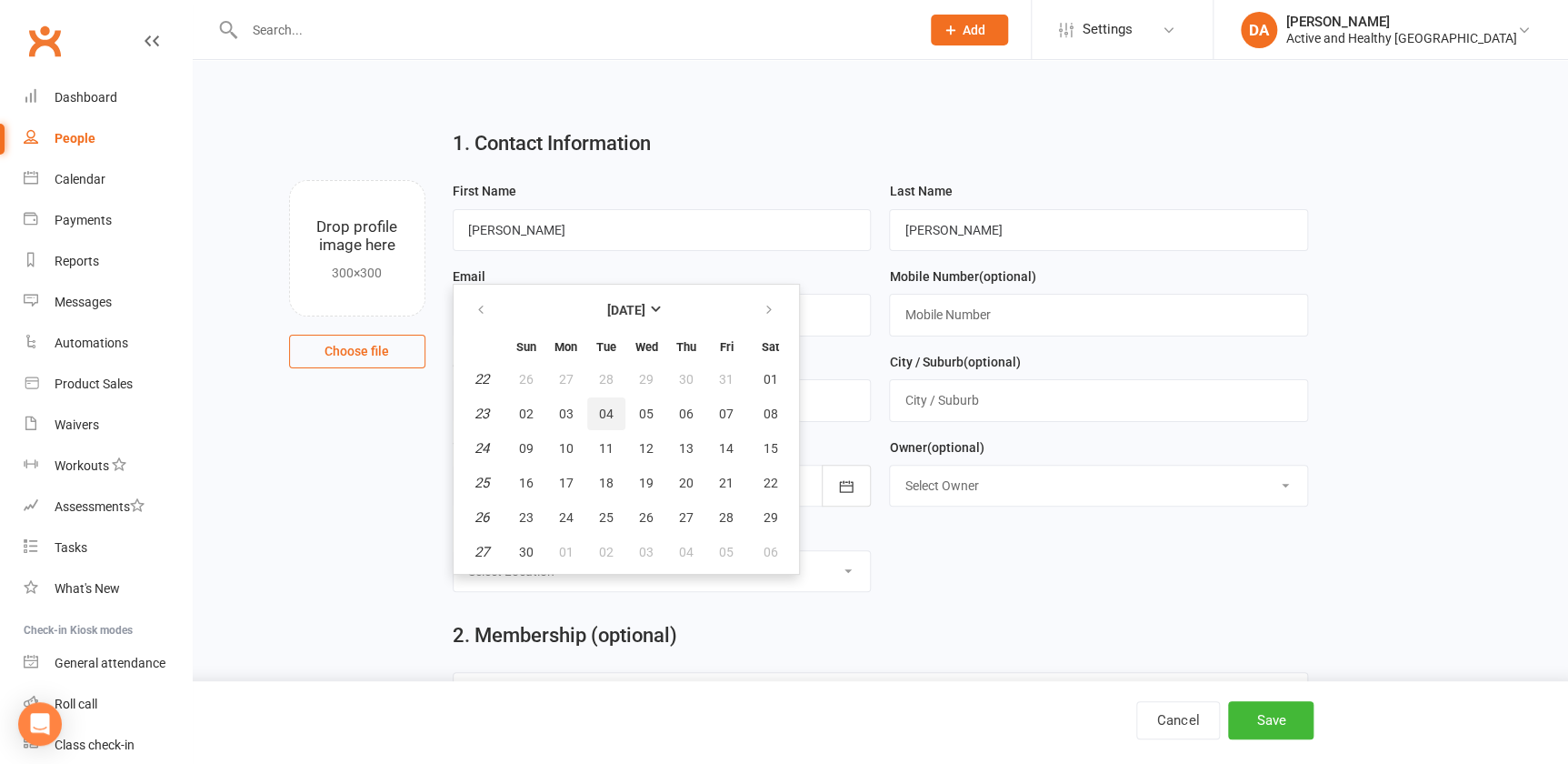
click at [604, 413] on span "04" at bounding box center [606, 413] width 15 height 15
type input "04 Jun 2019"
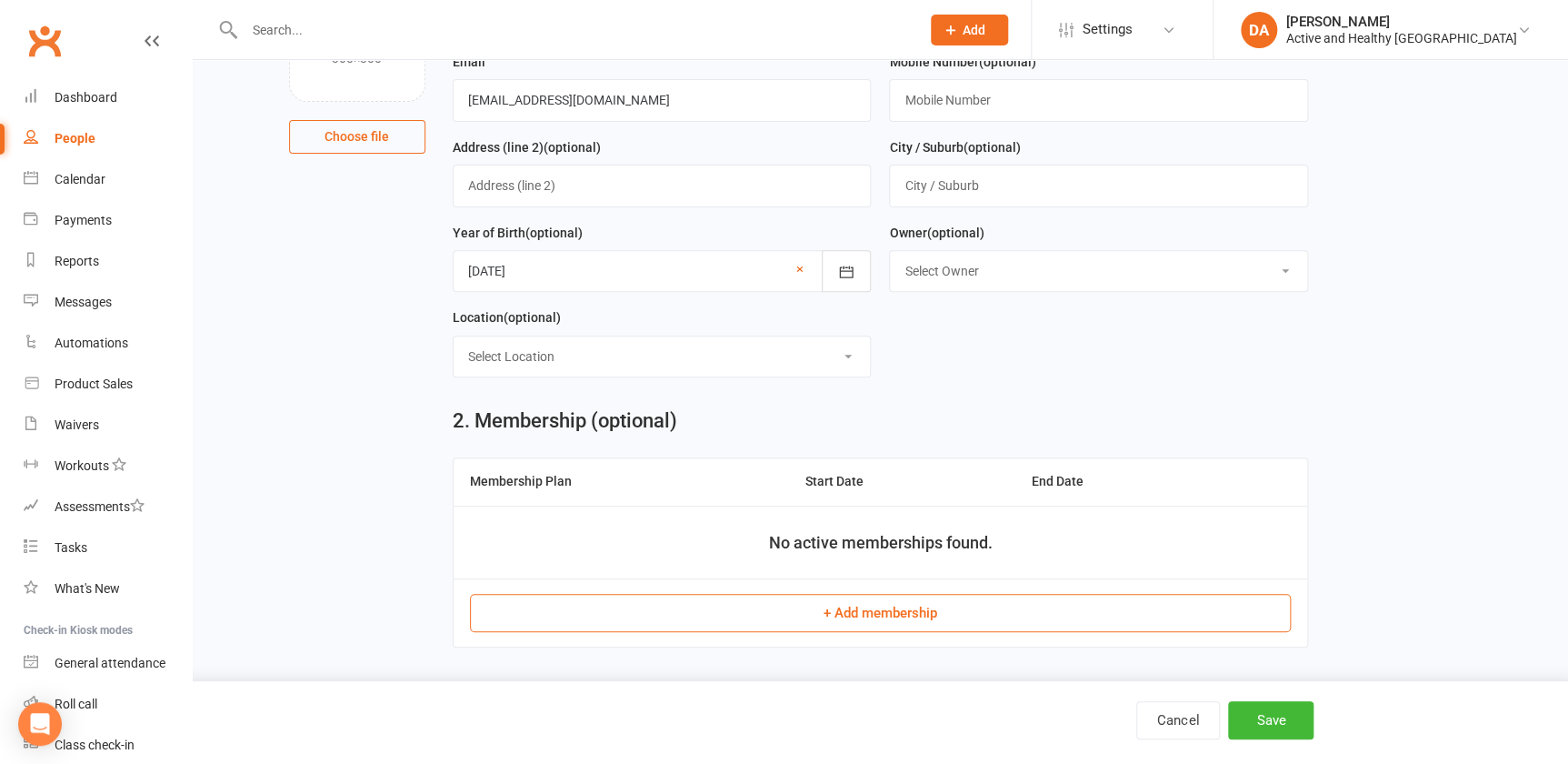
scroll to position [227, 0]
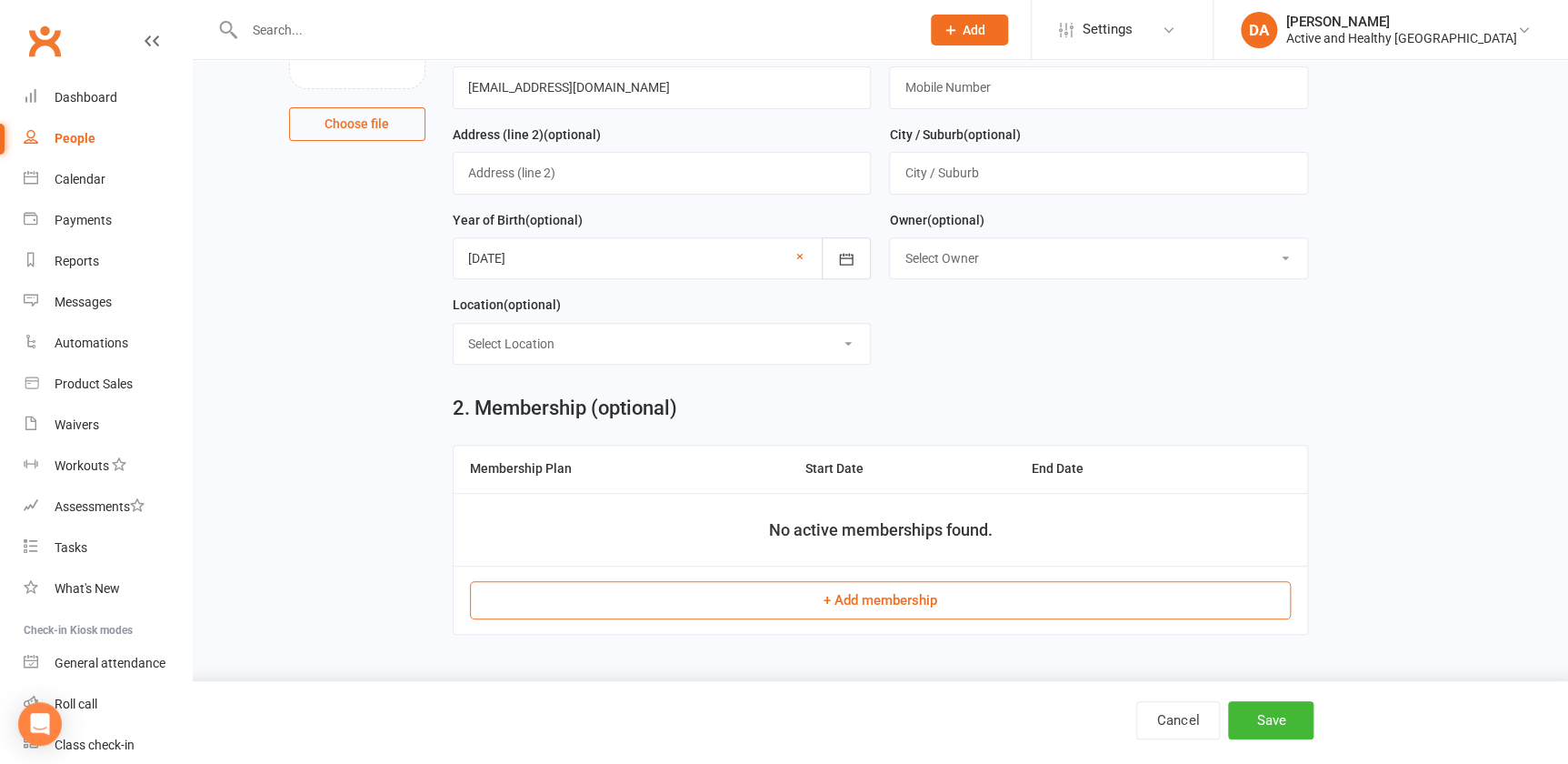
click at [899, 598] on button "+ Add membership" at bounding box center [880, 599] width 821 height 38
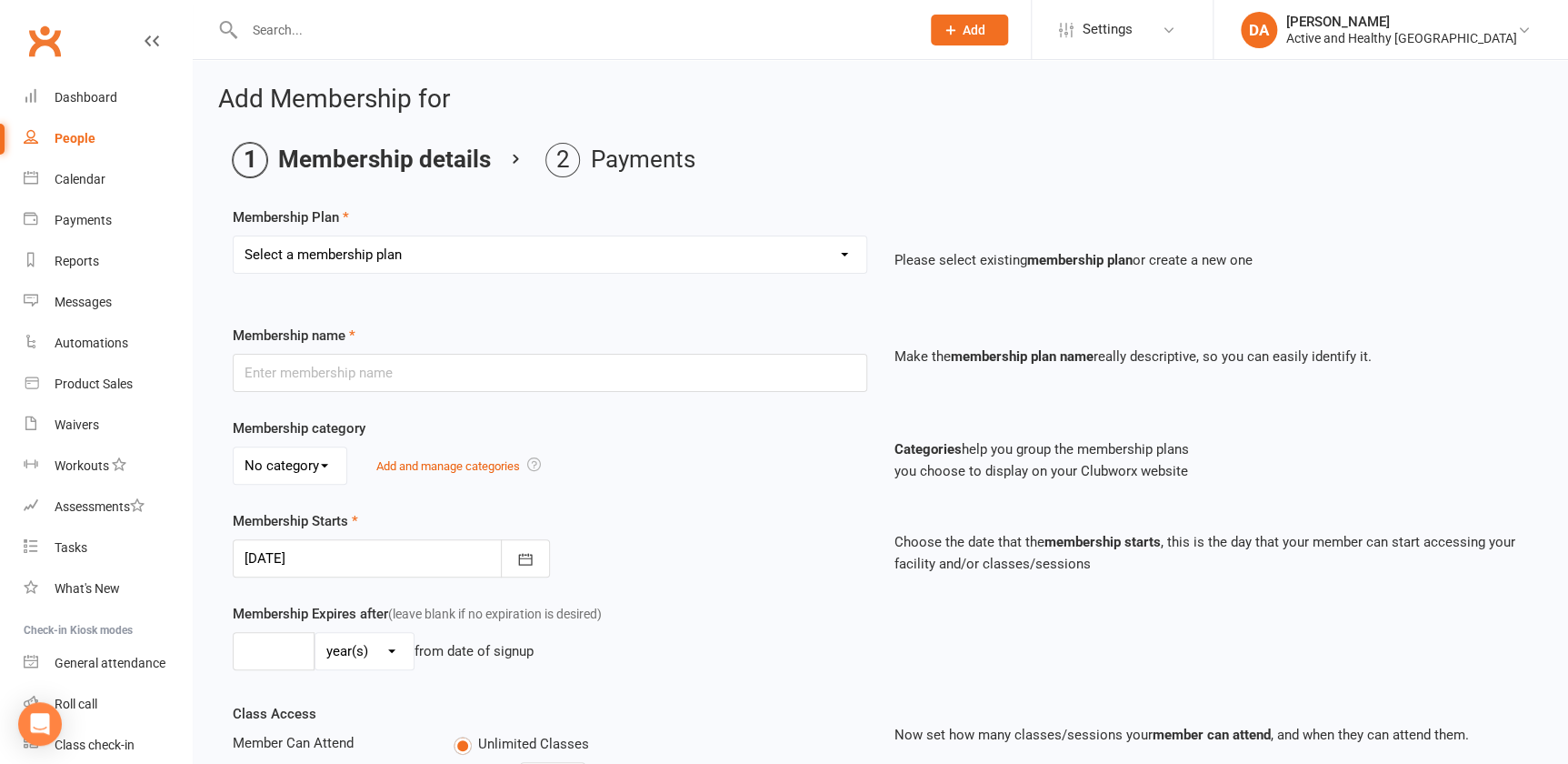
click at [458, 248] on select "Select a membership plan Create new Membership Plan Active & Healthy Ipswich" at bounding box center [549, 255] width 633 height 37
select select "1"
click at [234, 237] on select "Select a membership plan Create new Membership Plan Active & Healthy Ipswich" at bounding box center [549, 255] width 633 height 37
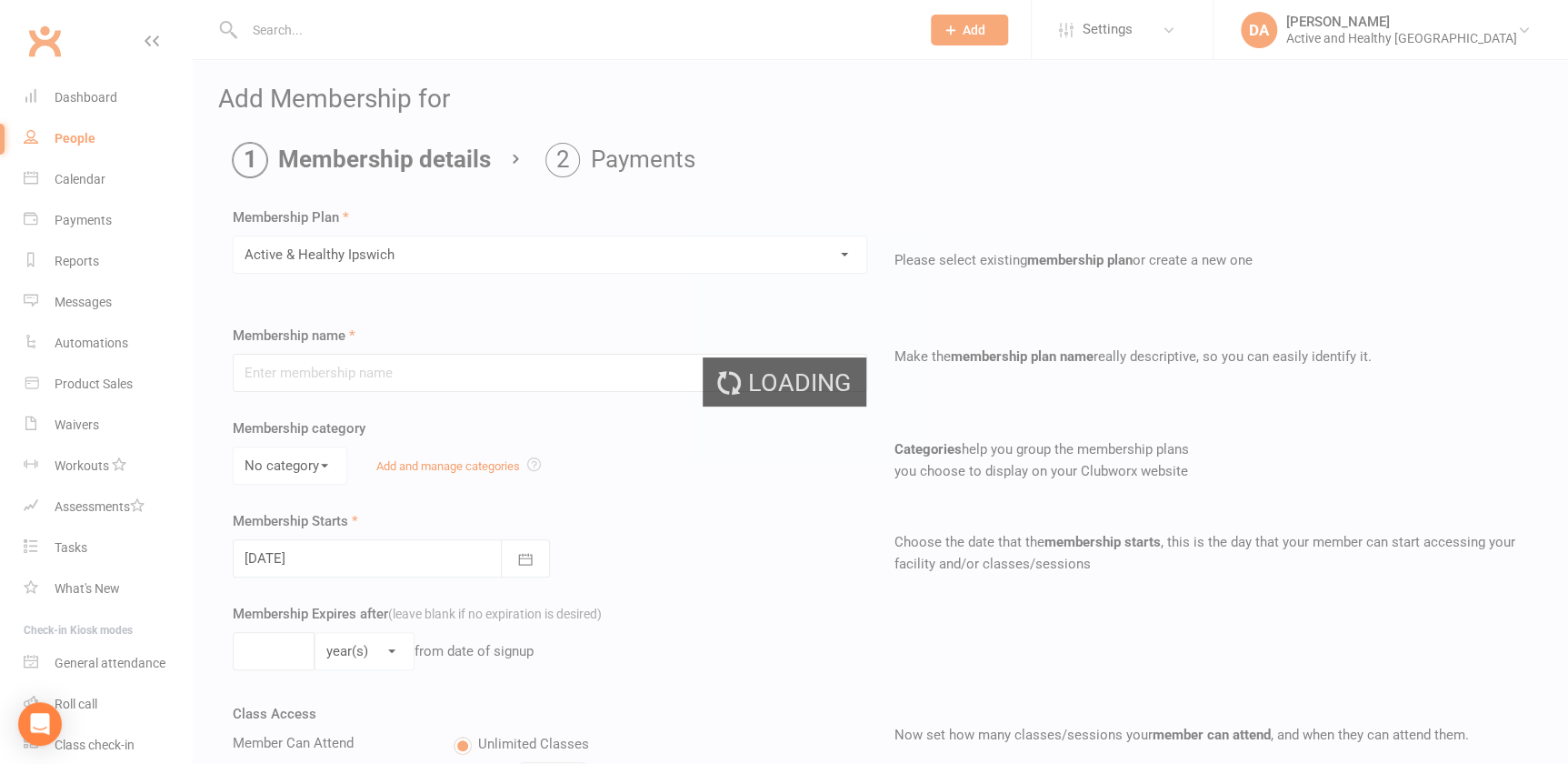
type input "Active & Healthy [GEOGRAPHIC_DATA]"
select select "0"
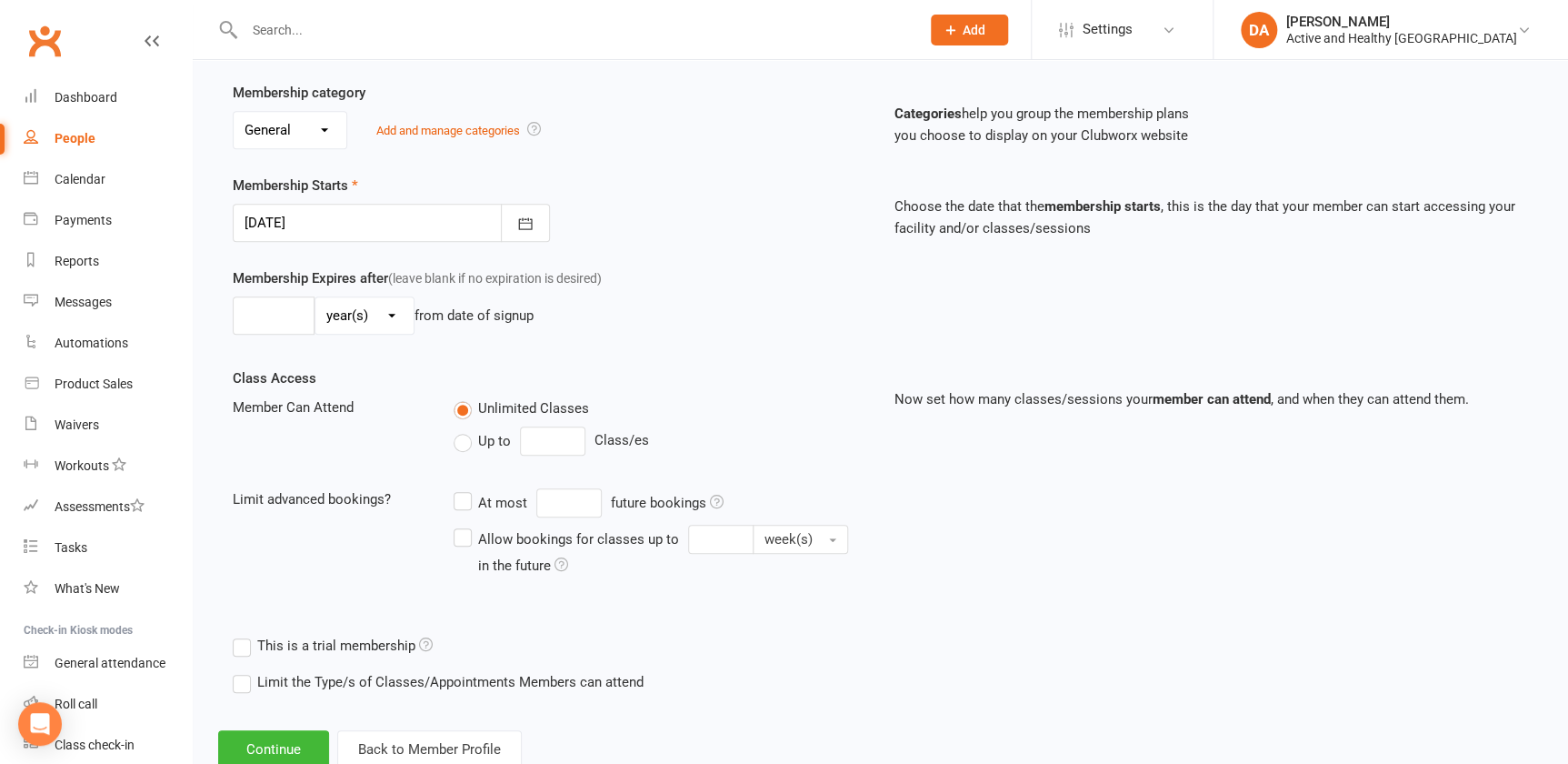
scroll to position [391, 0]
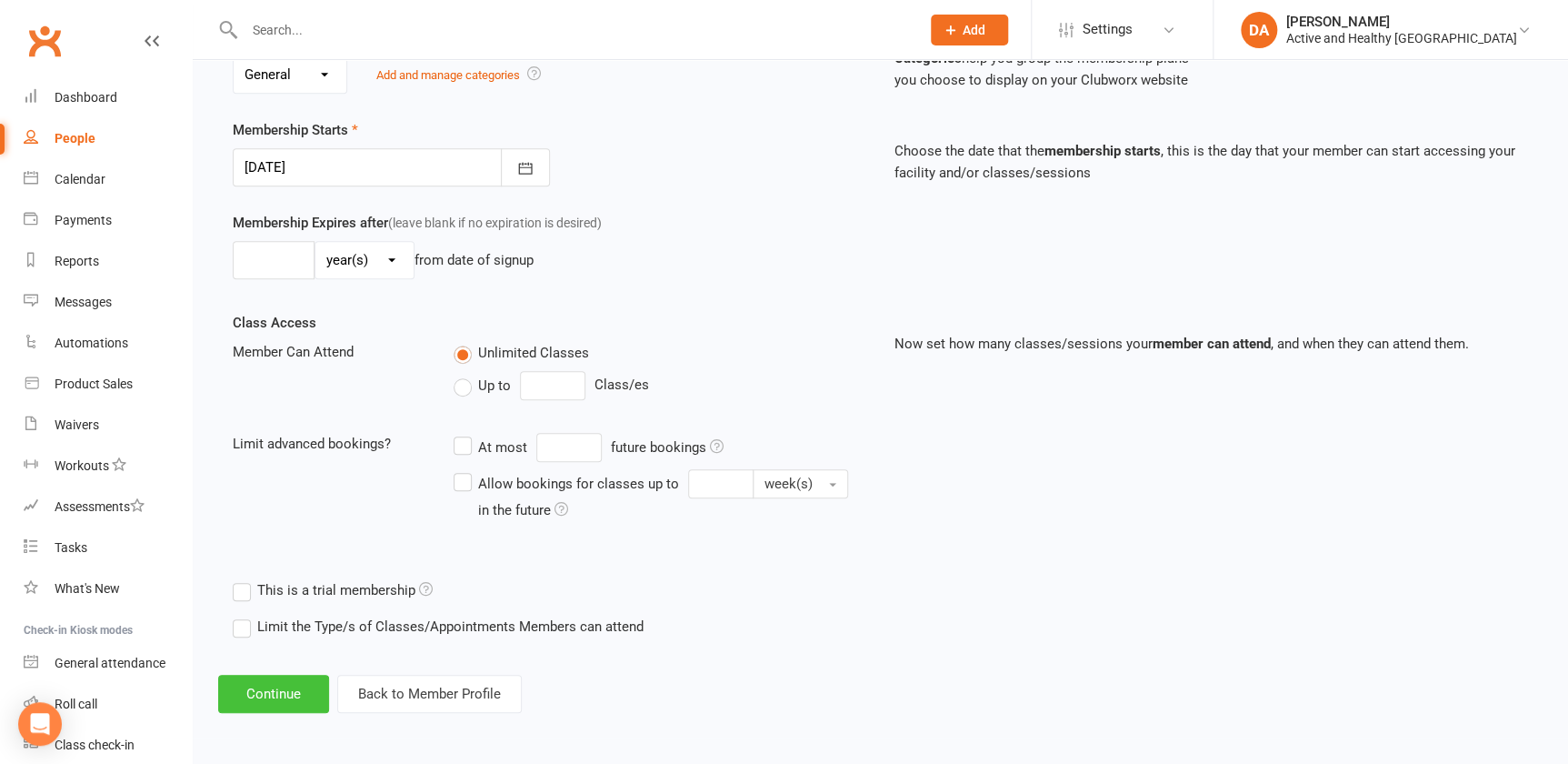
click at [310, 692] on button "Continue" at bounding box center [273, 693] width 110 height 38
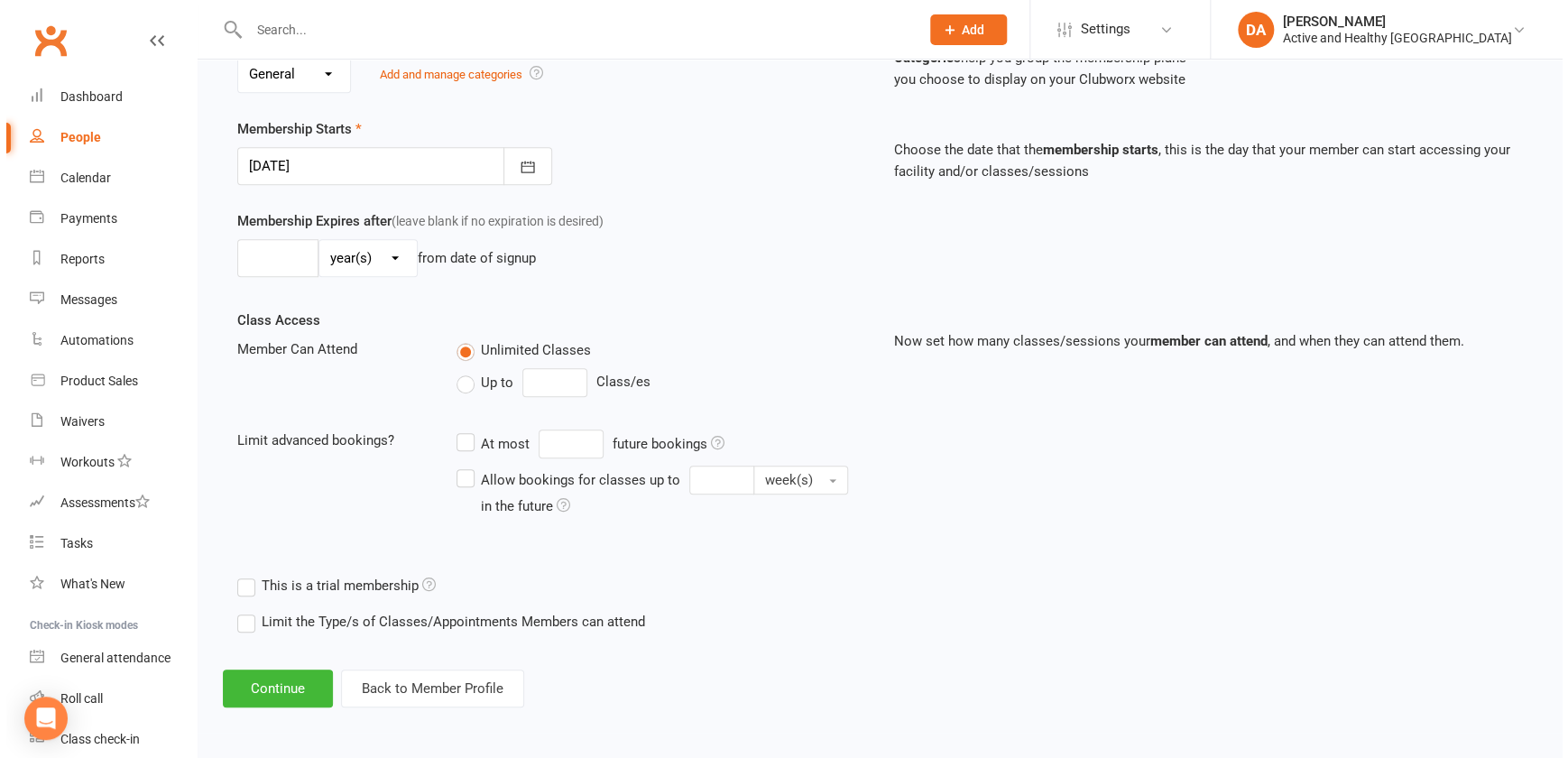
scroll to position [0, 0]
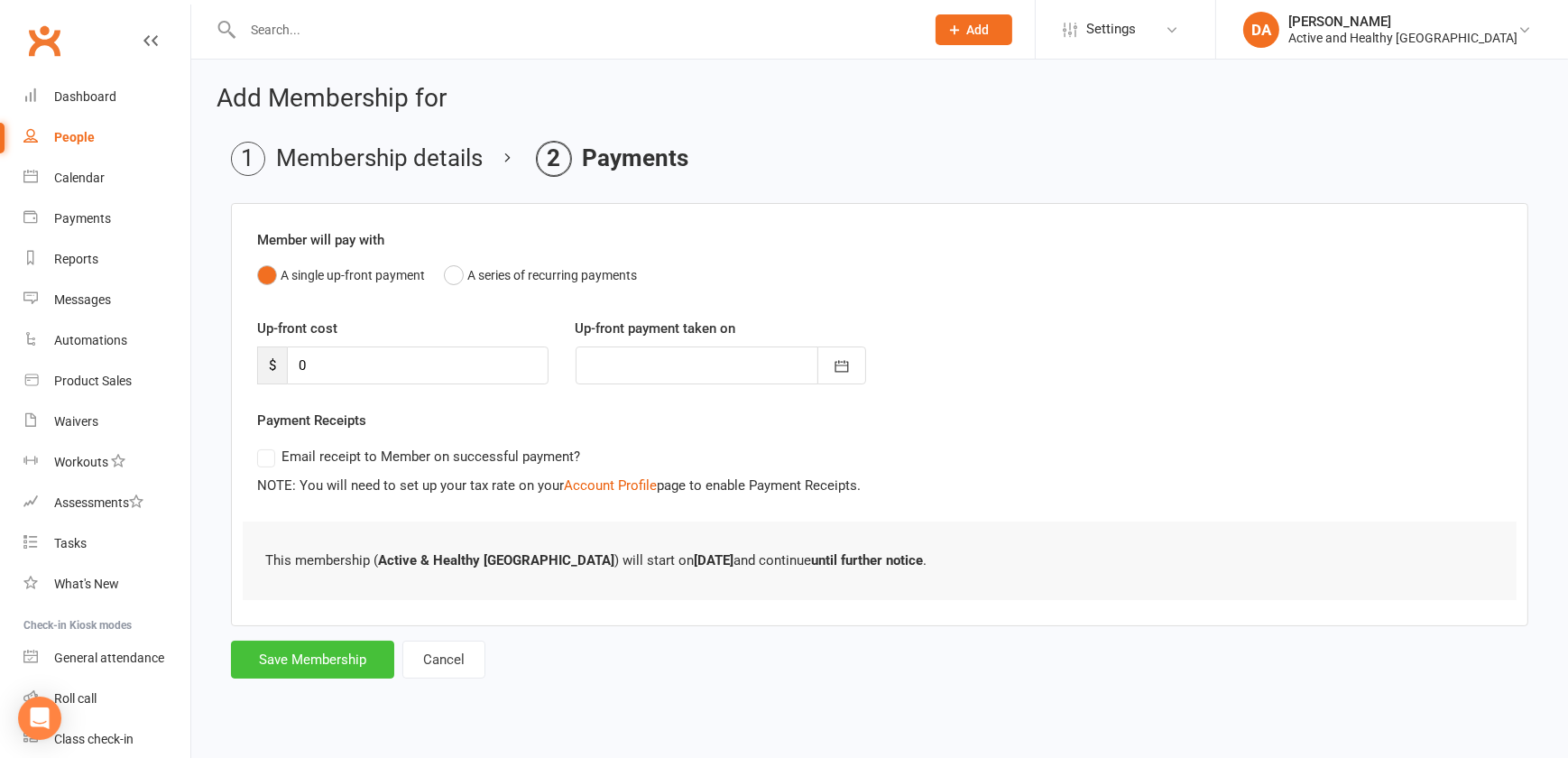
click at [323, 668] on button "Save Membership" at bounding box center [313, 659] width 164 height 38
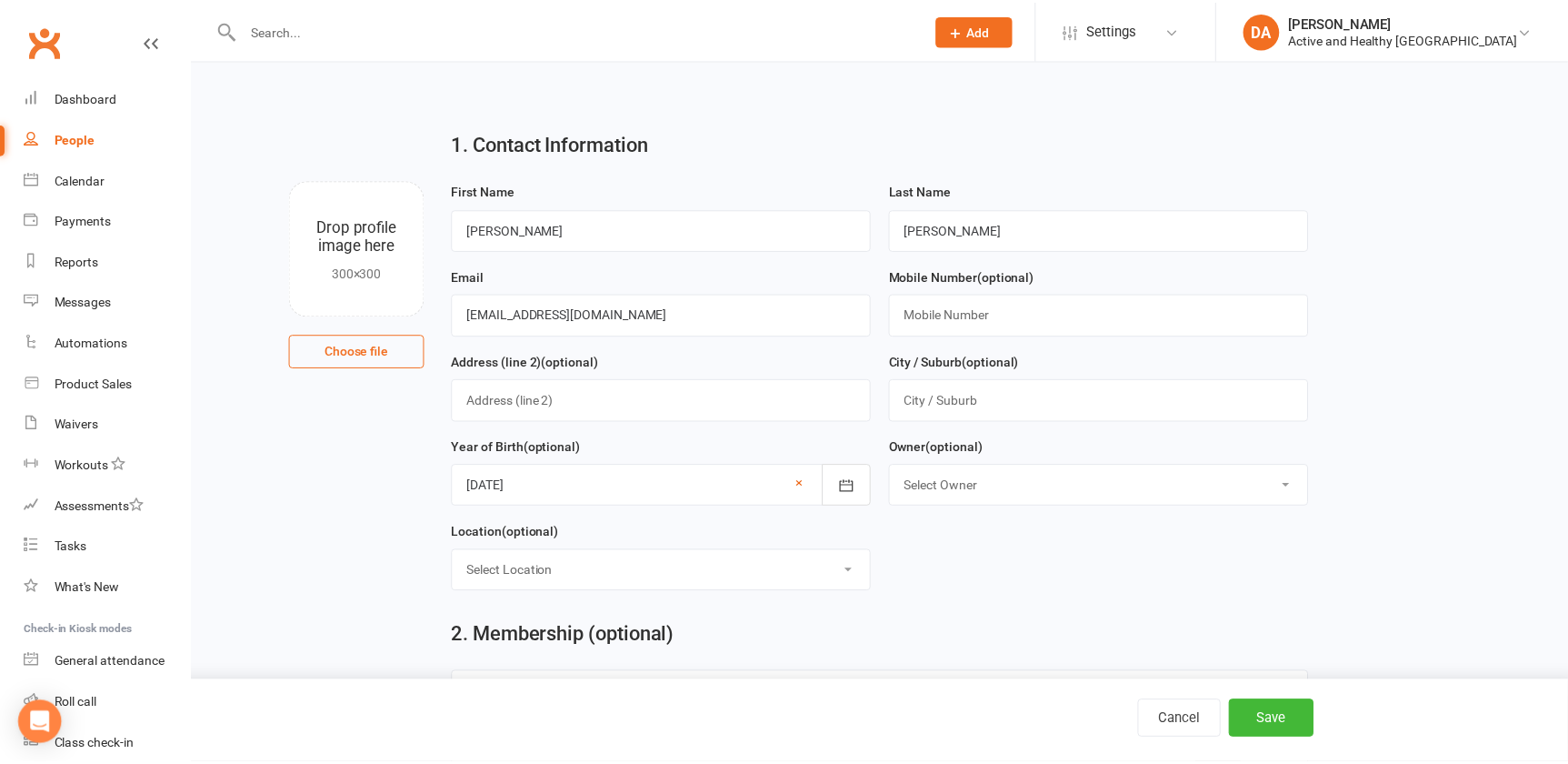
scroll to position [216, 0]
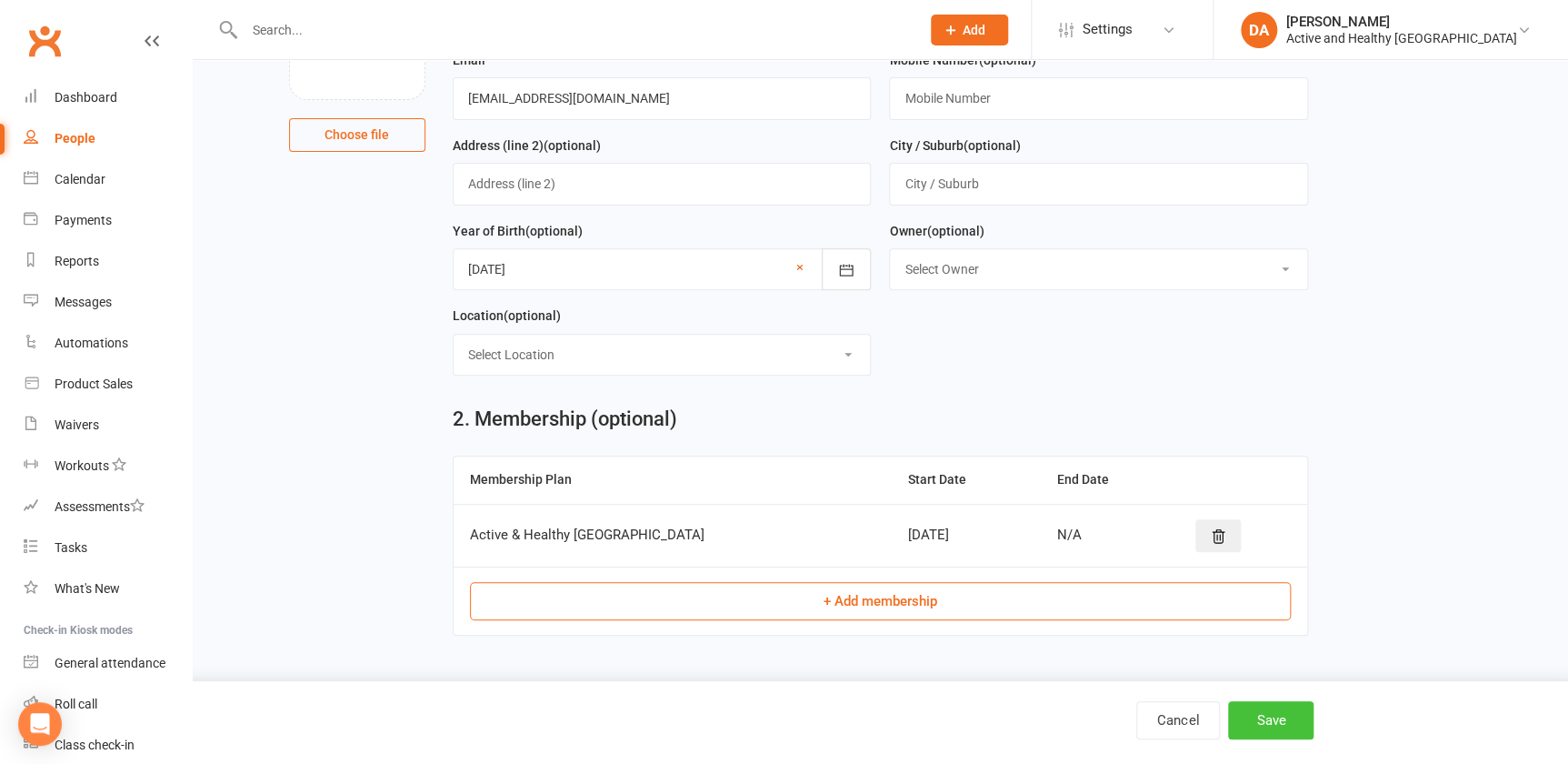
click at [1301, 715] on button "Save" at bounding box center [1270, 719] width 85 height 38
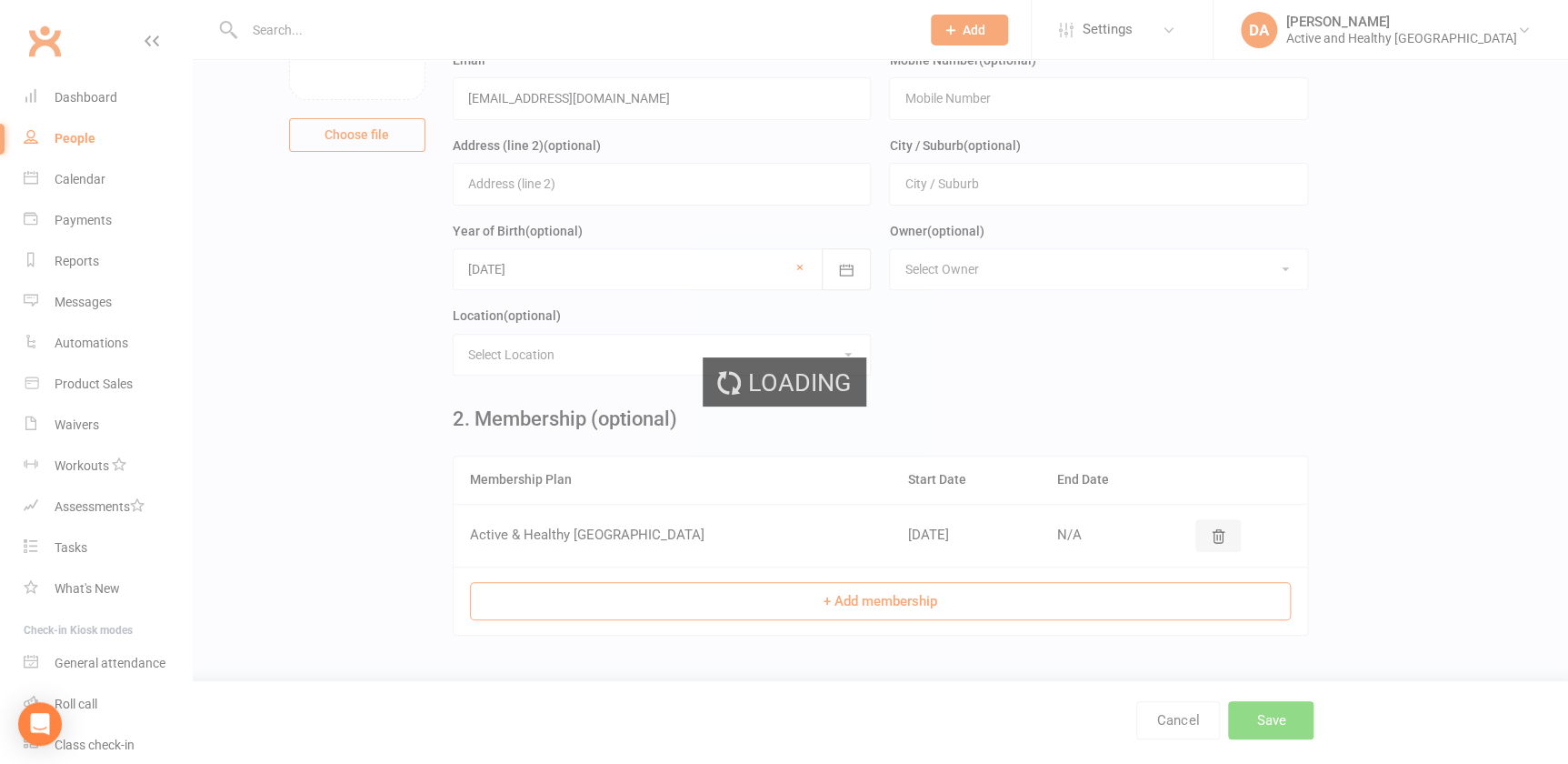
scroll to position [0, 0]
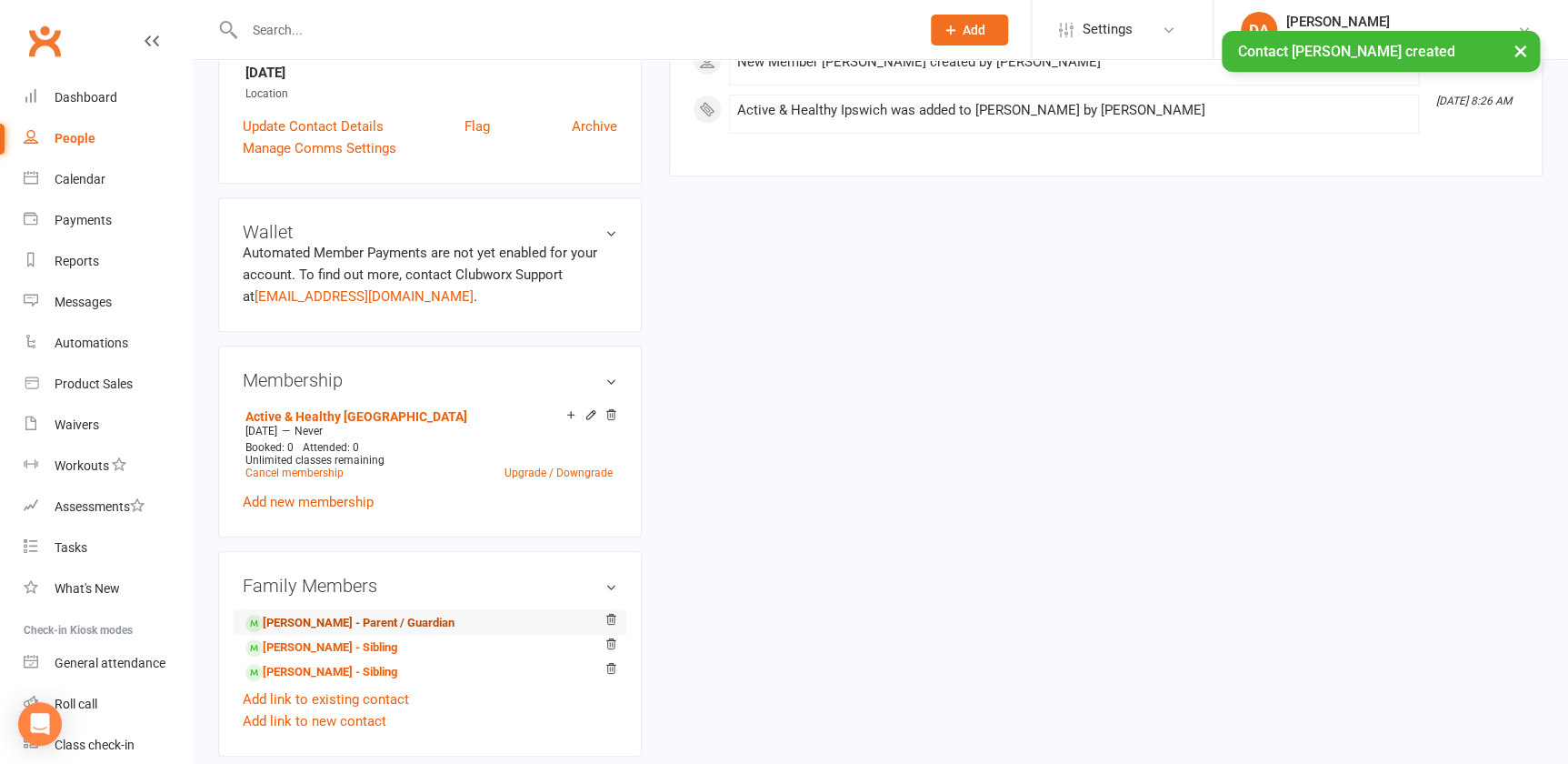
scroll to position [413, 0]
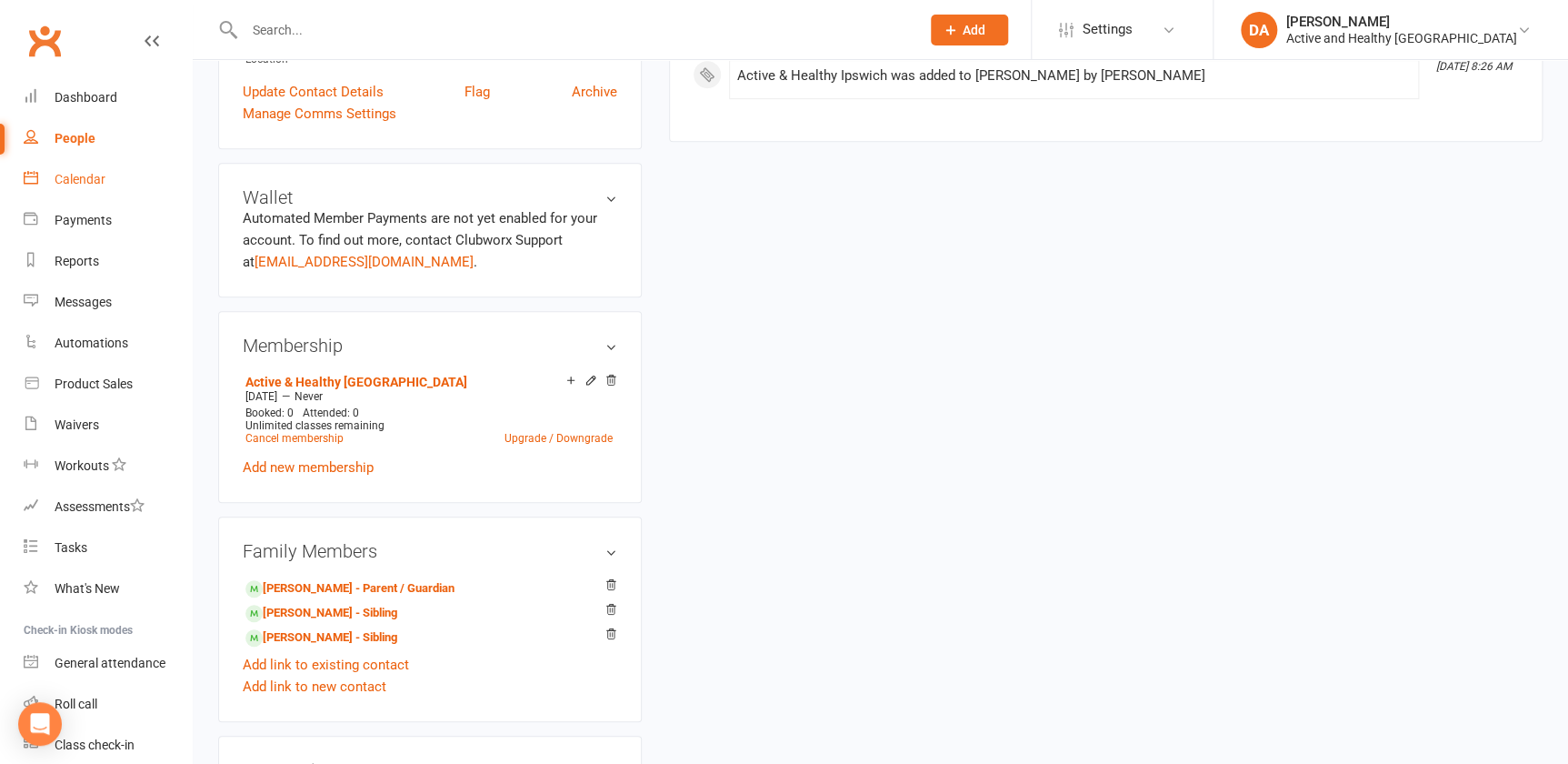
click at [100, 188] on link "Calendar" at bounding box center [108, 179] width 169 height 41
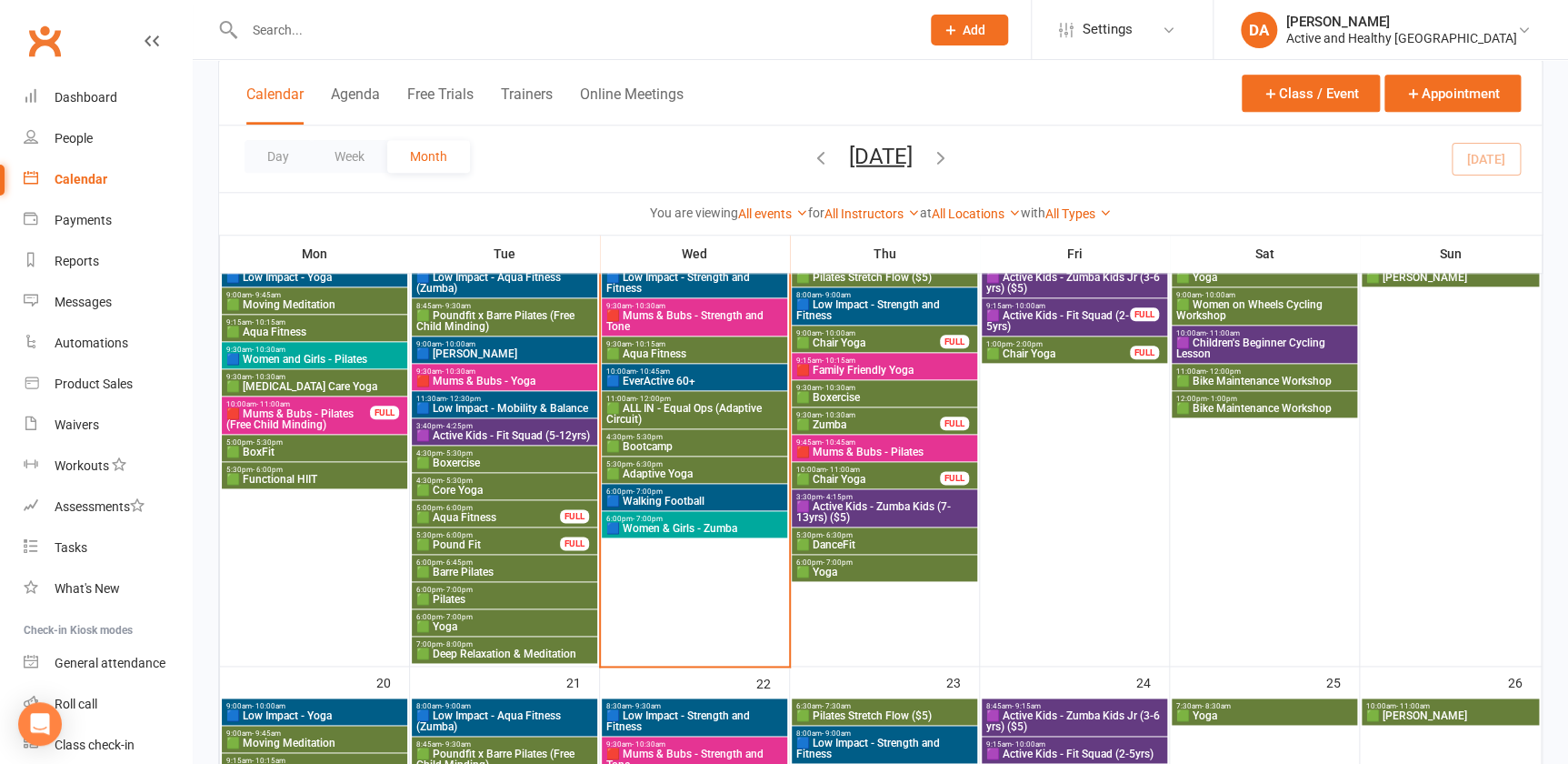
scroll to position [744, 0]
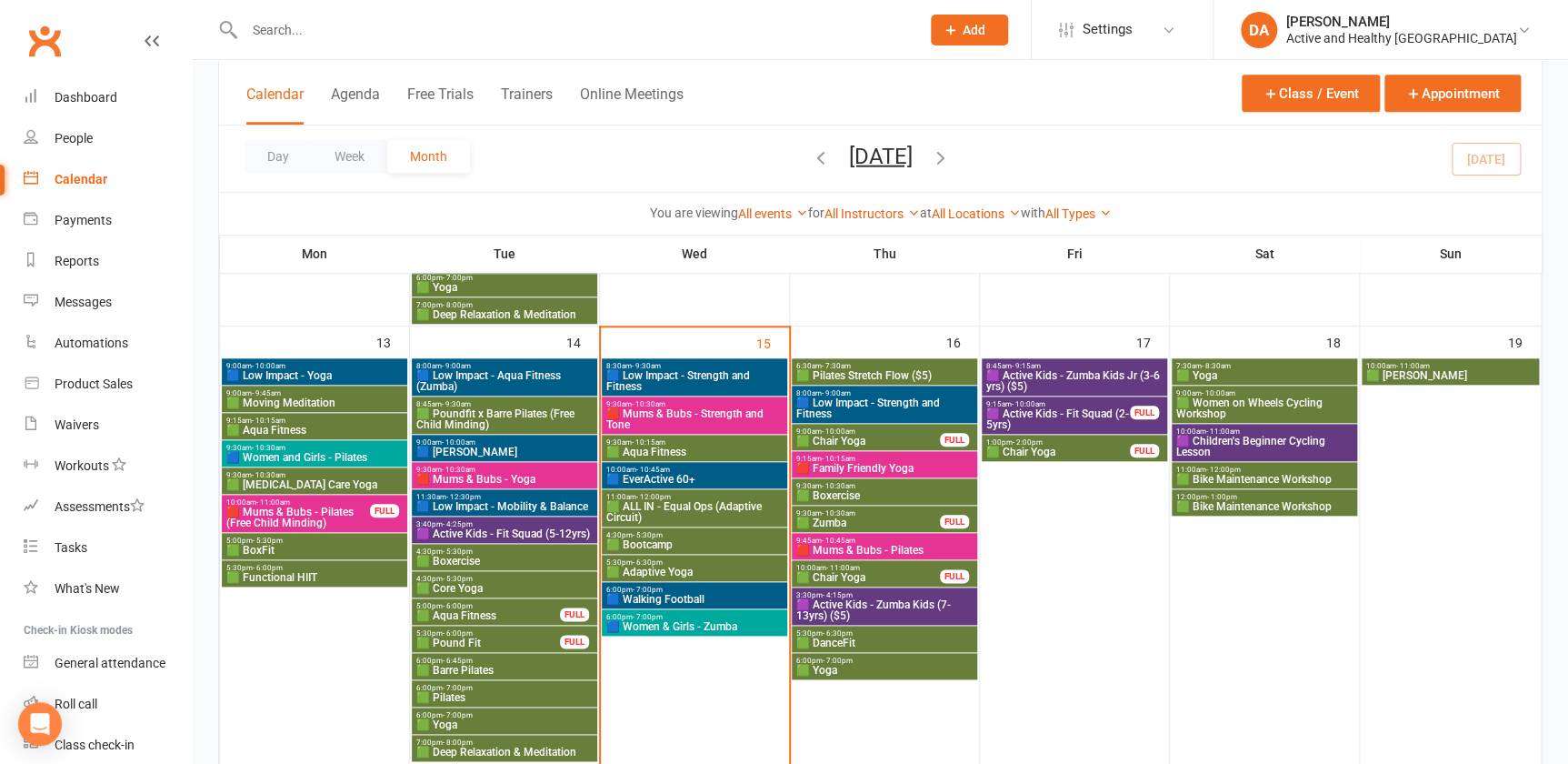
click at [726, 370] on span "🟦 Low Impact - Strength and Fitness" at bounding box center [695, 381] width 178 height 22
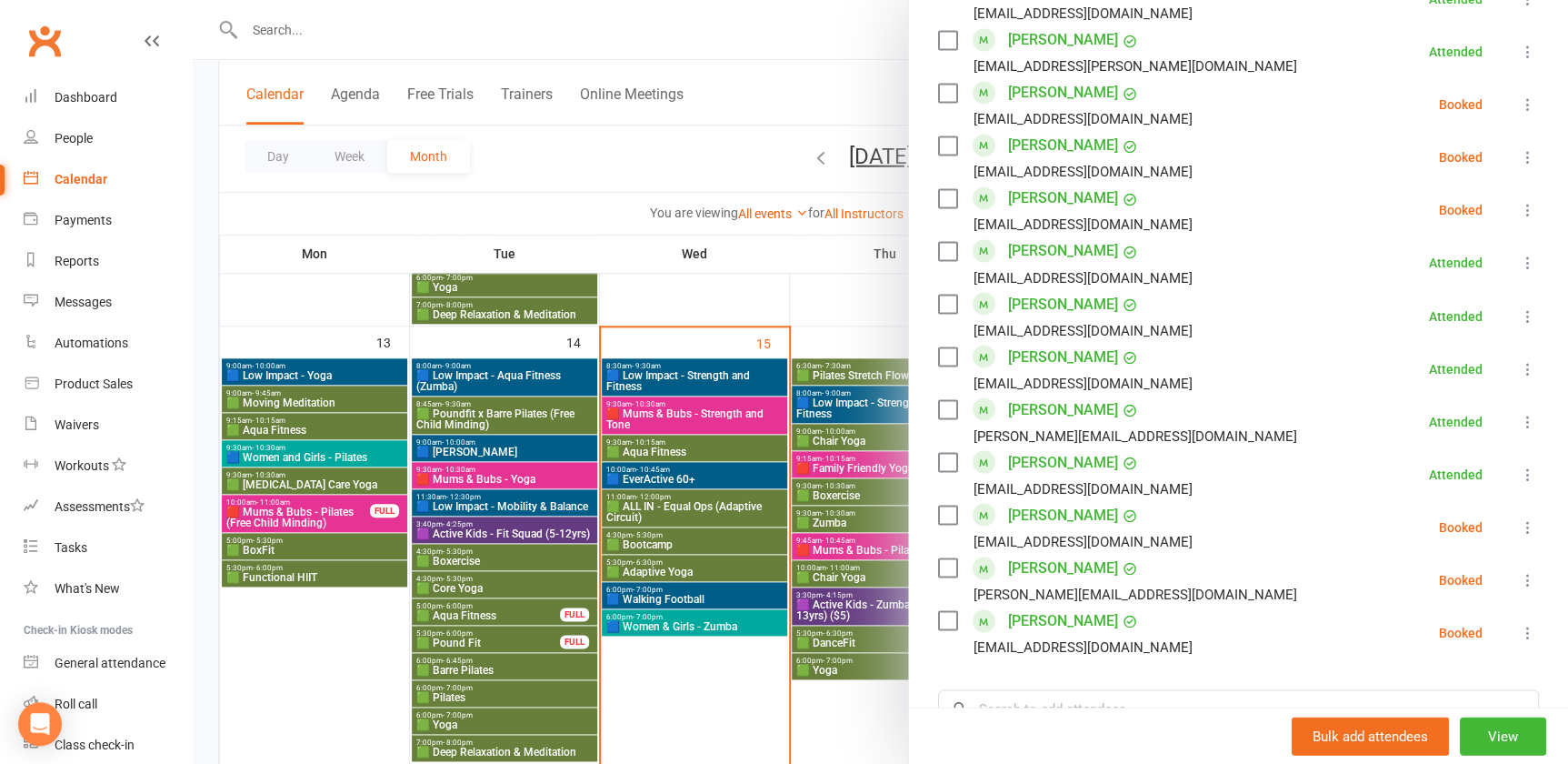
scroll to position [1699, 0]
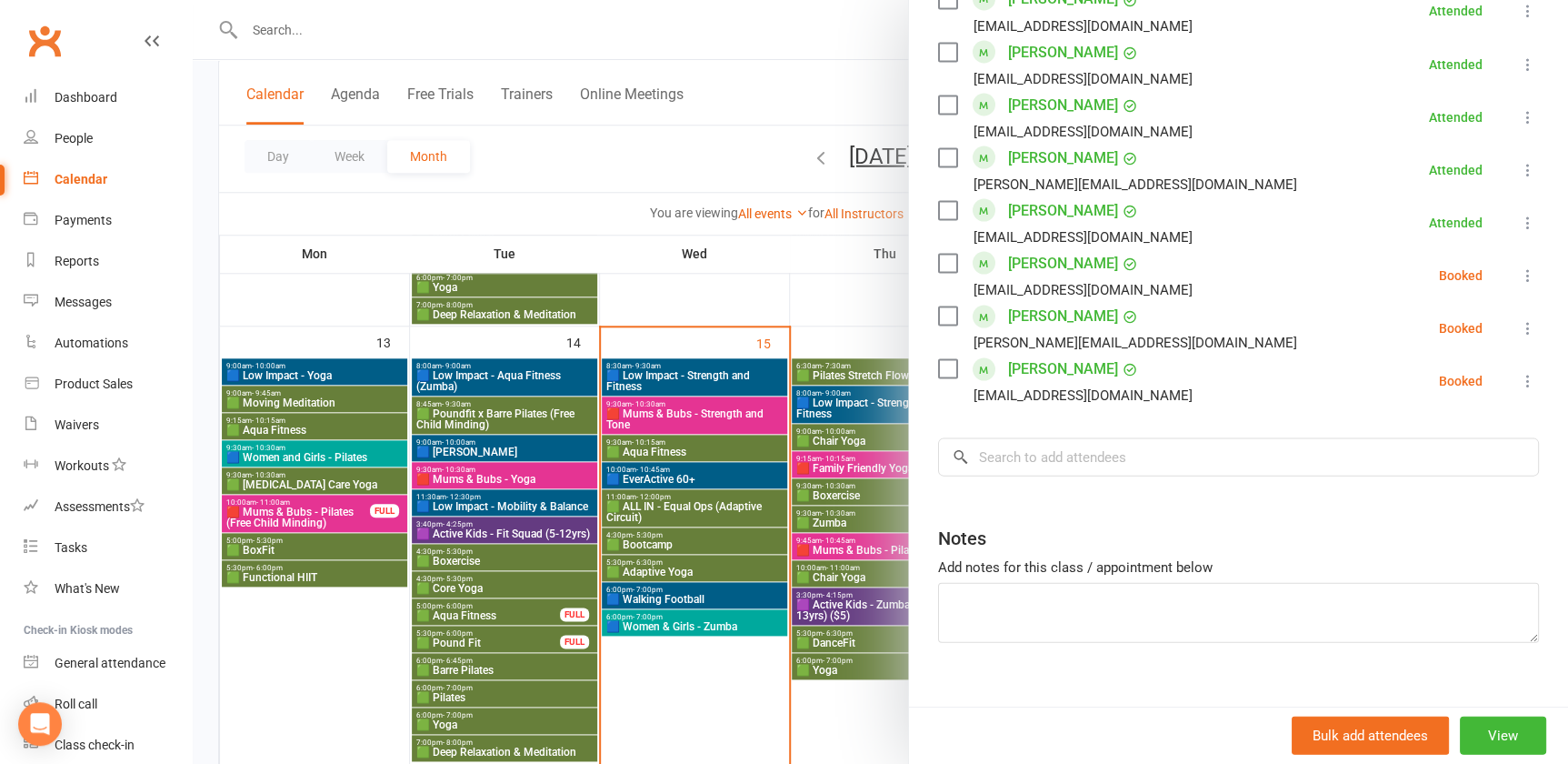
click at [651, 408] on div at bounding box center [880, 382] width 1375 height 764
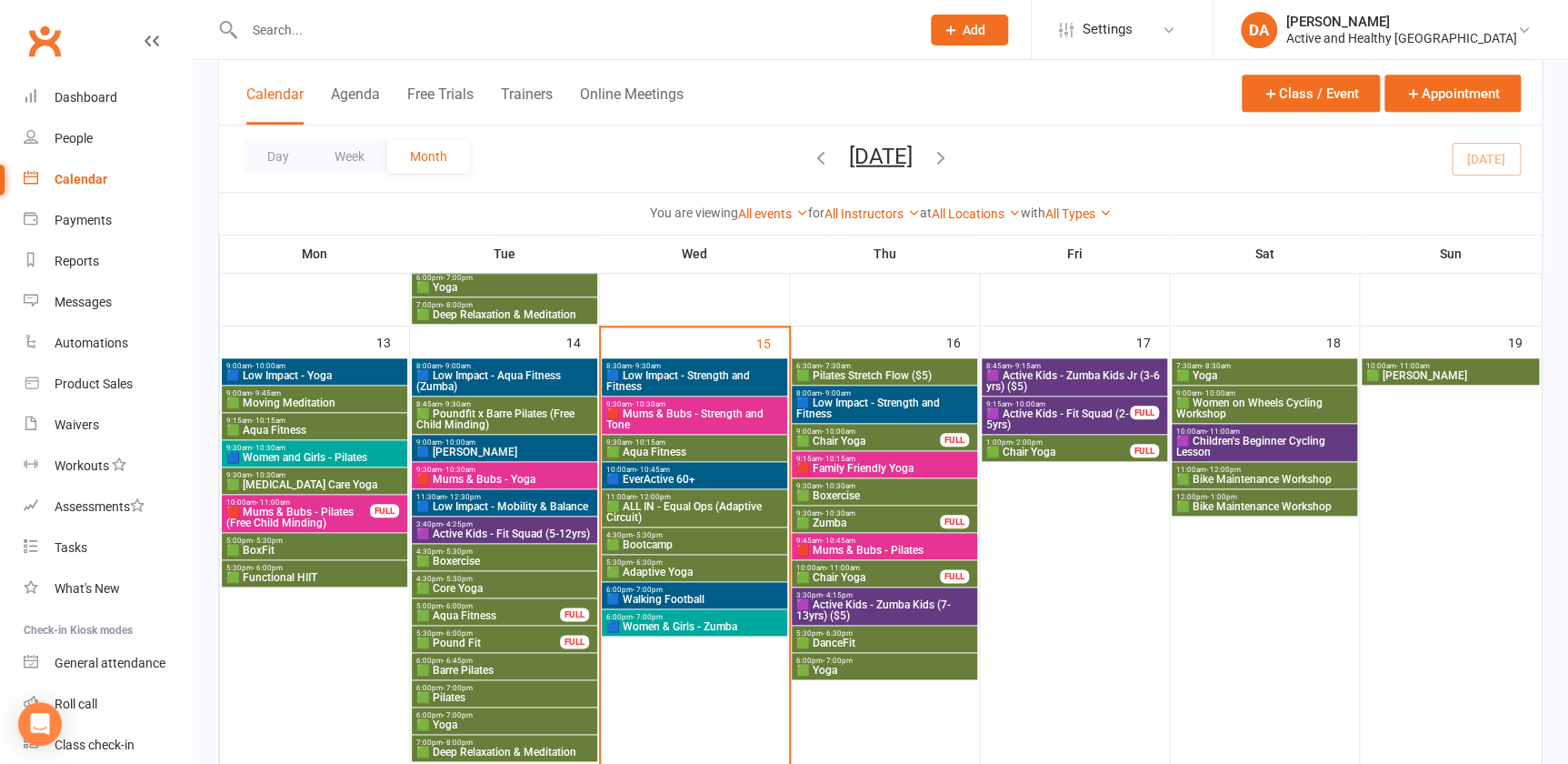
click at [681, 414] on span "🟥 Mums & Bubs - Strength and Tone" at bounding box center [695, 419] width 178 height 22
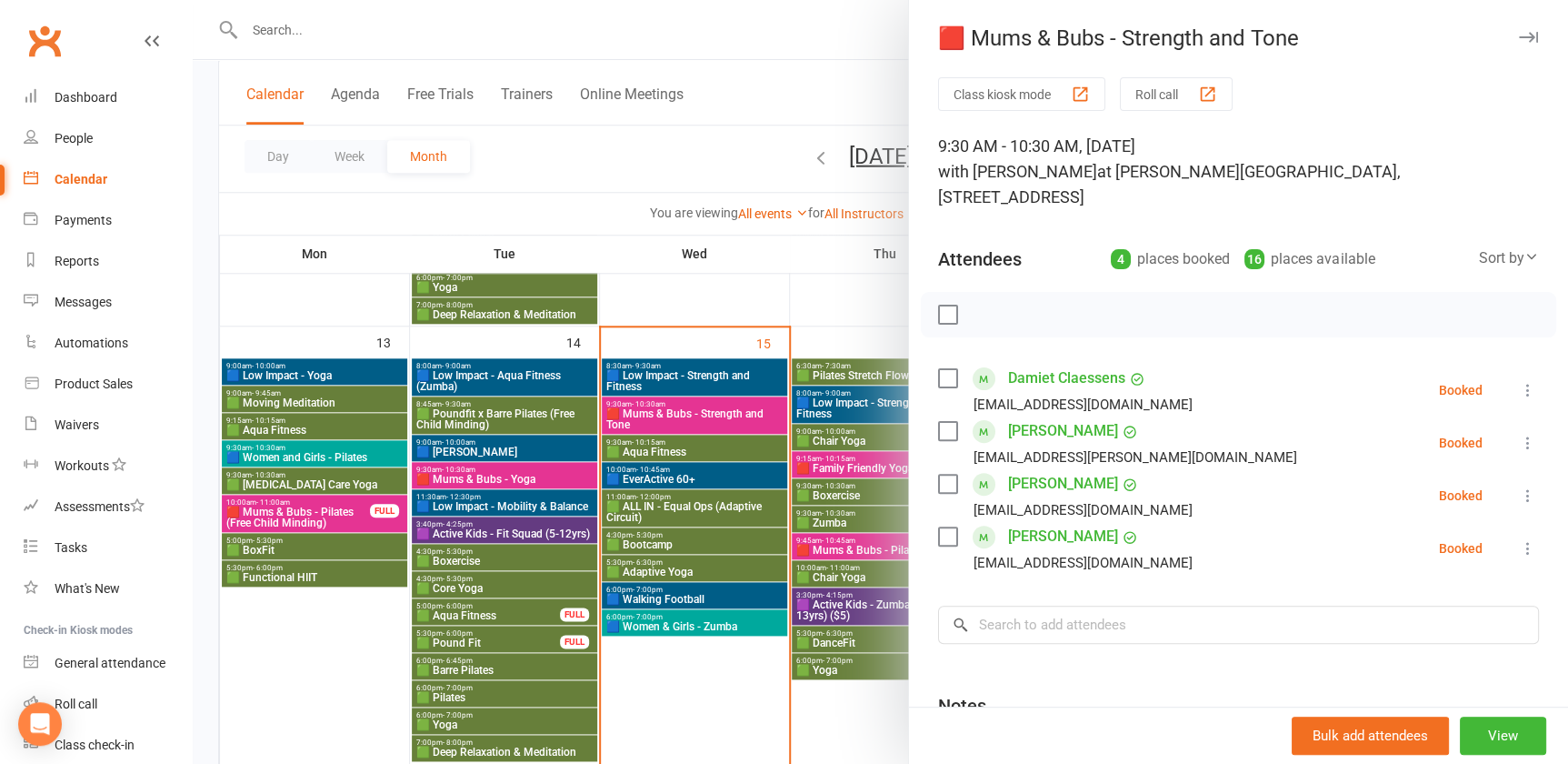
click at [676, 435] on div at bounding box center [880, 382] width 1375 height 764
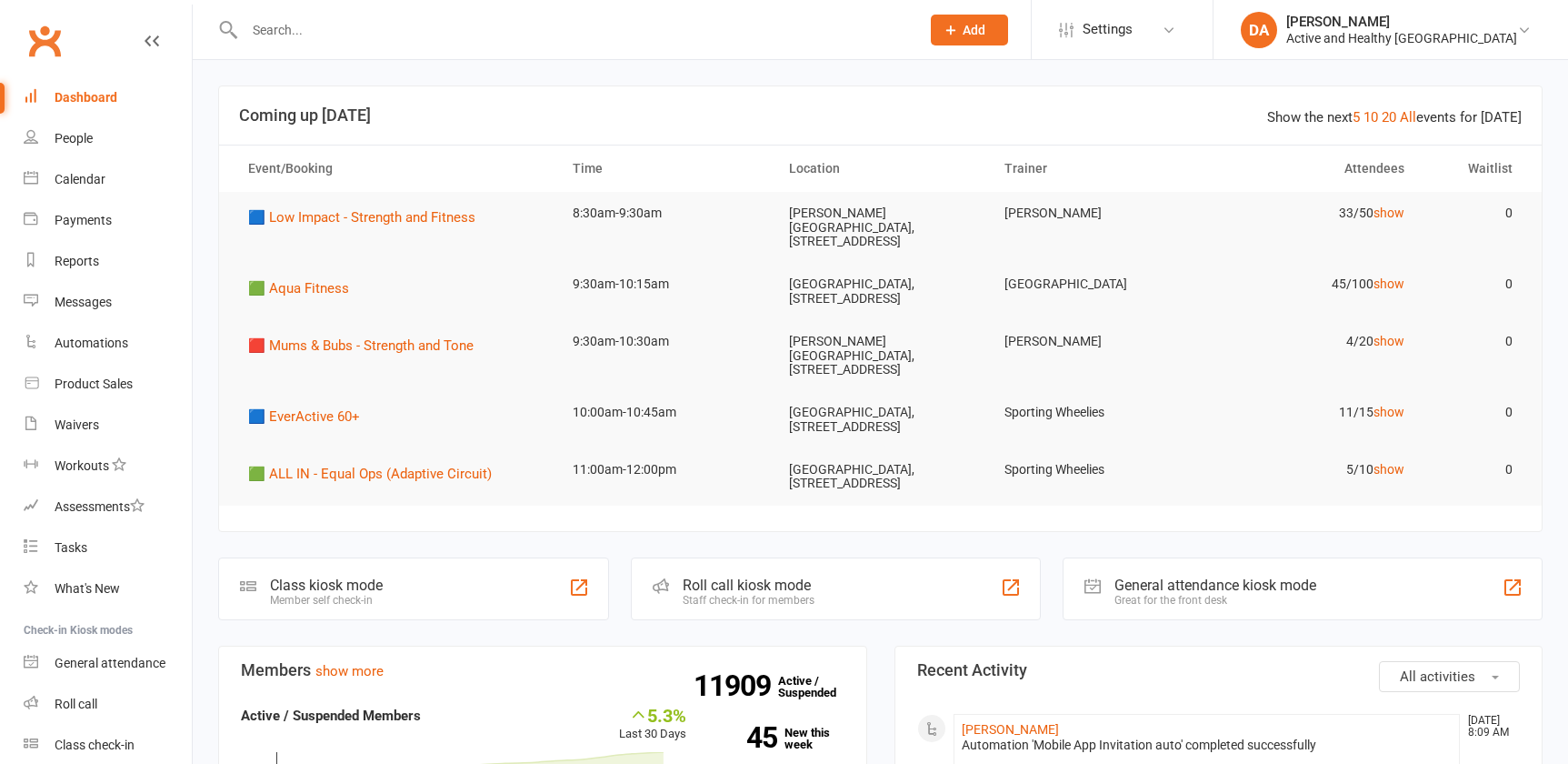
click at [354, 19] on input "text" at bounding box center [573, 30] width 668 height 25
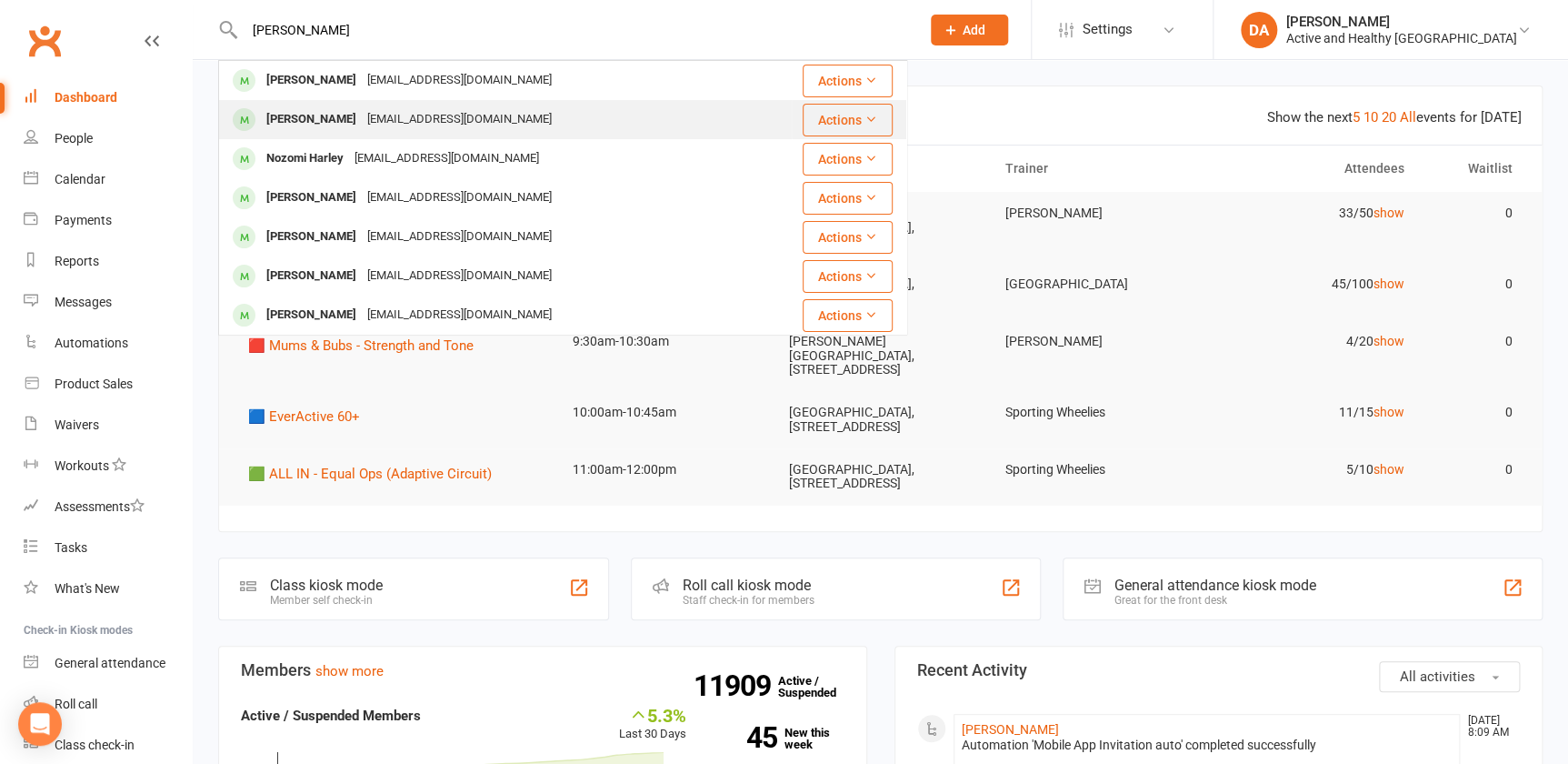
type input "[PERSON_NAME]"
click at [318, 122] on div "[PERSON_NAME]" at bounding box center [311, 119] width 101 height 26
